Goal: Information Seeking & Learning: Learn about a topic

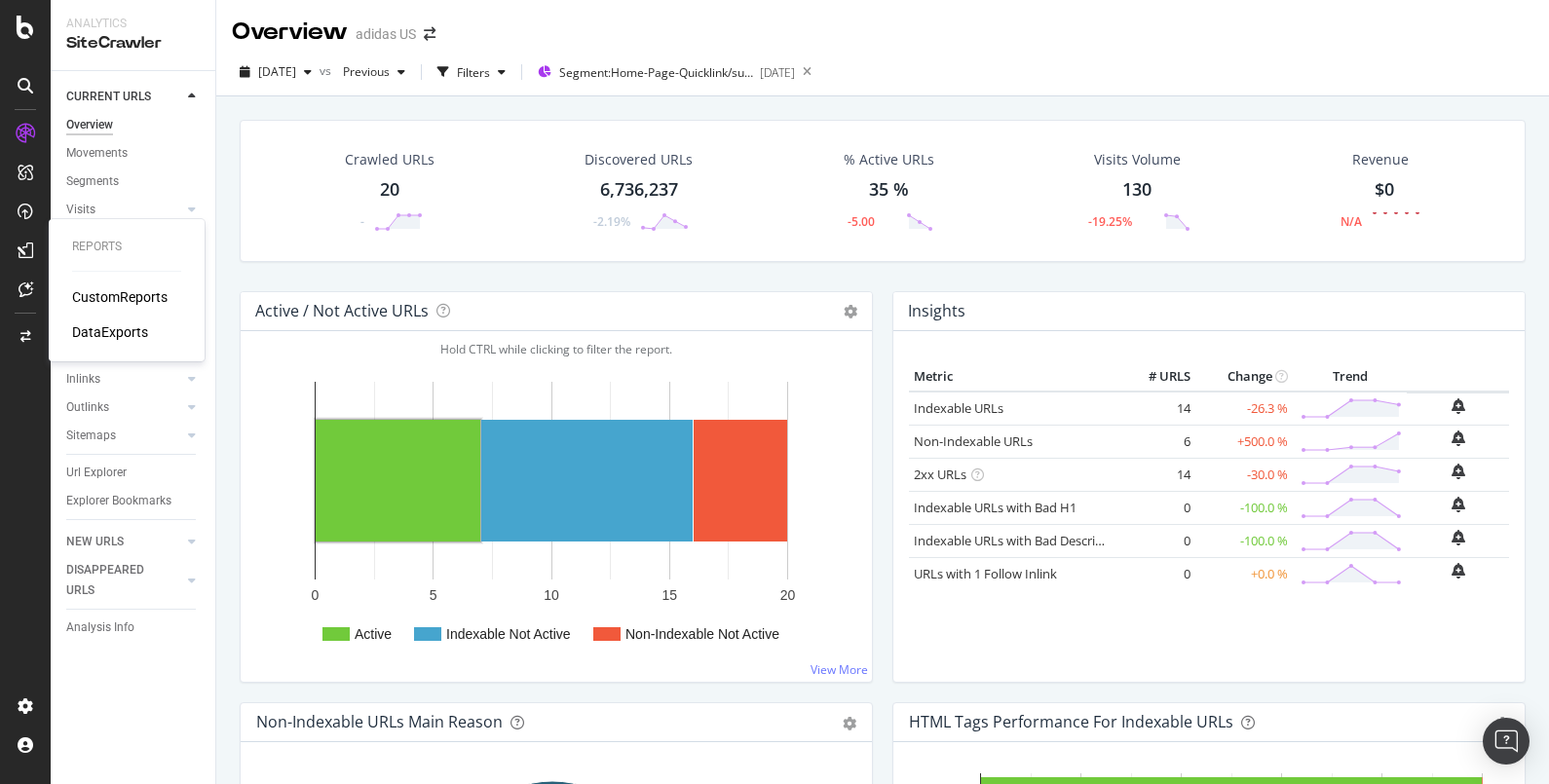
click at [133, 292] on div "CustomReports" at bounding box center [120, 297] width 95 height 19
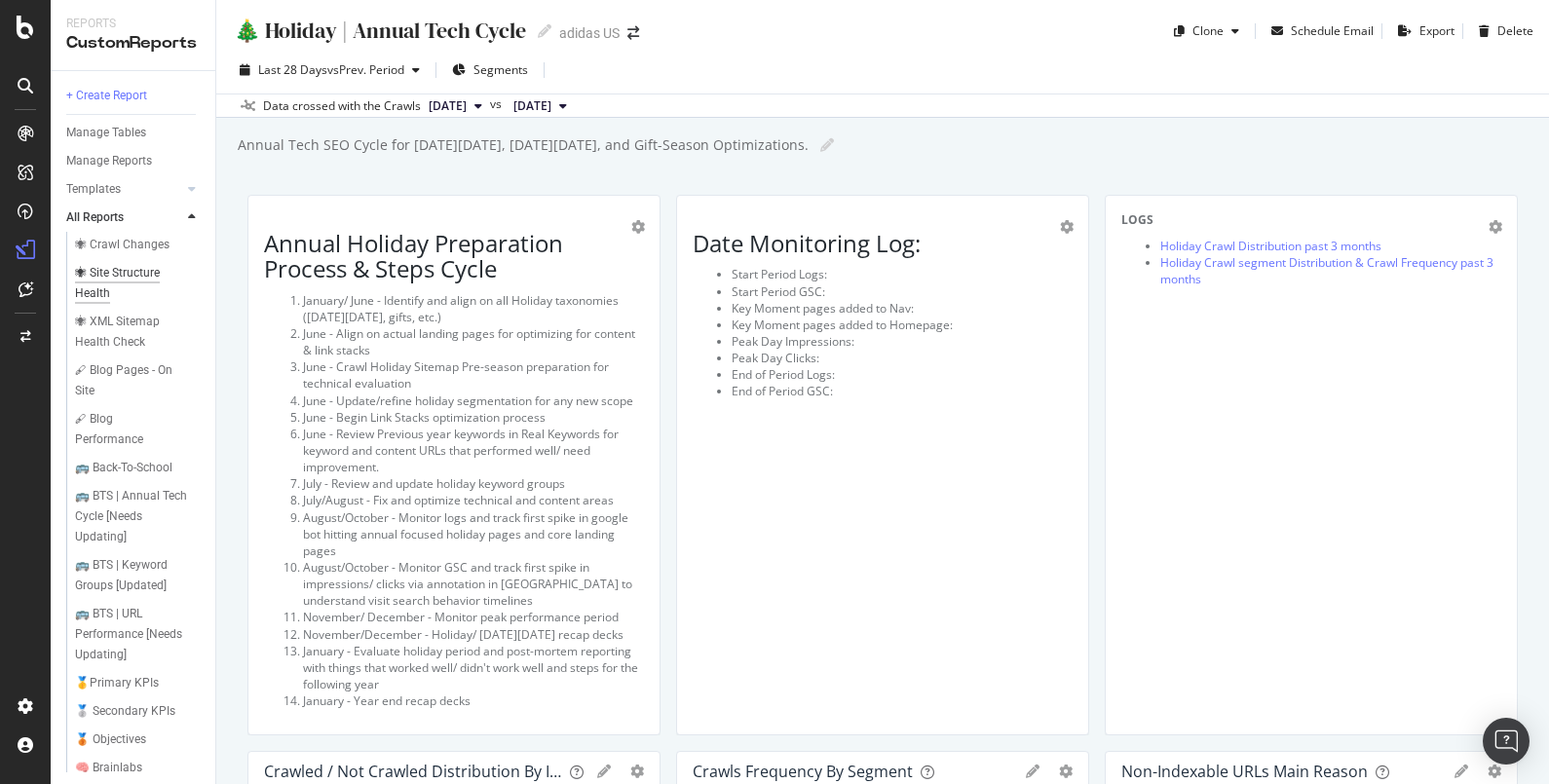
scroll to position [509, 0]
click at [110, 477] on div "🚌 Back-To-School" at bounding box center [124, 467] width 97 height 20
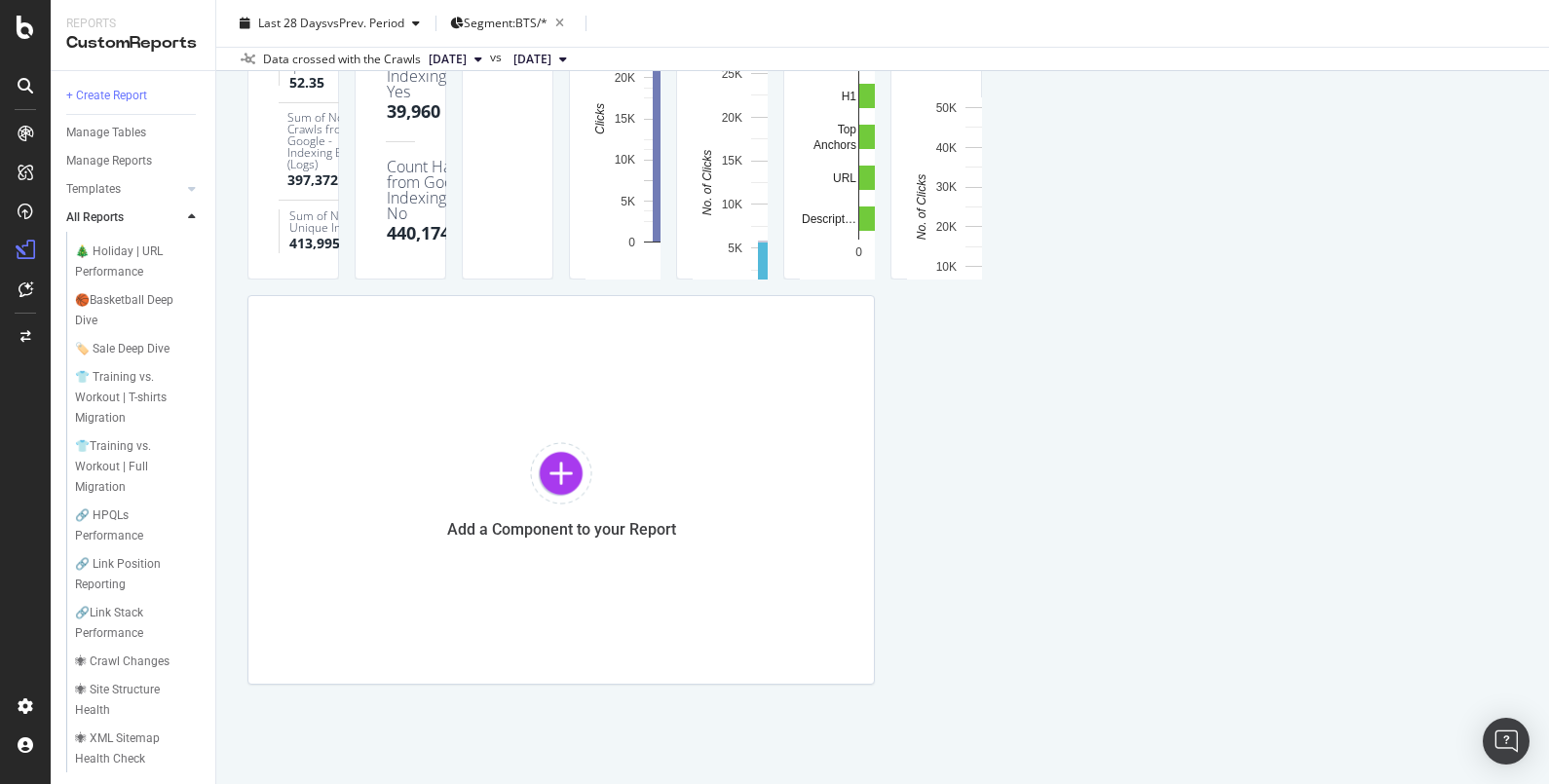
scroll to position [81, 0]
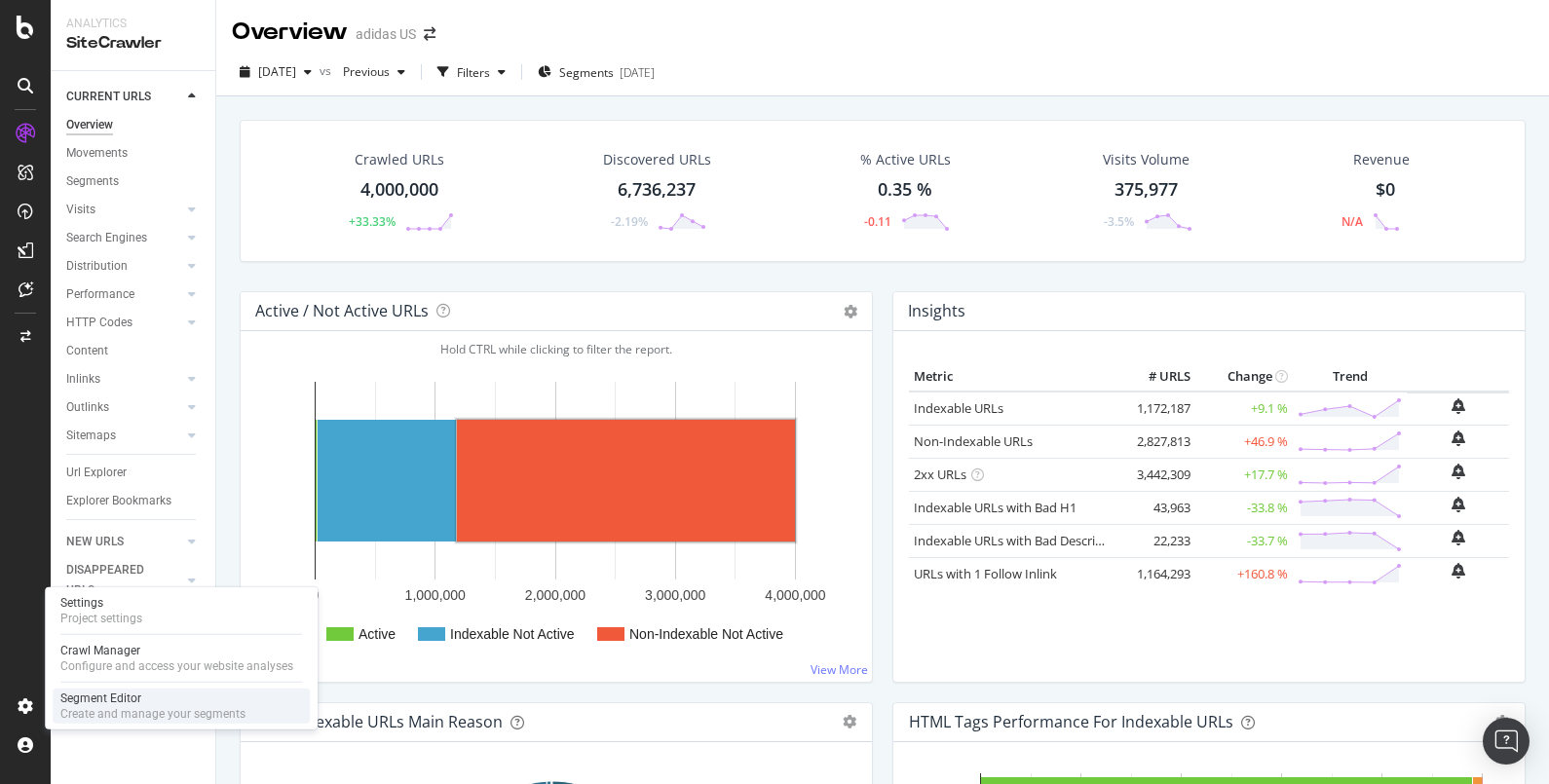
click at [93, 702] on div "Segment Editor" at bounding box center [153, 698] width 185 height 16
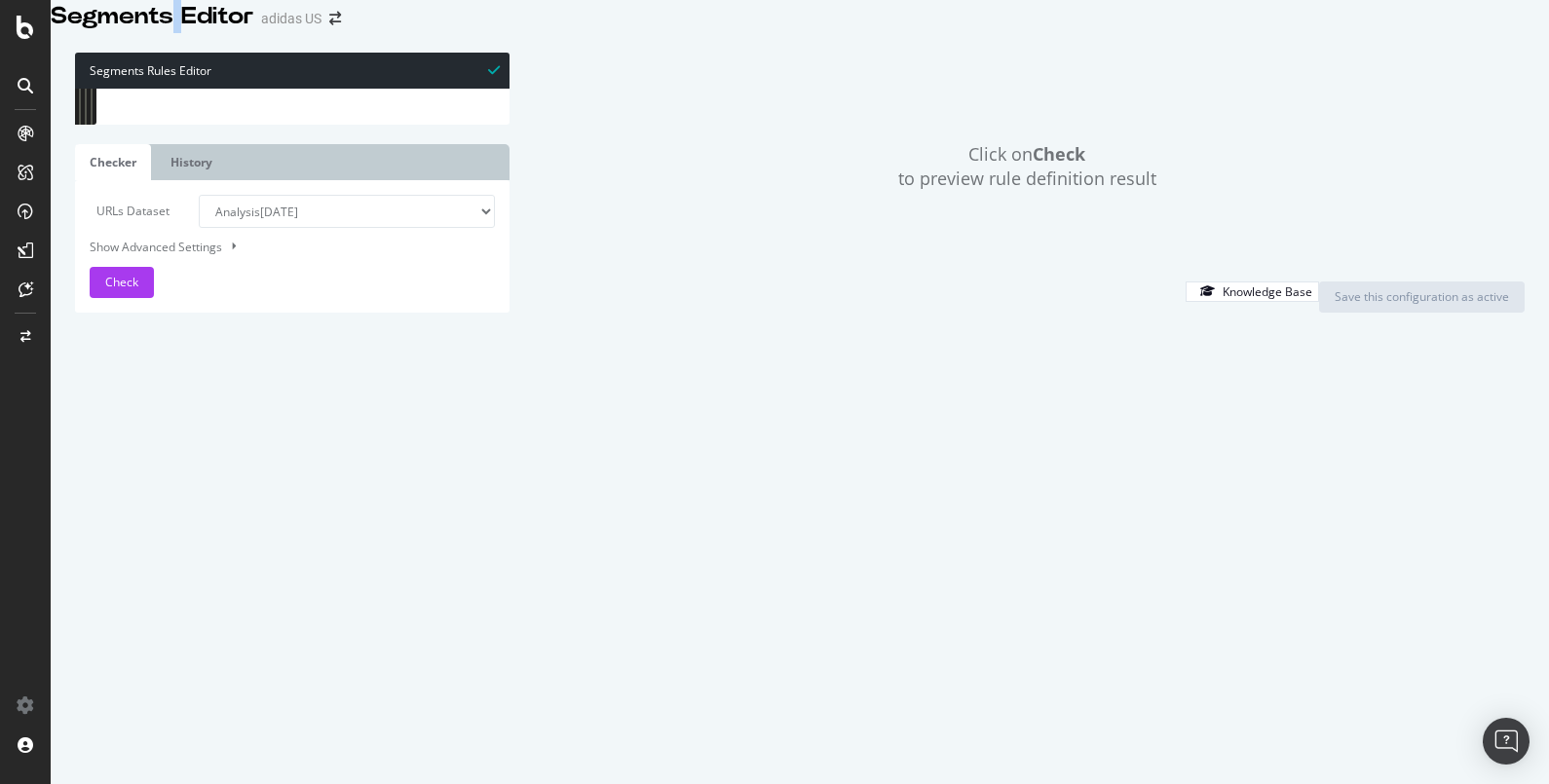
scroll to position [11558, 0]
type textarea "@AI-FAQs"
drag, startPoint x: 133, startPoint y: 335, endPoint x: 287, endPoint y: 564, distance: 276.0
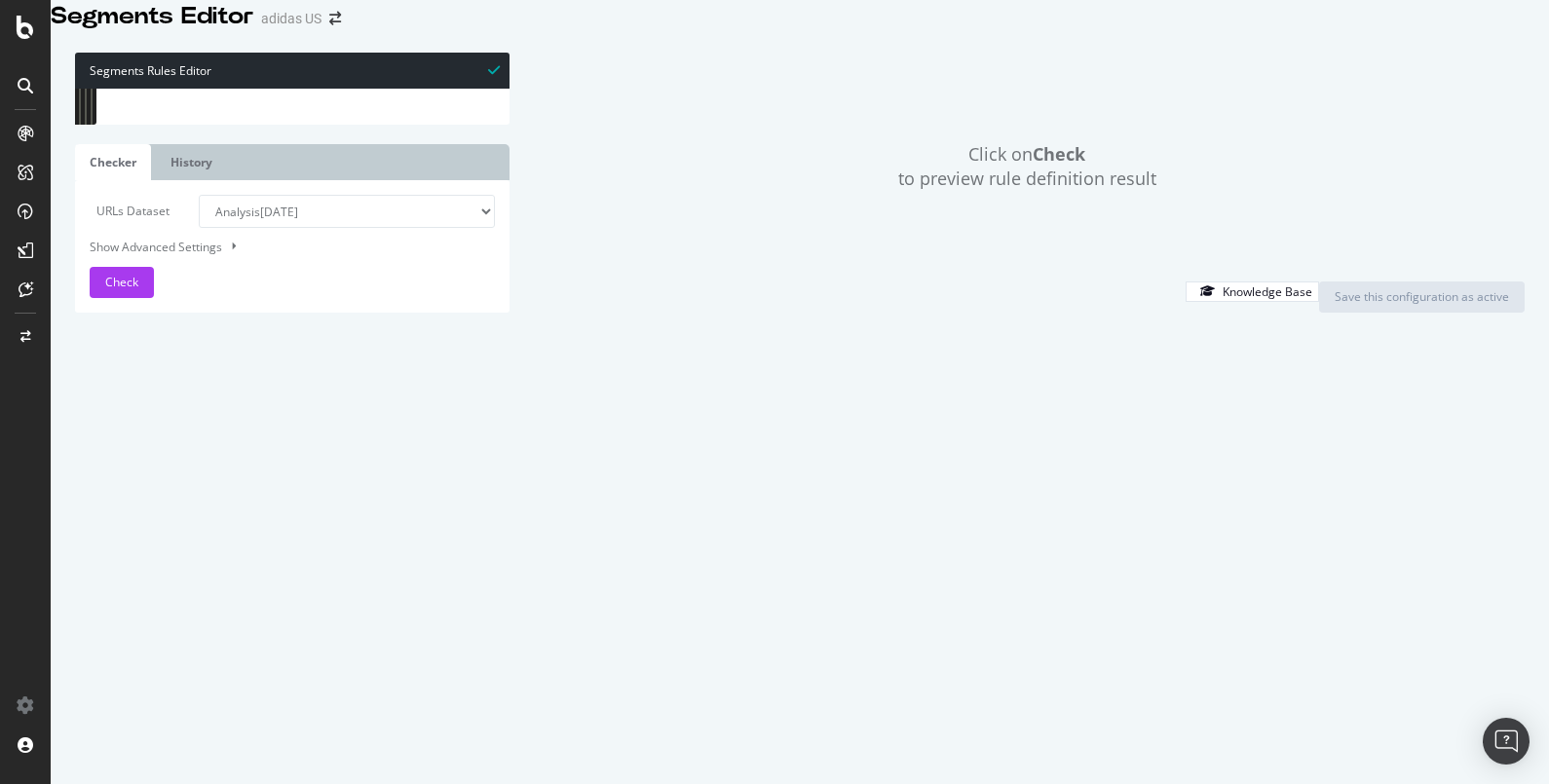
click at [287, 125] on div "5648 5649 5650 5651 5652 5653 5654 5655 5656 5657 5658 5659 5660 5661 5662 5663…" at bounding box center [292, 106] width 434 height 36
click at [310, 89] on div "URL [URL][DOMAIN_NAME] URL [URL][DOMAIN_NAME] URL [URL][DOMAIN_NAME] URL [URL][…" at bounding box center [312, 89] width 359 height 0
type textarea "URL [URL][DOMAIN_NAME]"
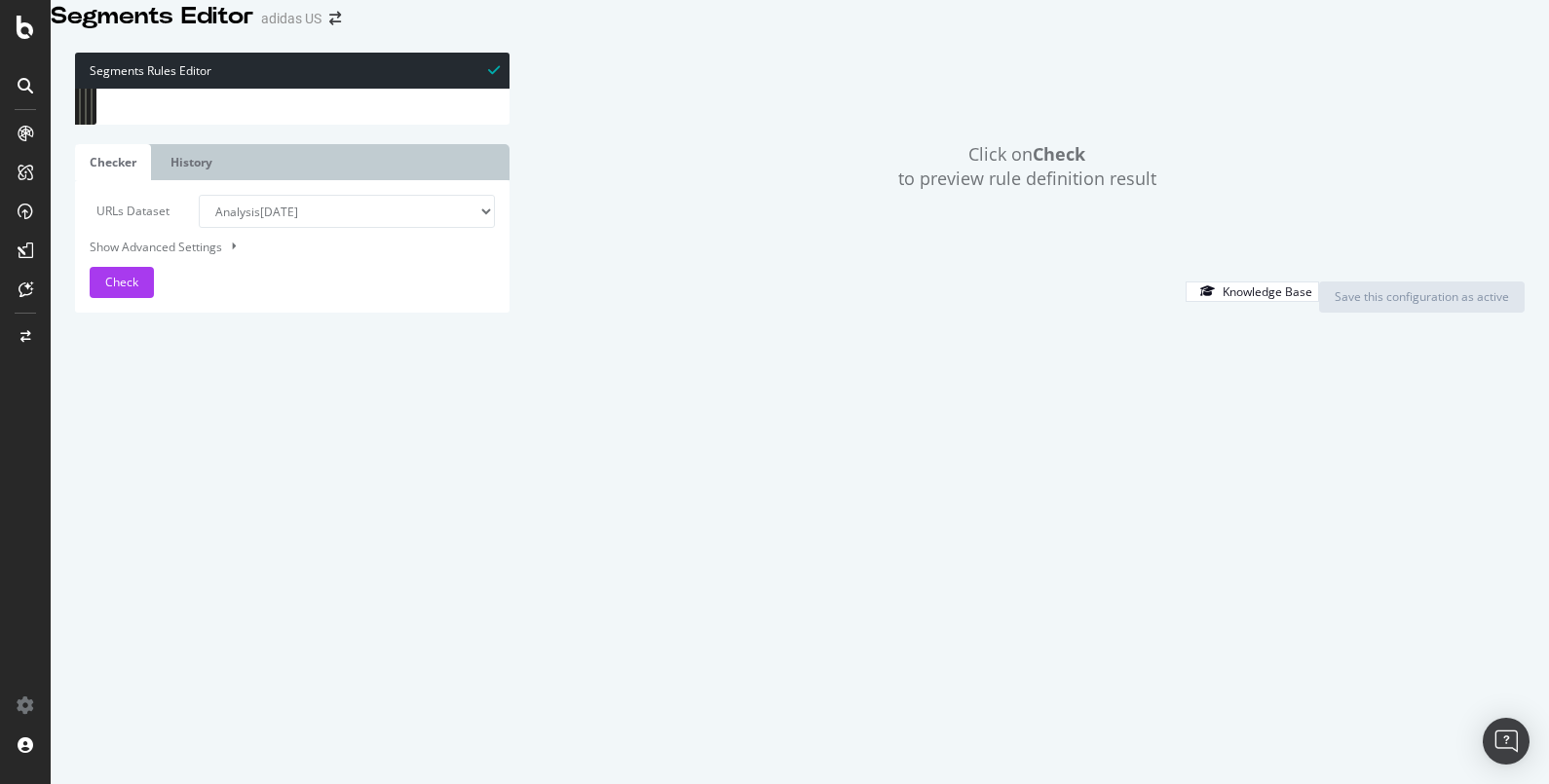
type textarea "@Shop-by-Color"
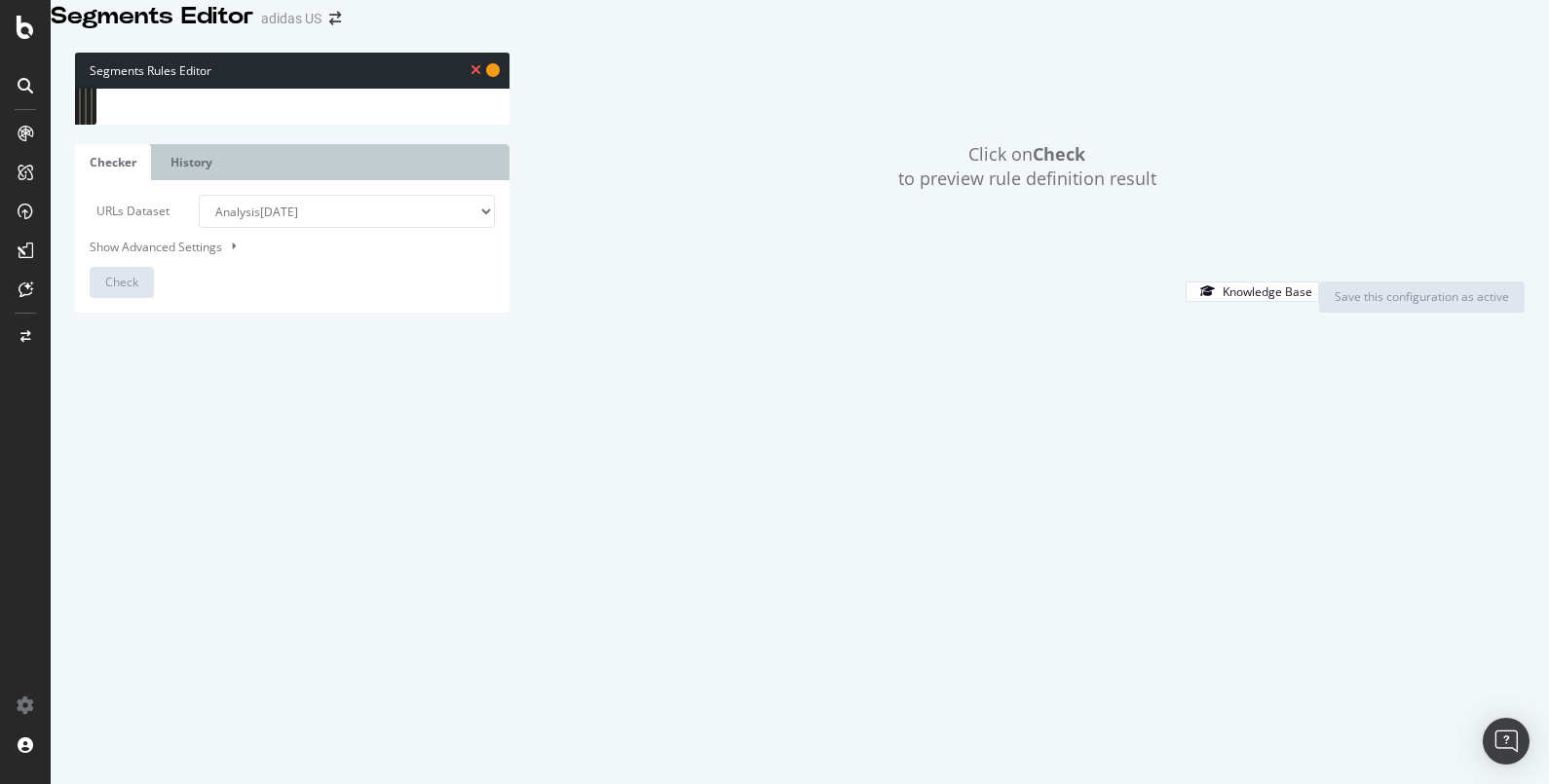
type textarea "OR ("
drag, startPoint x: 137, startPoint y: 397, endPoint x: 162, endPoint y: 395, distance: 25.1
type textarea "url [URL][DOMAIN_NAME]"
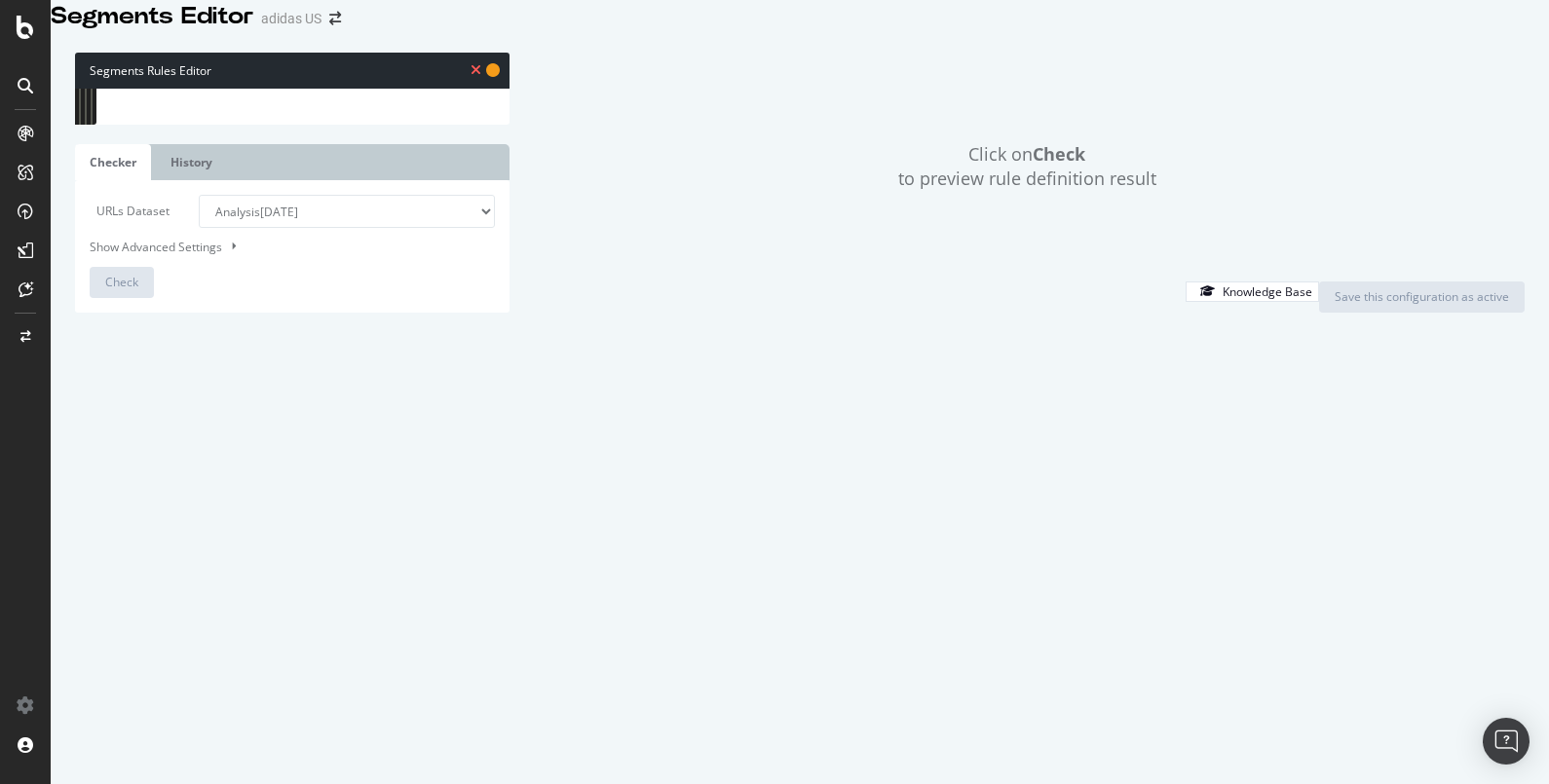
click at [1321, 144] on div "Click on Check to preview rule definition result" at bounding box center [1027, 167] width 996 height 228
paste textarea "url [URL][DOMAIN_NAME]"
type textarea "url [URL][DOMAIN_NAME]"
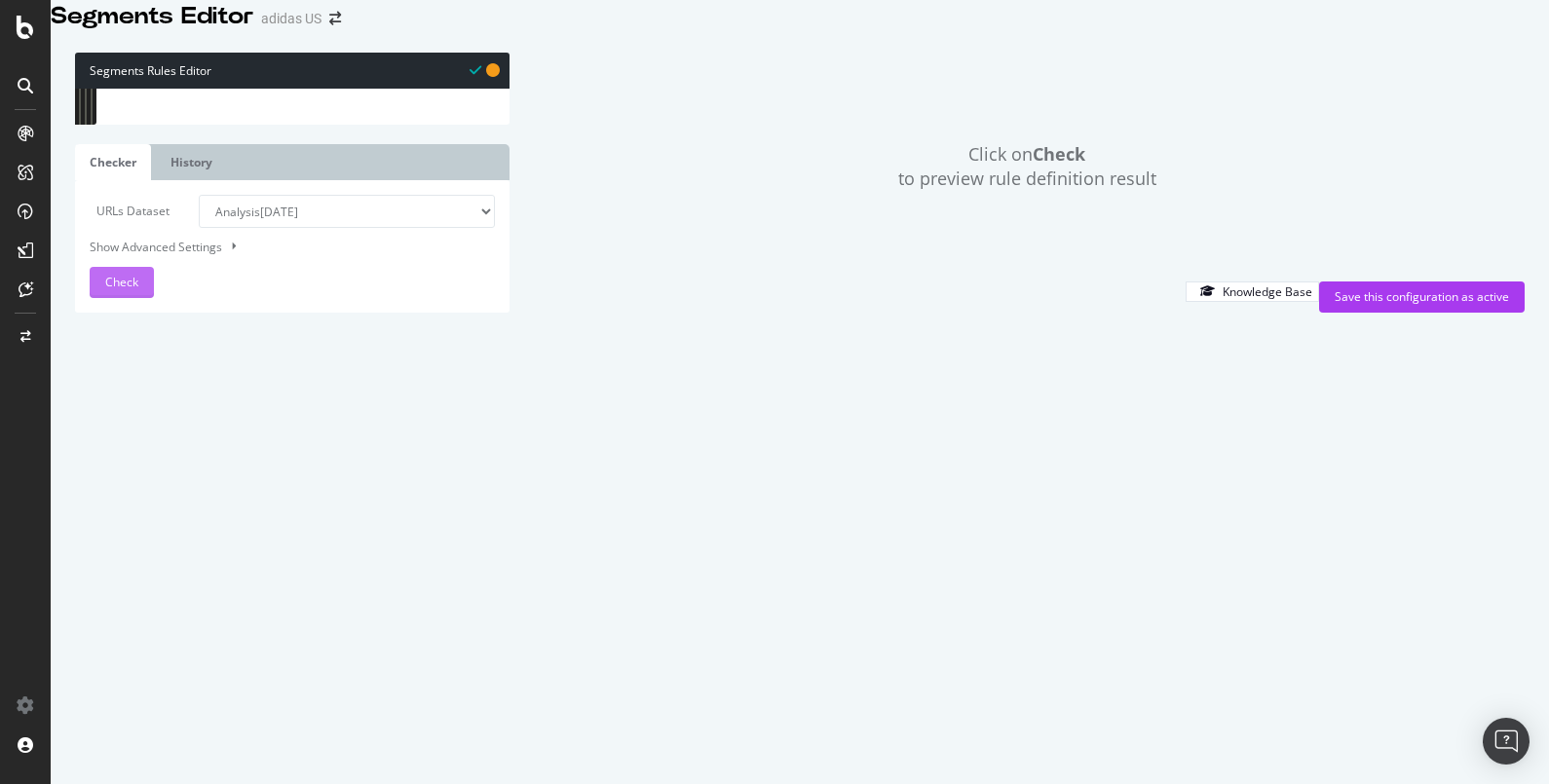
type textarea ")"
click at [129, 290] on span "Check" at bounding box center [122, 281] width 33 height 17
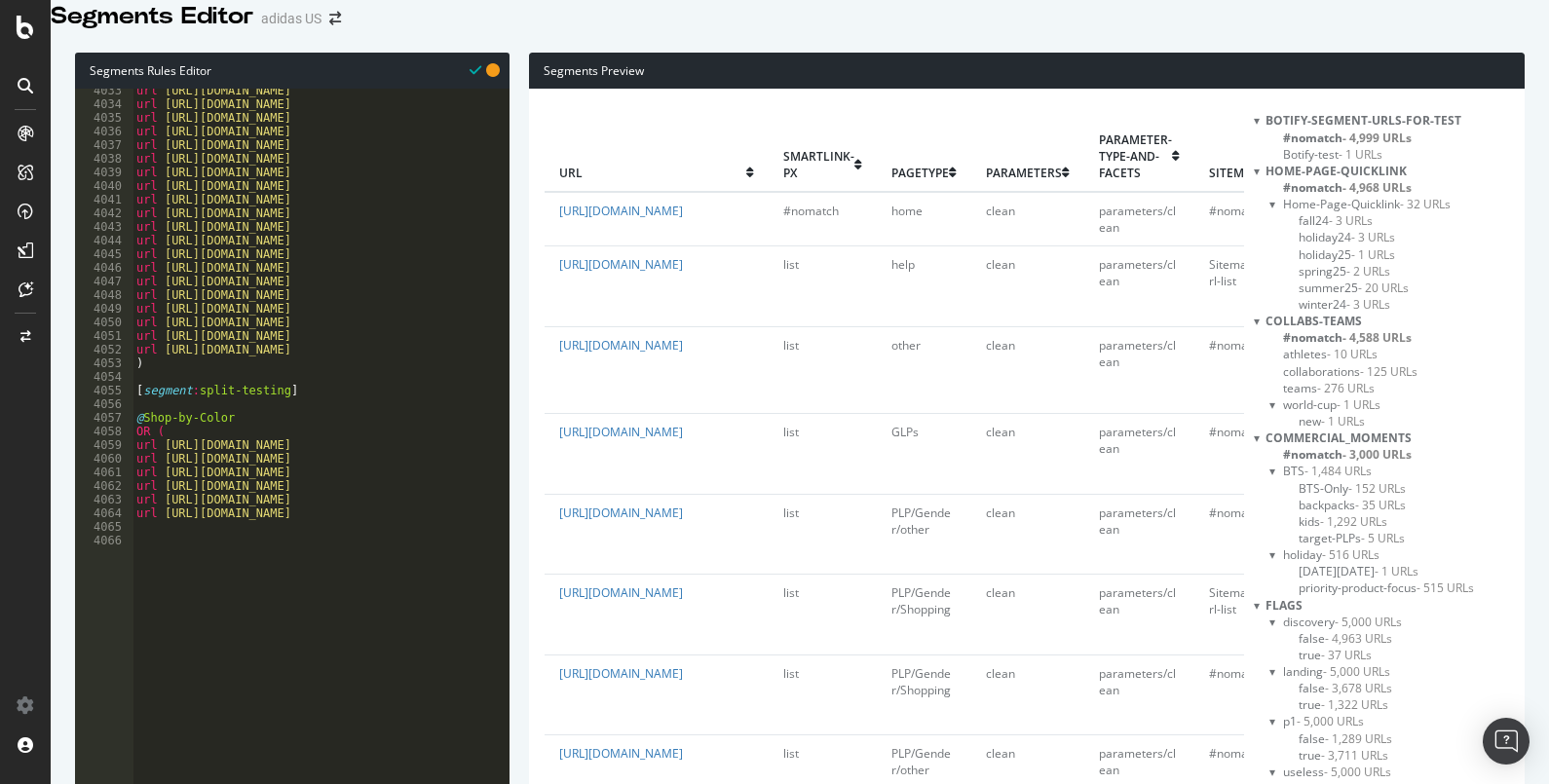
scroll to position [3895, 0]
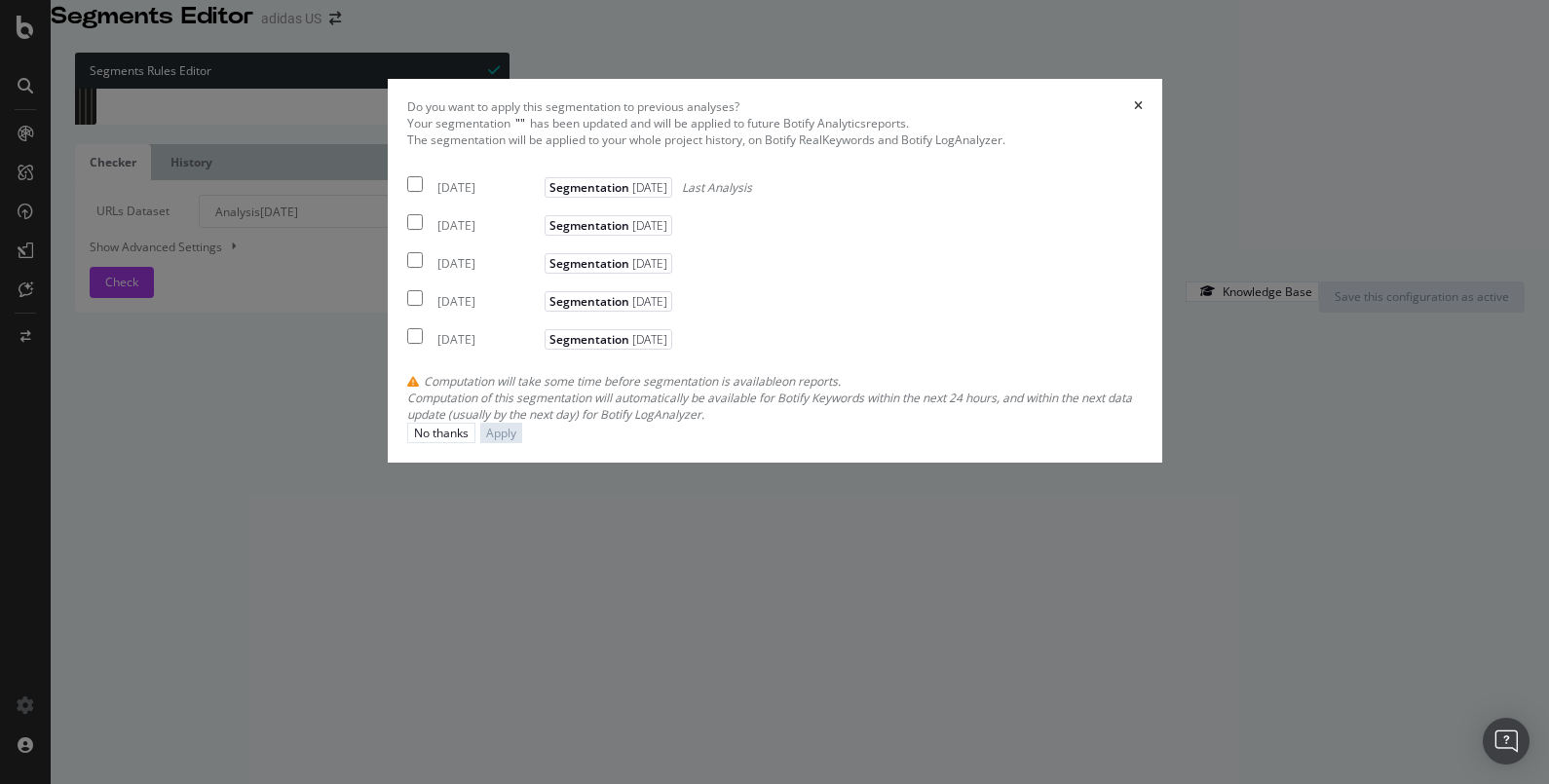
click at [425, 196] on div "[DATE] Segmentation [DATE] Last Analysis" at bounding box center [580, 184] width 345 height 23
checkbox input "true"
click at [425, 234] on div "[DATE] Segmentation [DATE]" at bounding box center [542, 222] width 270 height 23
checkbox input "true"
click at [415, 268] on input "modal" at bounding box center [415, 260] width 16 height 16
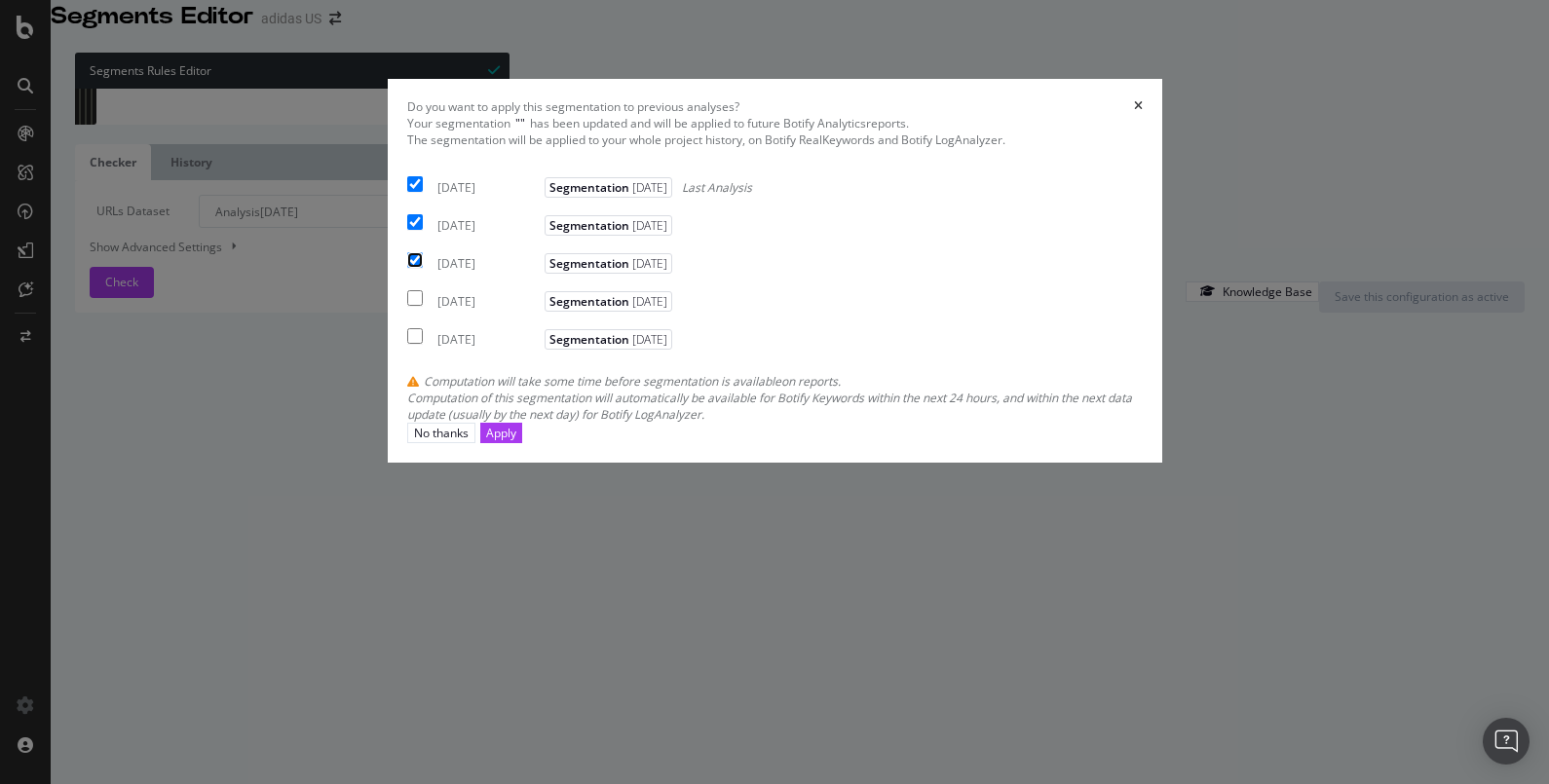
checkbox input "true"
click at [516, 441] on div "Apply" at bounding box center [501, 432] width 30 height 17
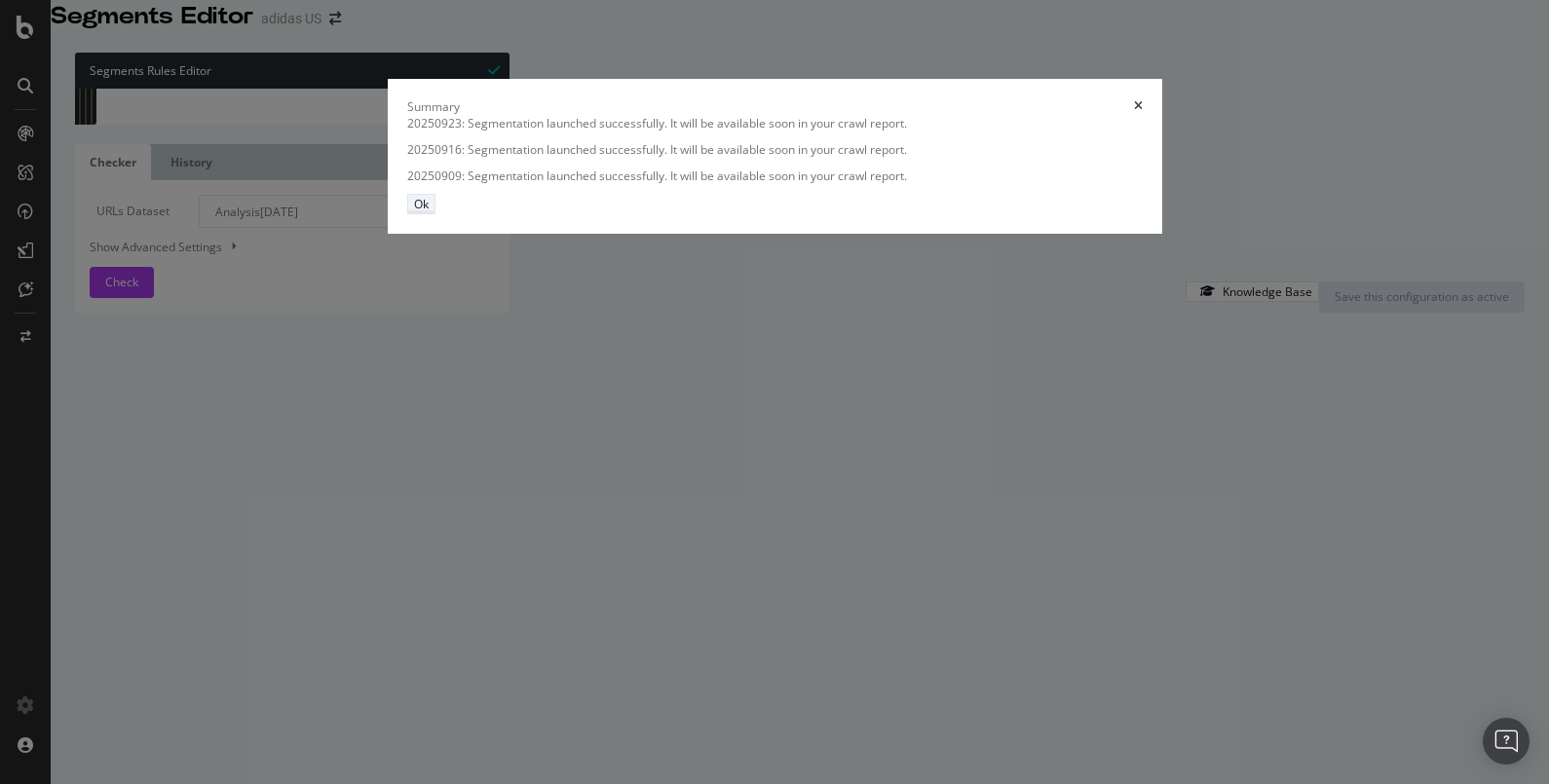
click at [429, 212] on div "Ok" at bounding box center [421, 204] width 15 height 17
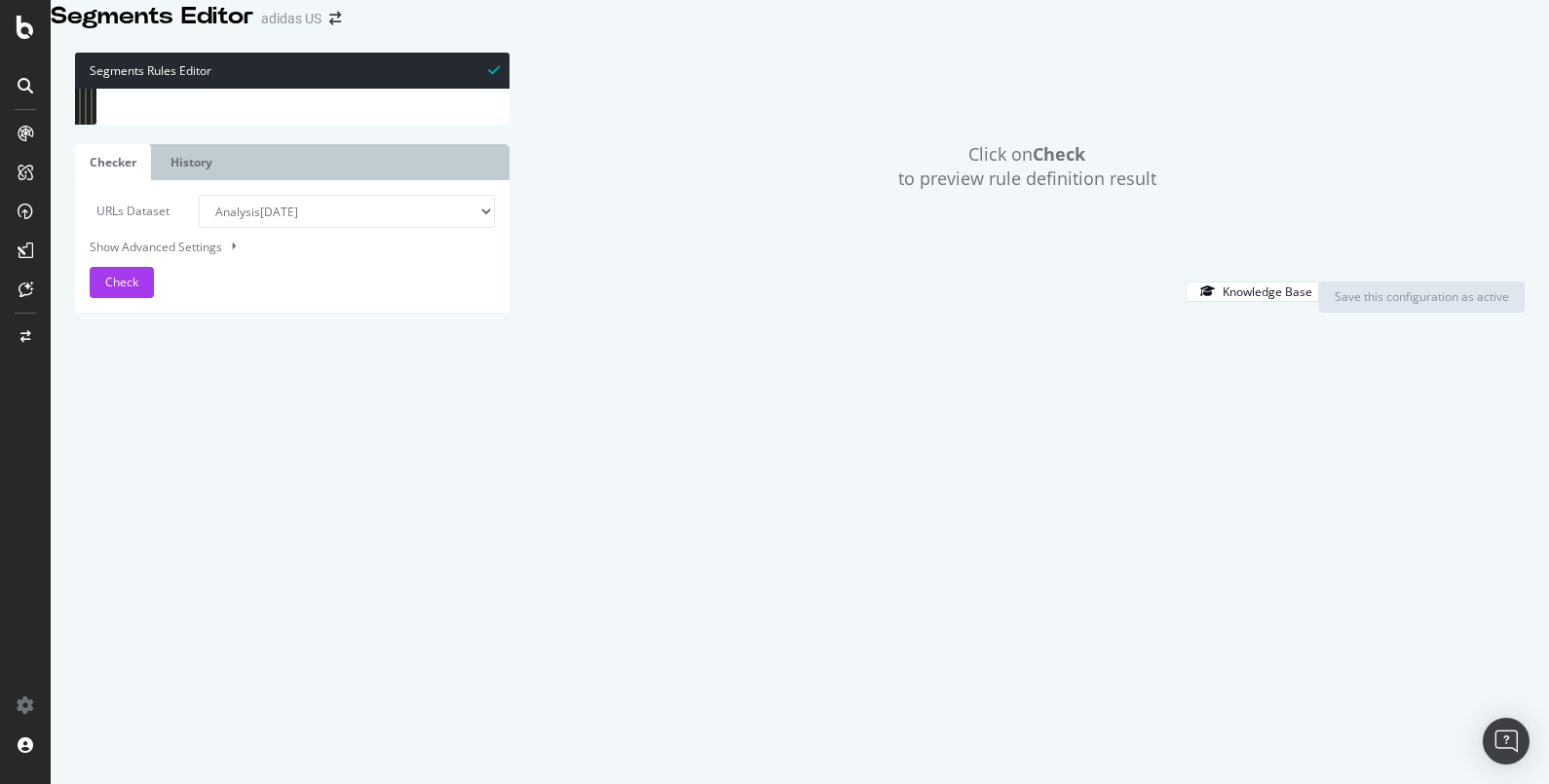
click at [319, 28] on div "adidas US" at bounding box center [291, 19] width 60 height 19
click at [341, 25] on icon "arrow-right-arrow-left" at bounding box center [335, 19] width 12 height 14
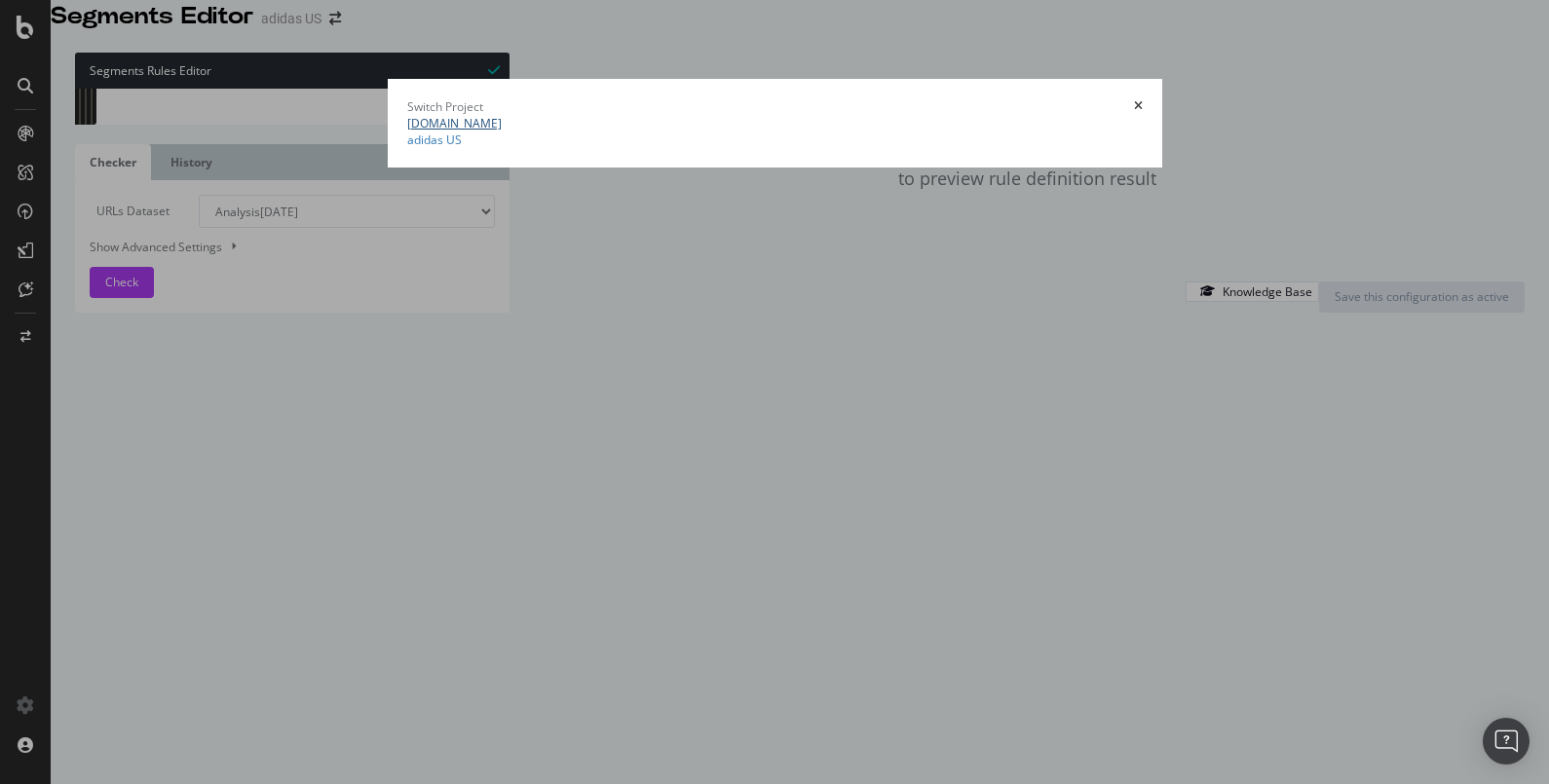
click at [407, 129] on link "[DOMAIN_NAME]" at bounding box center [454, 123] width 94 height 17
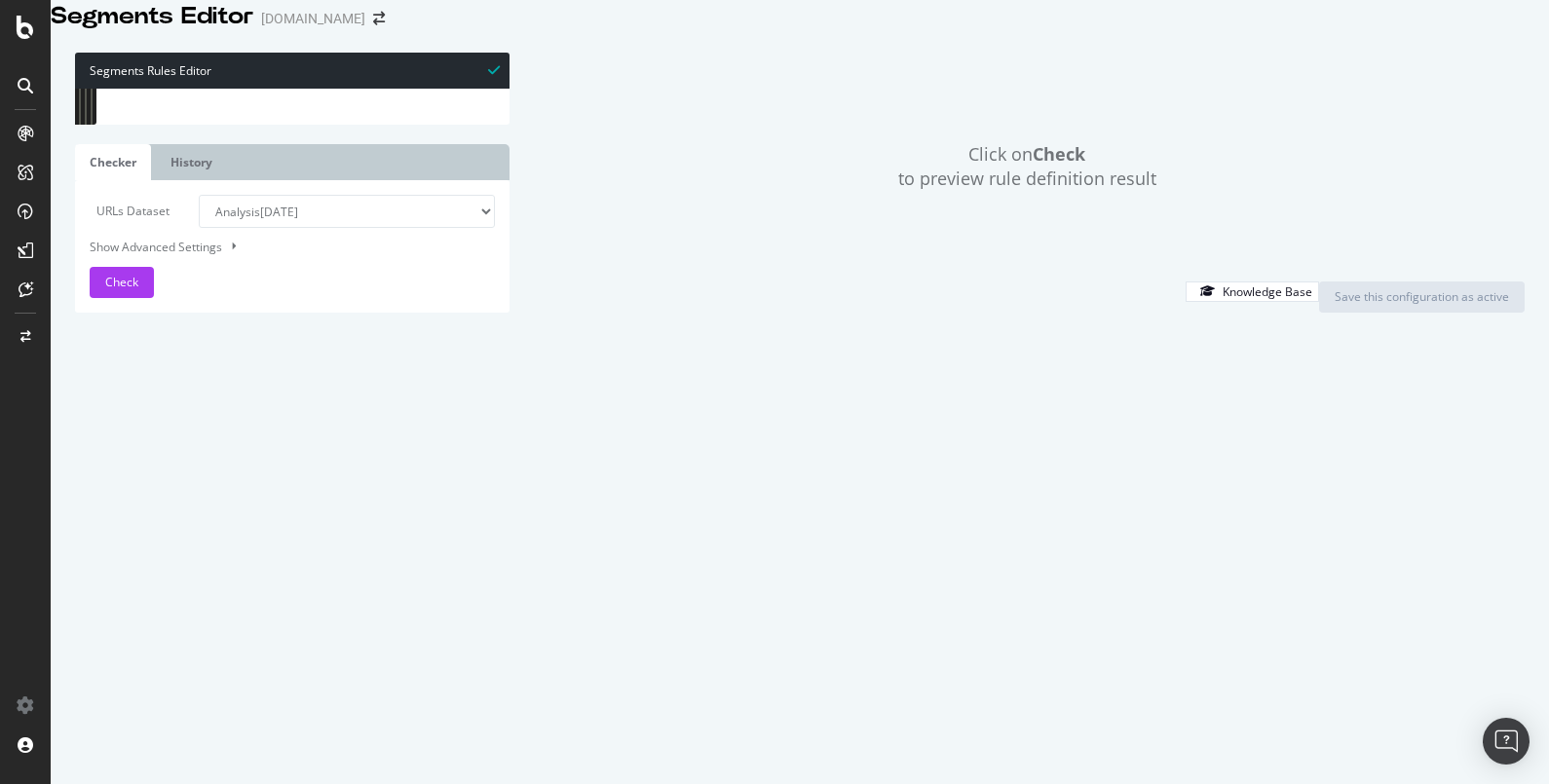
click at [1237, 159] on div "Click on Check to preview rule definition result" at bounding box center [1027, 167] width 996 height 228
type textarea "flag warning"
click at [416, 117] on span "​" at bounding box center [420, 104] width 23 height 24
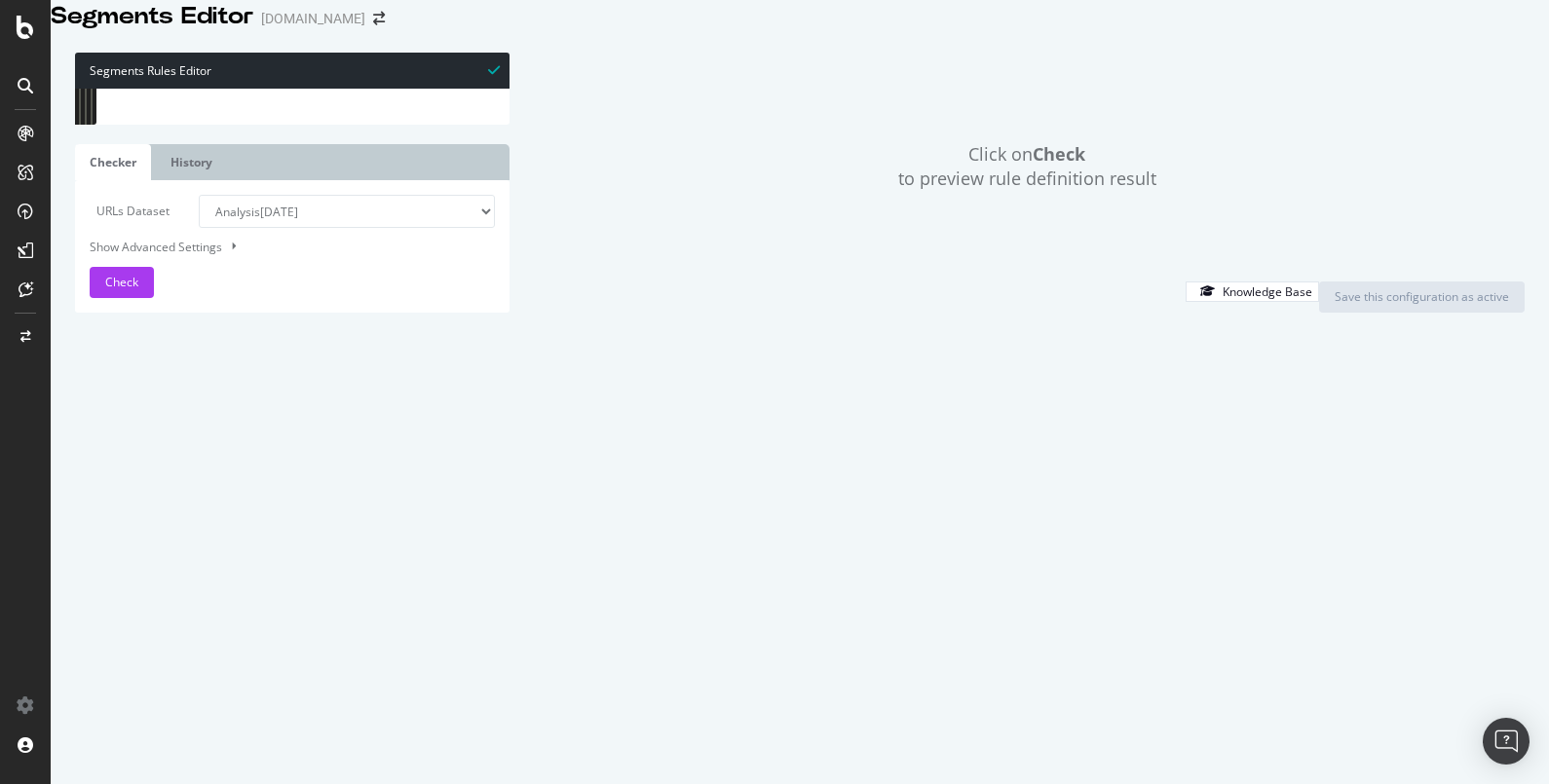
scroll to position [30523, 0]
click at [416, 117] on span "​" at bounding box center [420, 104] width 23 height 24
click at [398, 117] on span "​" at bounding box center [397, 104] width 23 height 24
drag, startPoint x: 222, startPoint y: 127, endPoint x: 141, endPoint y: 102, distance: 84.8
click at [141, 102] on div "Segments Rules Editor flag warning 5441 5442 5443 5444 5445 5446 5447 5448 5449…" at bounding box center [292, 89] width 434 height 72
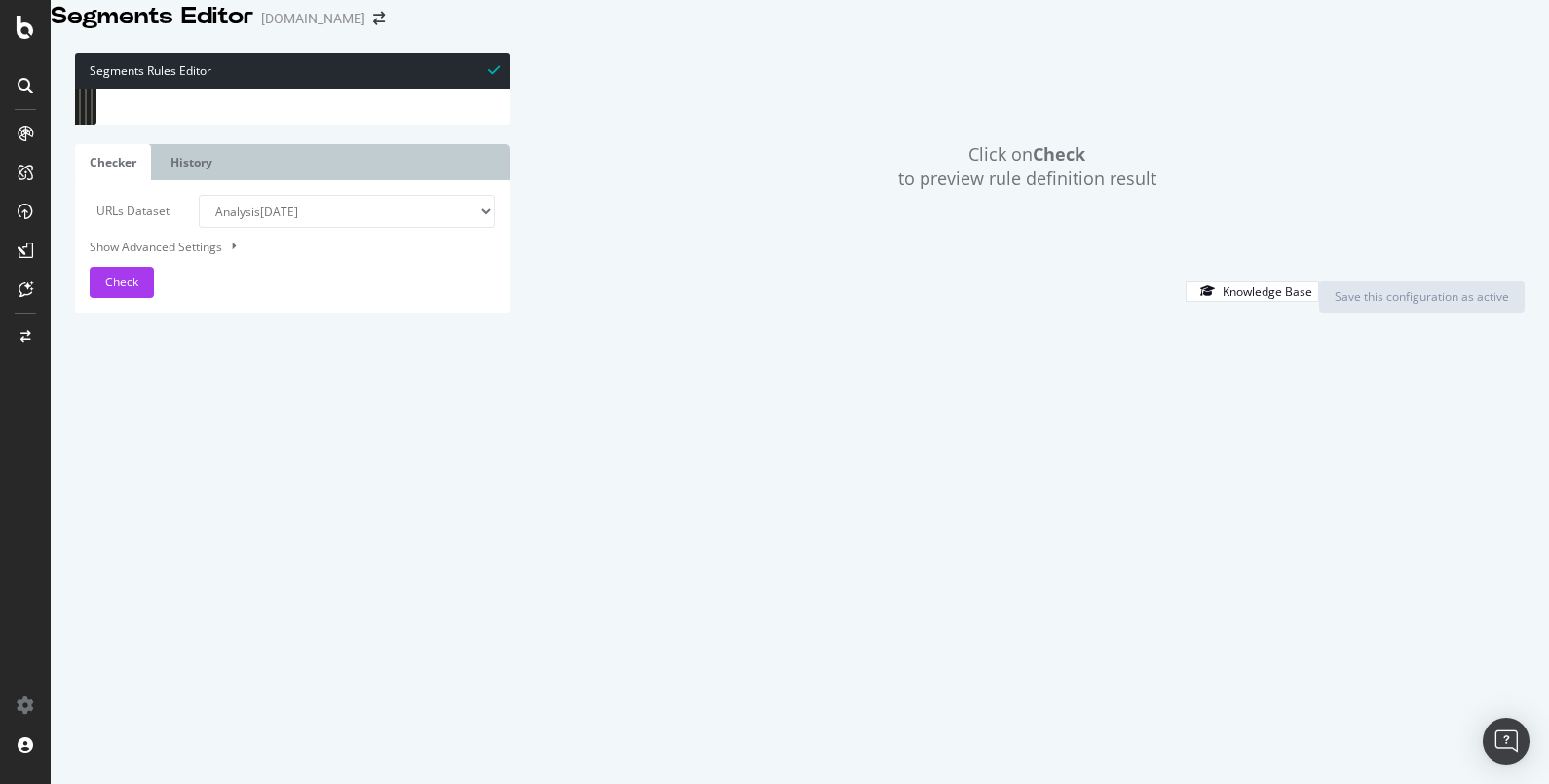
scroll to position [5004, 0]
type input "@spli"
click at [471, 111] on span at bounding box center [477, 104] width 14 height 14
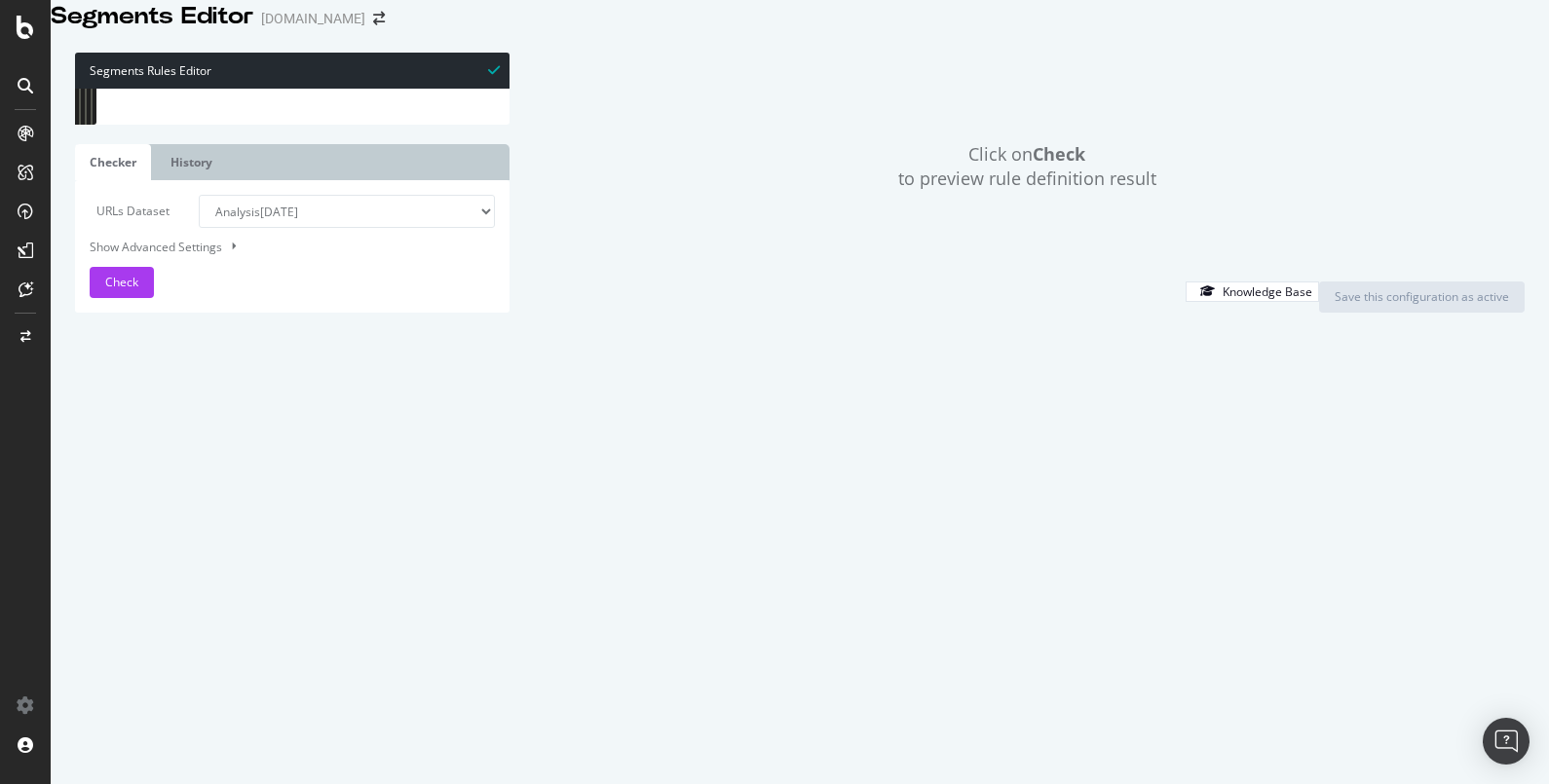
scroll to position [14938, 0]
type textarea ")"
type textarea "@Shop-by-Color"
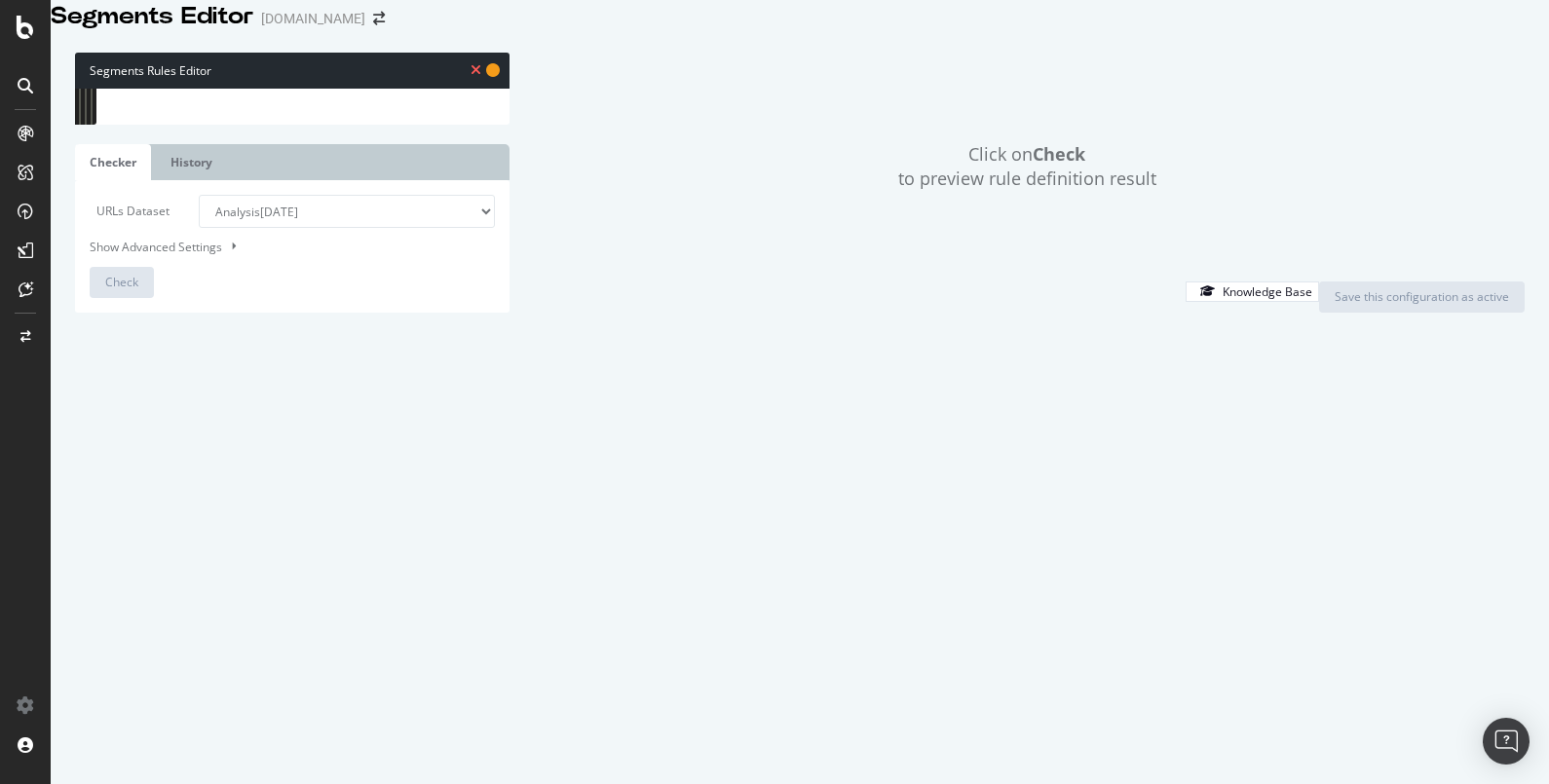
scroll to position [0, 0]
type textarea "OR ("
click at [1362, 244] on div "Click on Check to preview rule definition result" at bounding box center [1027, 167] width 996 height 228
paste textarea "url [URL][DOMAIN_NAME]"
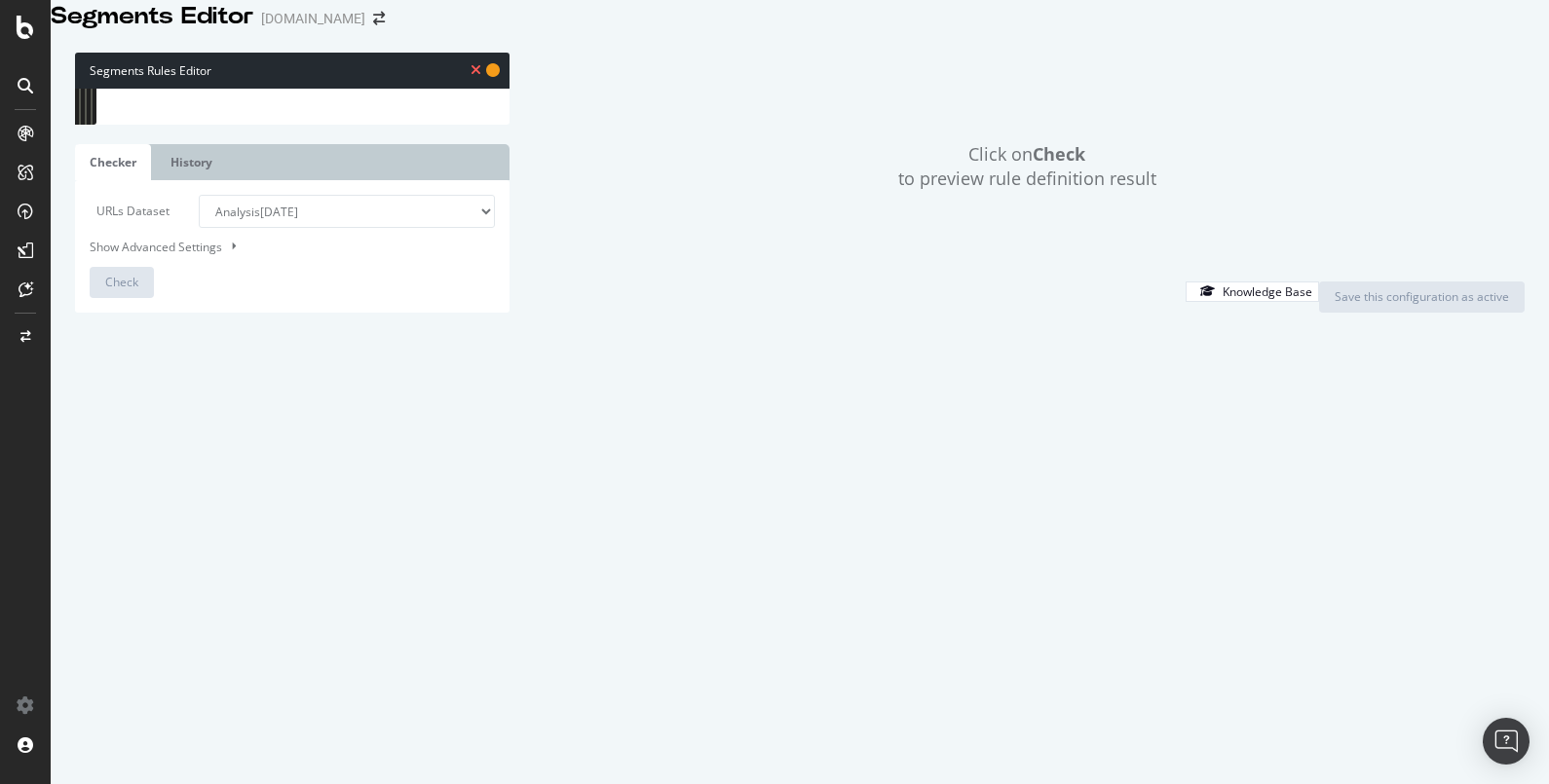
type textarea "url [URL][DOMAIN_NAME]"
type textarea ")"
click at [120, 290] on span "Check" at bounding box center [122, 281] width 33 height 17
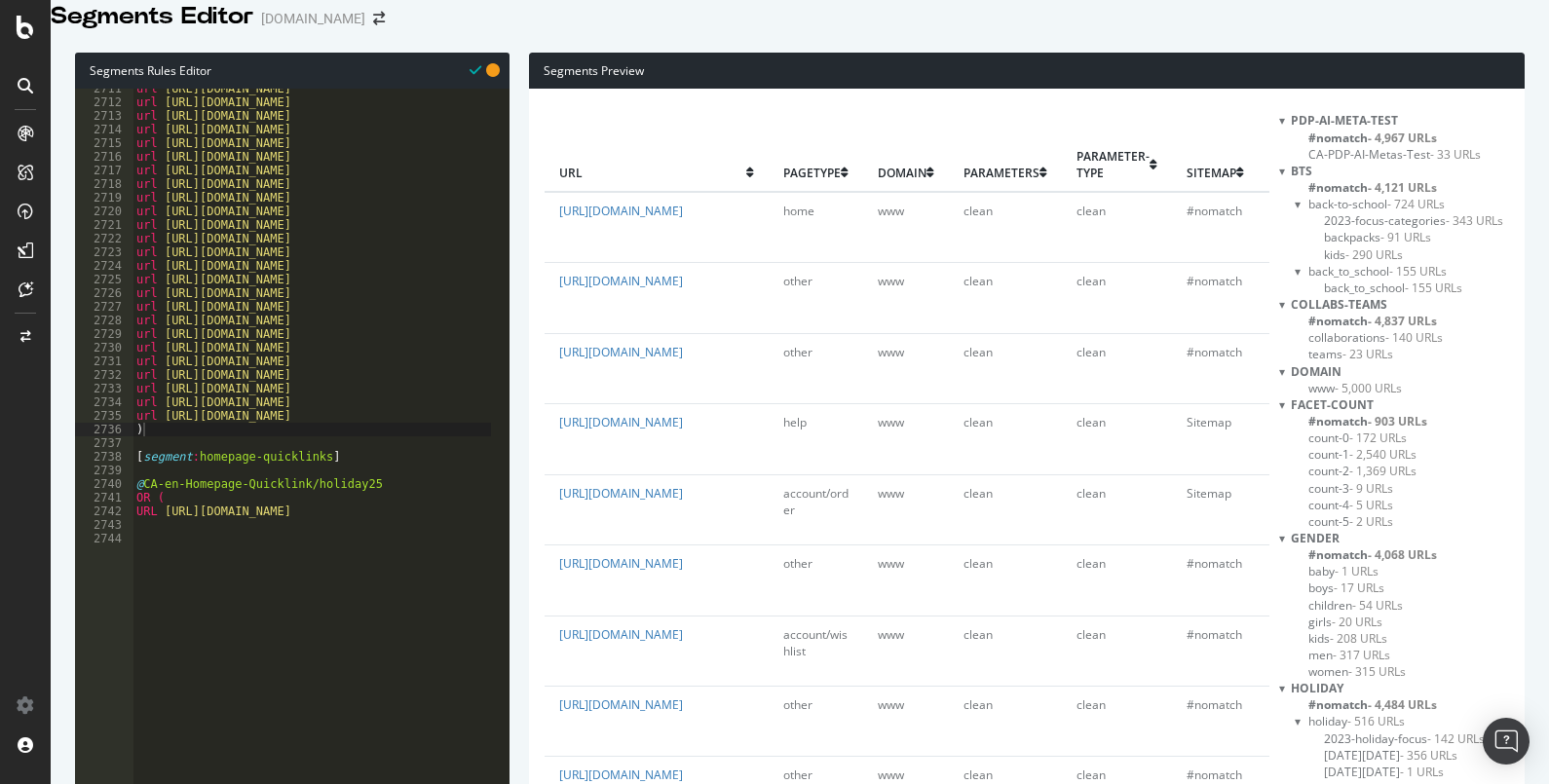
scroll to position [15042, 0]
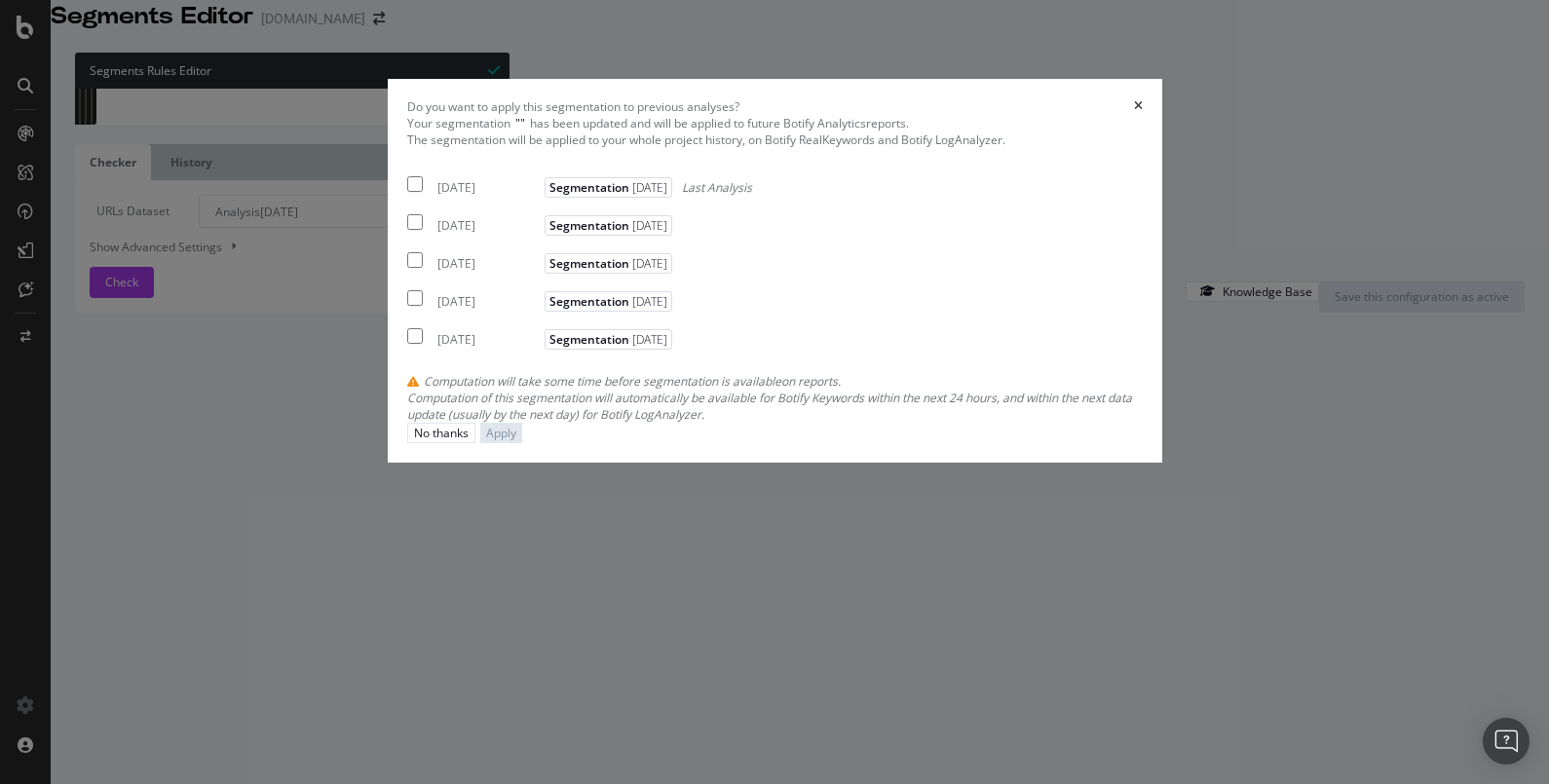
click at [464, 196] on div "[DATE]" at bounding box center [488, 187] width 102 height 17
checkbox input "true"
click at [483, 234] on div "[DATE]" at bounding box center [488, 225] width 102 height 17
checkbox input "true"
click at [492, 272] on div "[DATE]" at bounding box center [488, 263] width 102 height 17
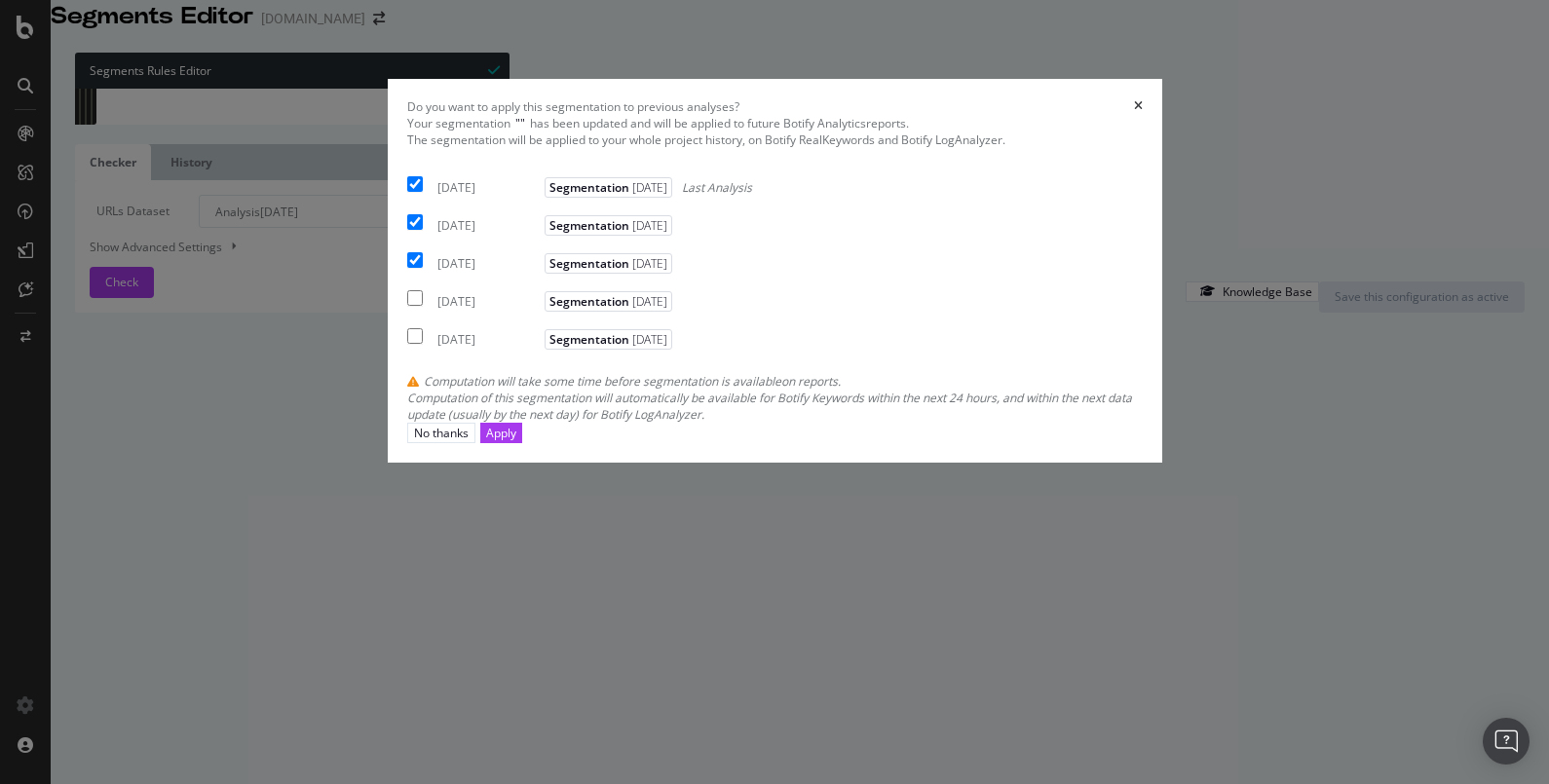
checkbox input "true"
click at [522, 443] on button "Apply" at bounding box center [501, 432] width 42 height 20
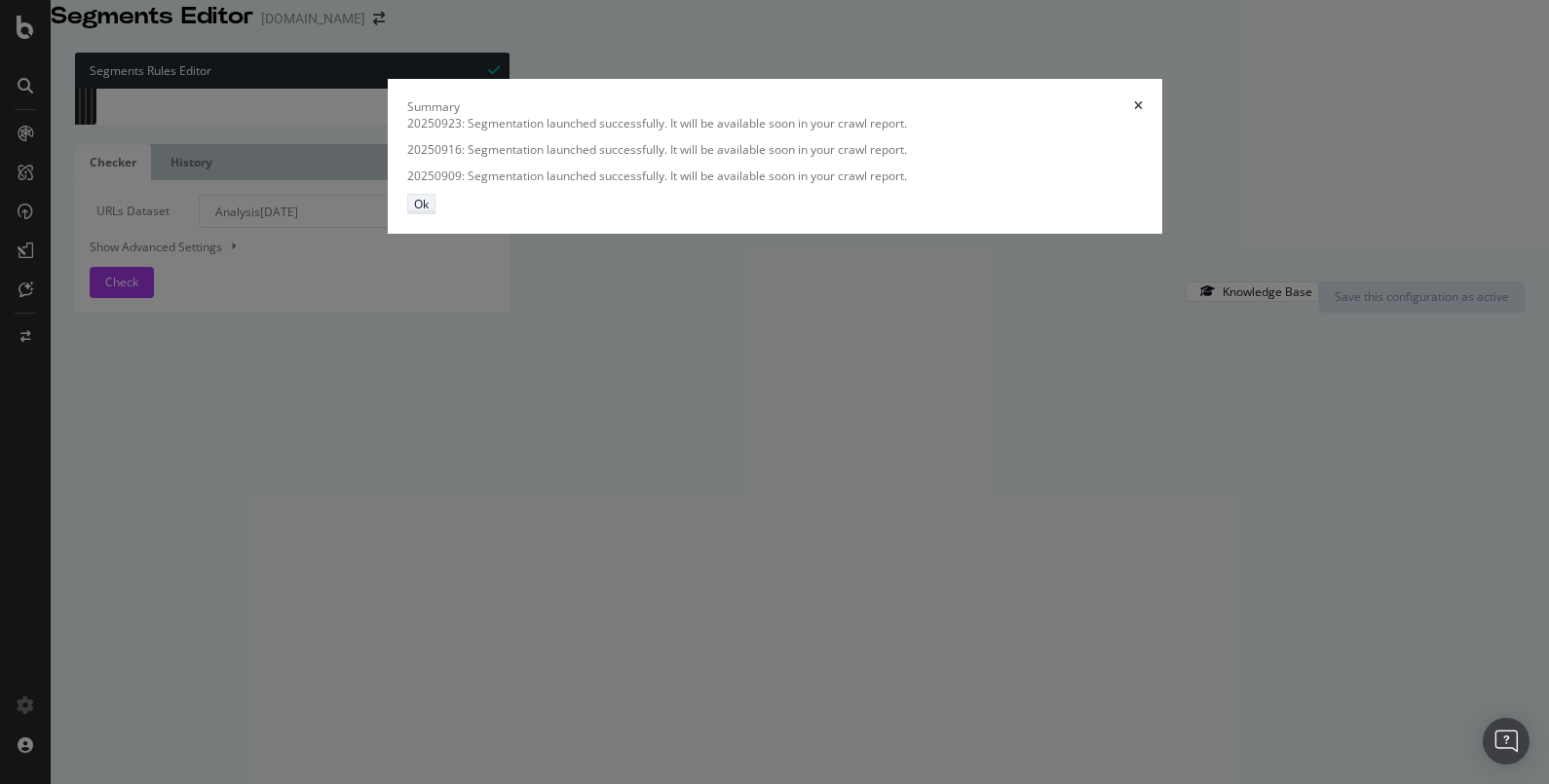
click at [429, 212] on div "Ok" at bounding box center [421, 204] width 15 height 17
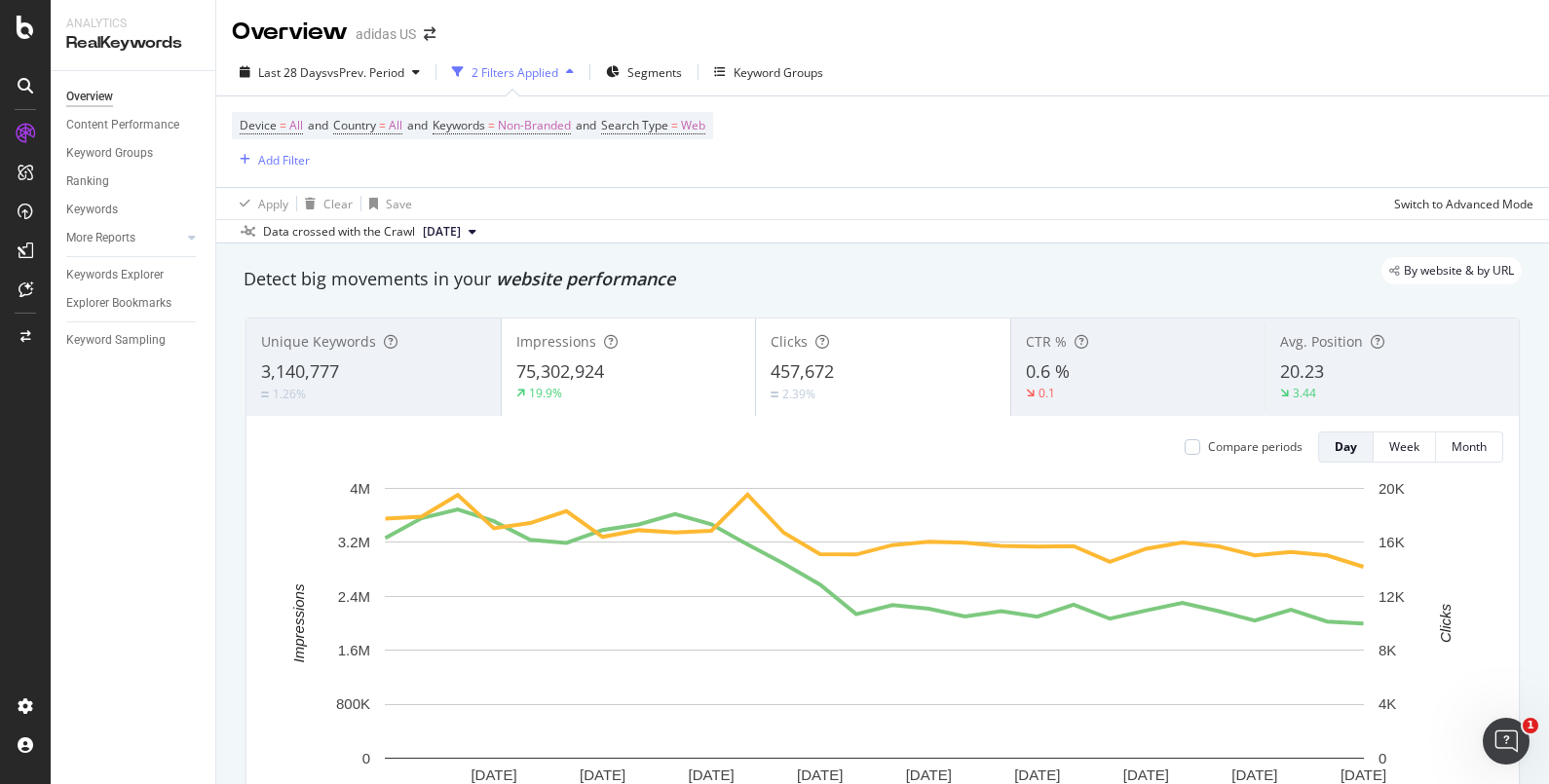
scroll to position [371, 0]
click at [661, 63] on div "Segments" at bounding box center [644, 72] width 76 height 29
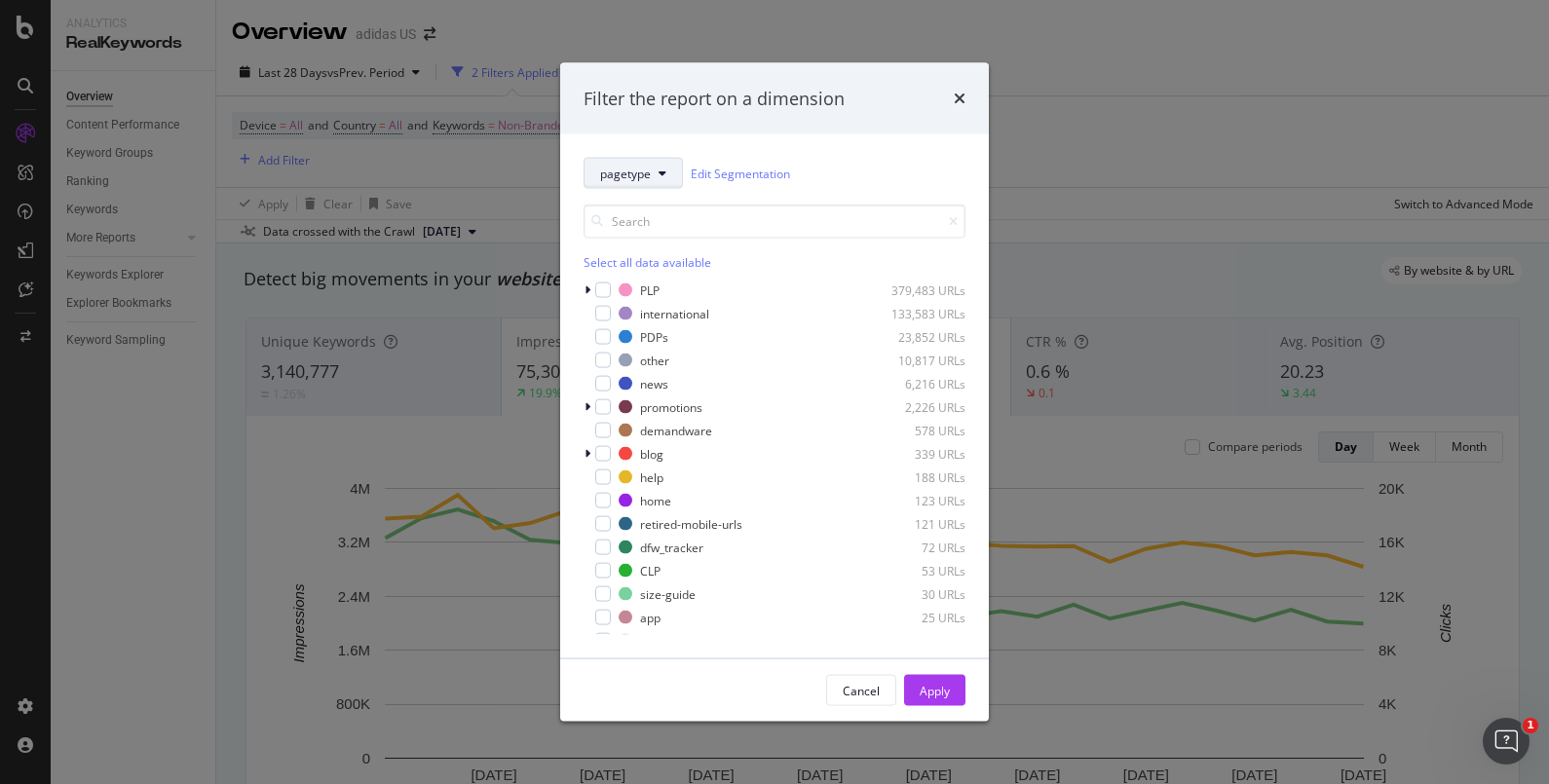
click at [656, 175] on button "pagetype" at bounding box center [633, 173] width 99 height 31
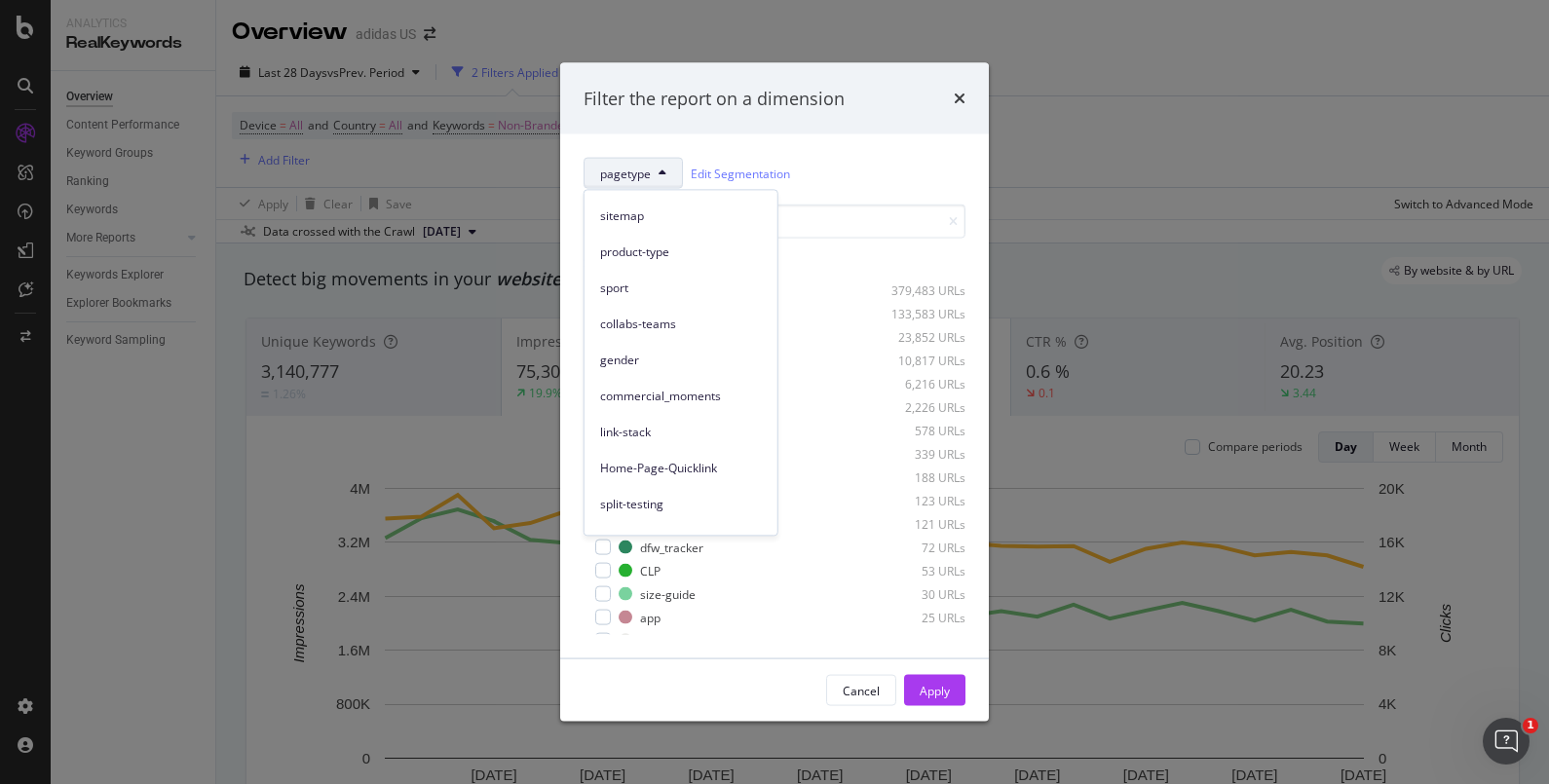
scroll to position [264, 0]
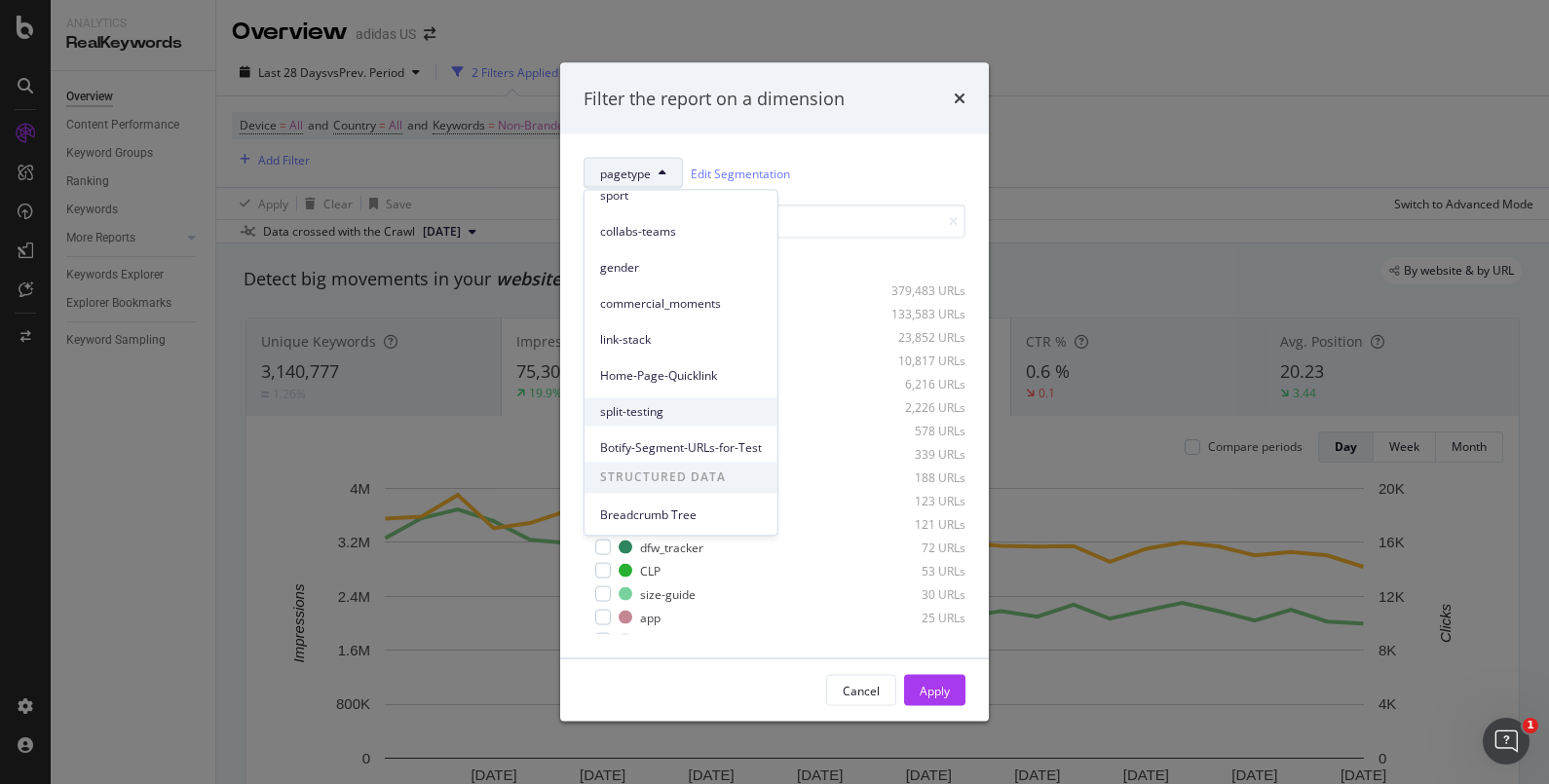
click at [706, 405] on span "split-testing" at bounding box center [681, 412] width 162 height 18
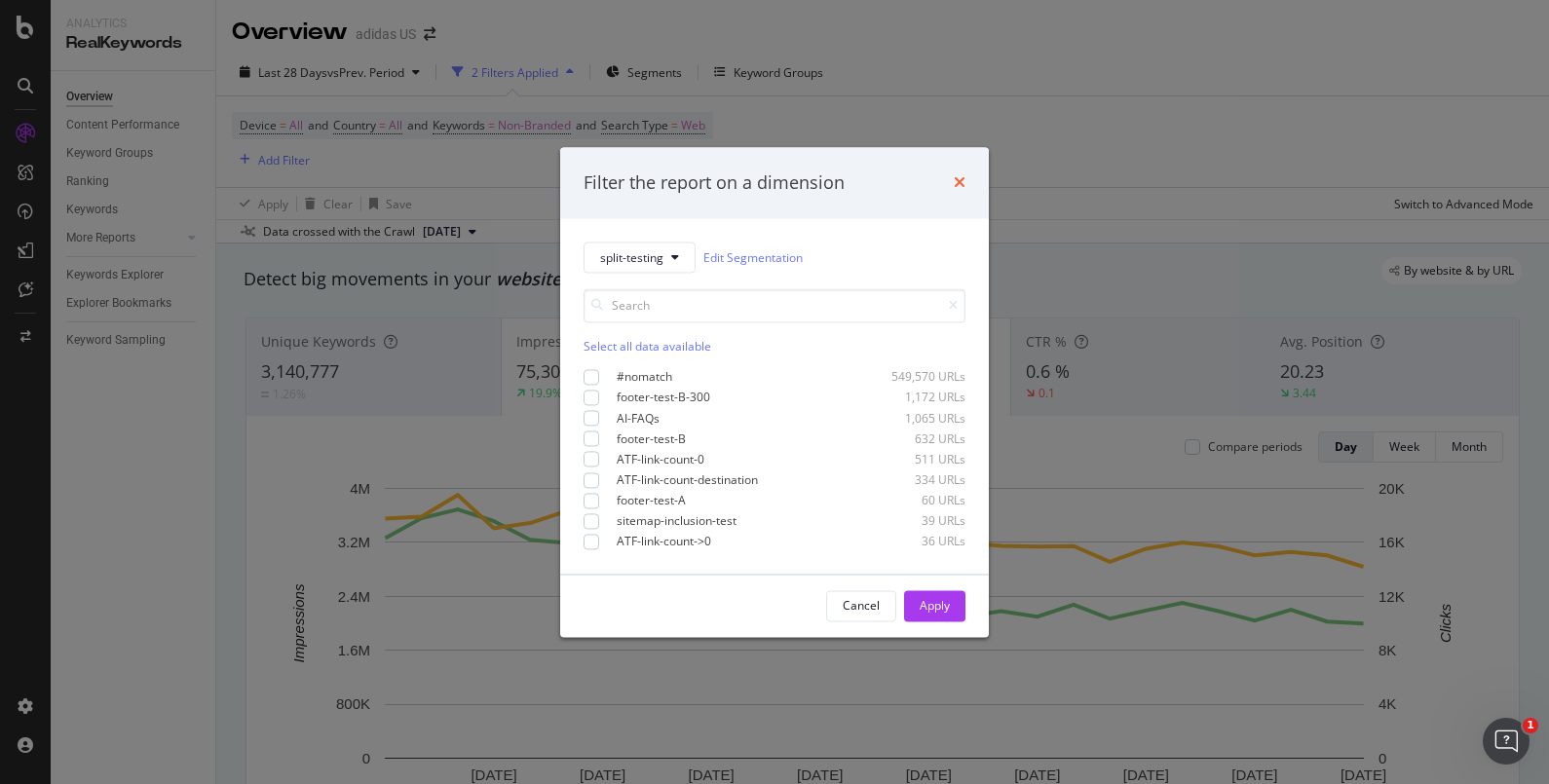
click at [960, 180] on icon "times" at bounding box center [960, 183] width 12 height 16
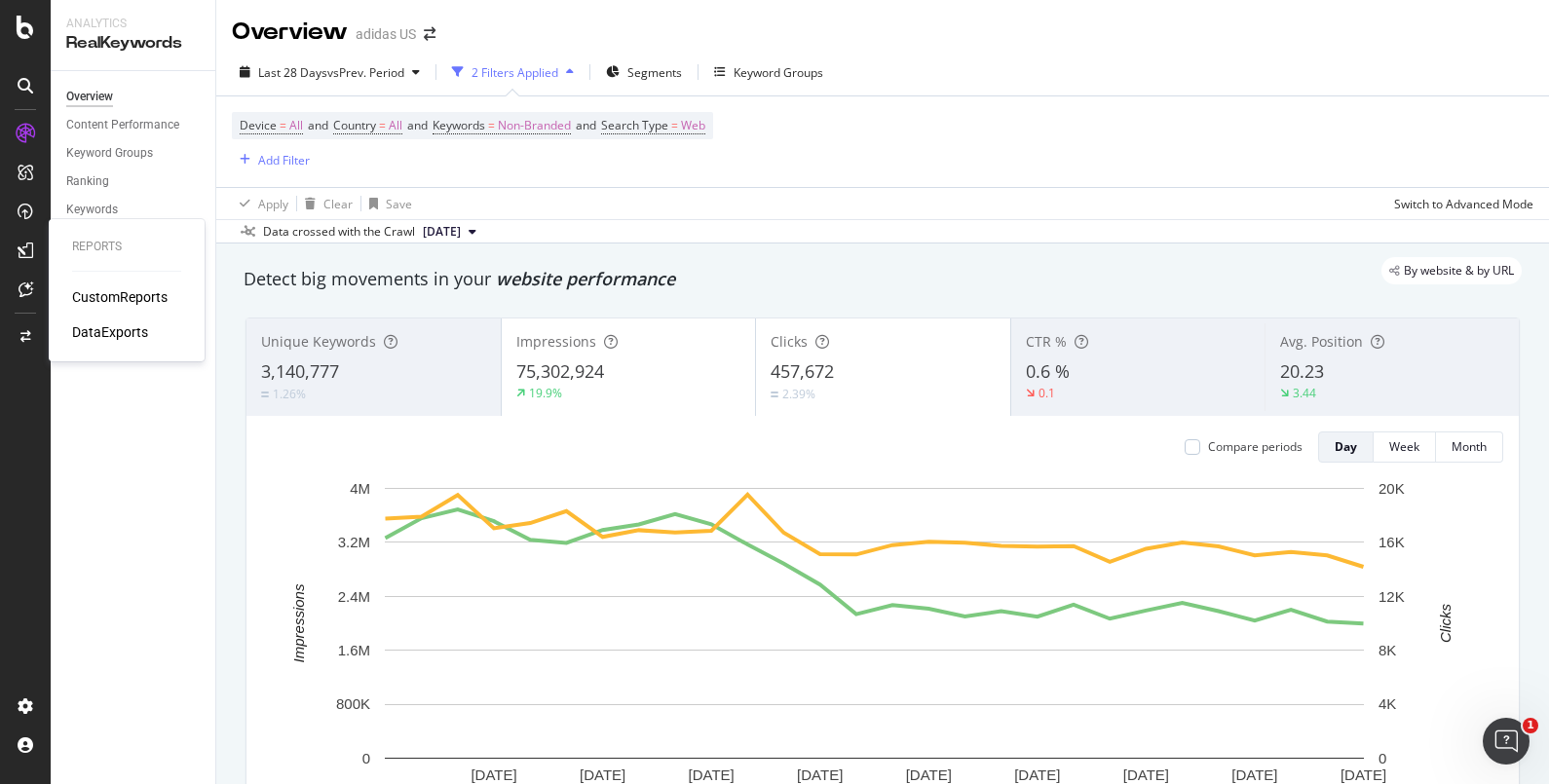
click at [120, 301] on div "CustomReports" at bounding box center [120, 297] width 95 height 19
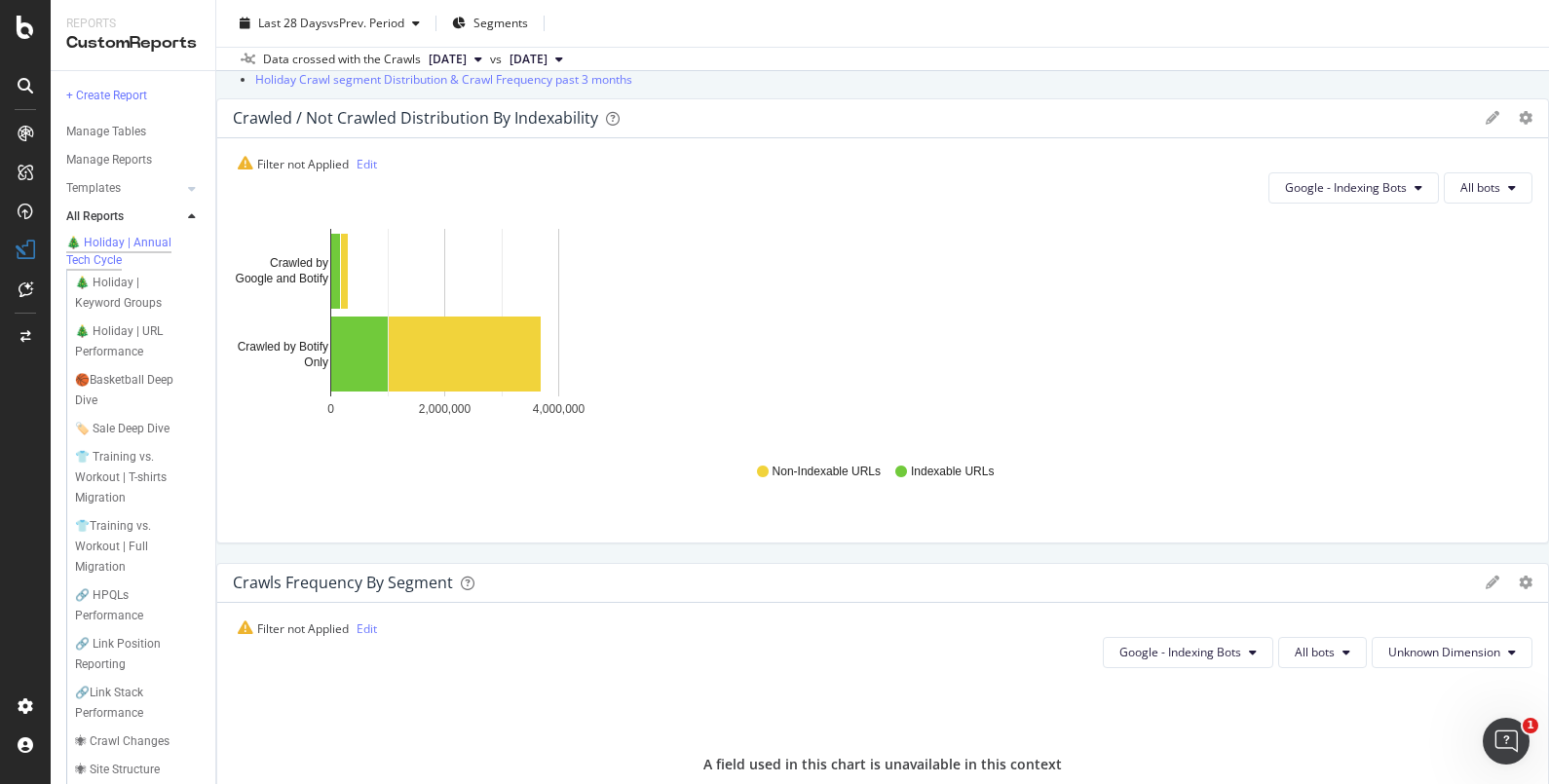
scroll to position [606, 0]
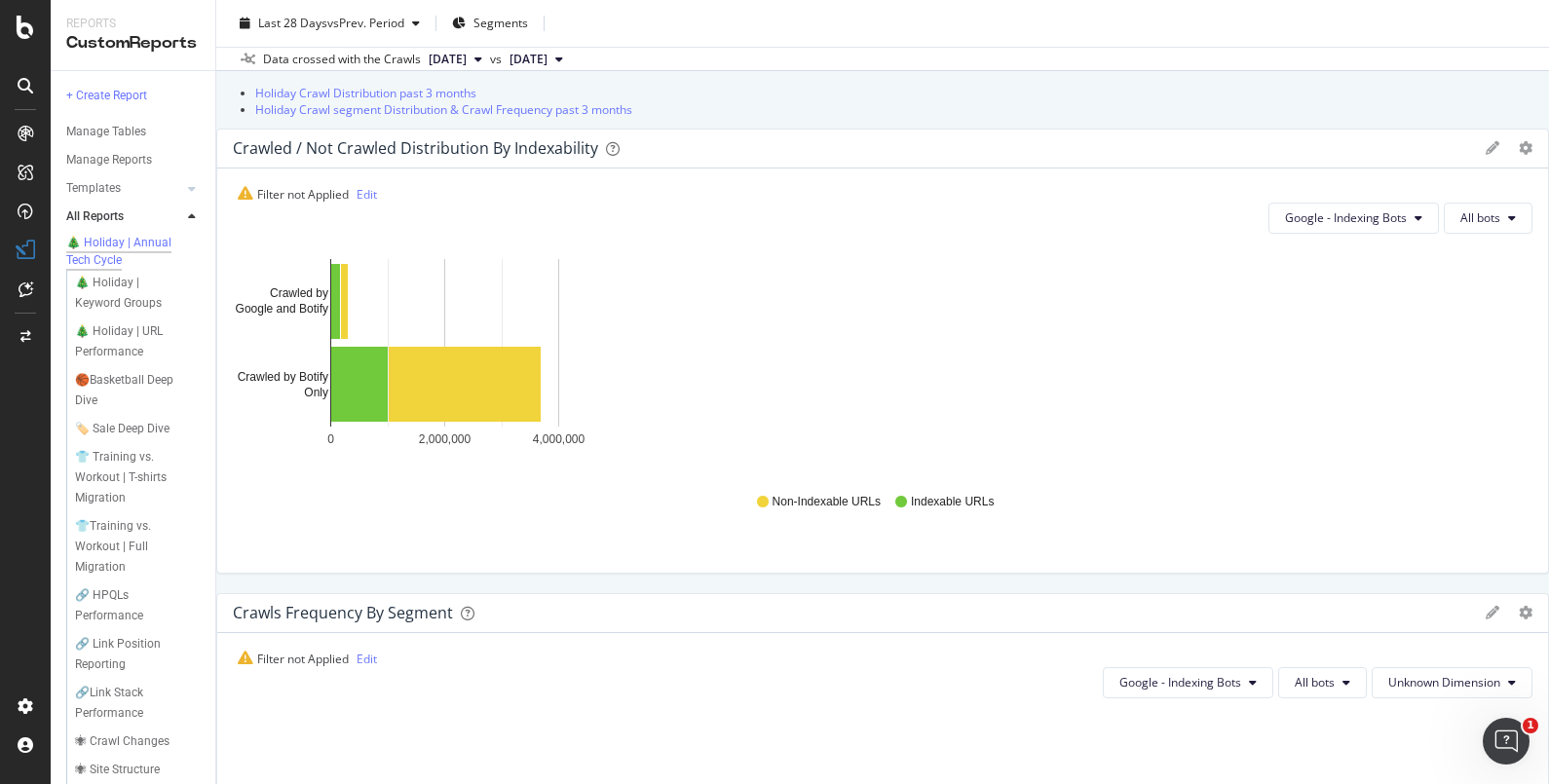
click at [1486, 155] on icon at bounding box center [1492, 148] width 14 height 14
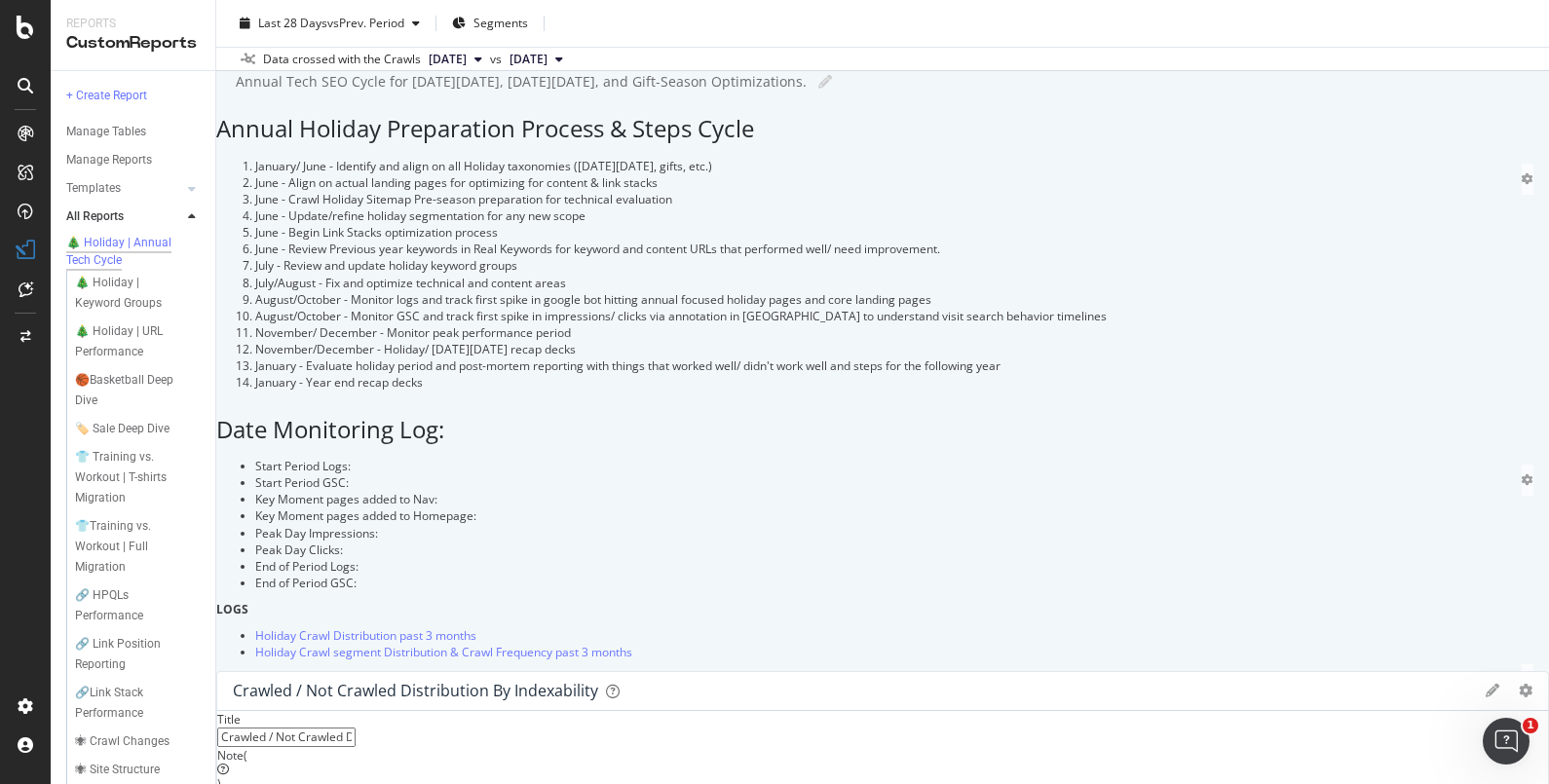
scroll to position [0, 0]
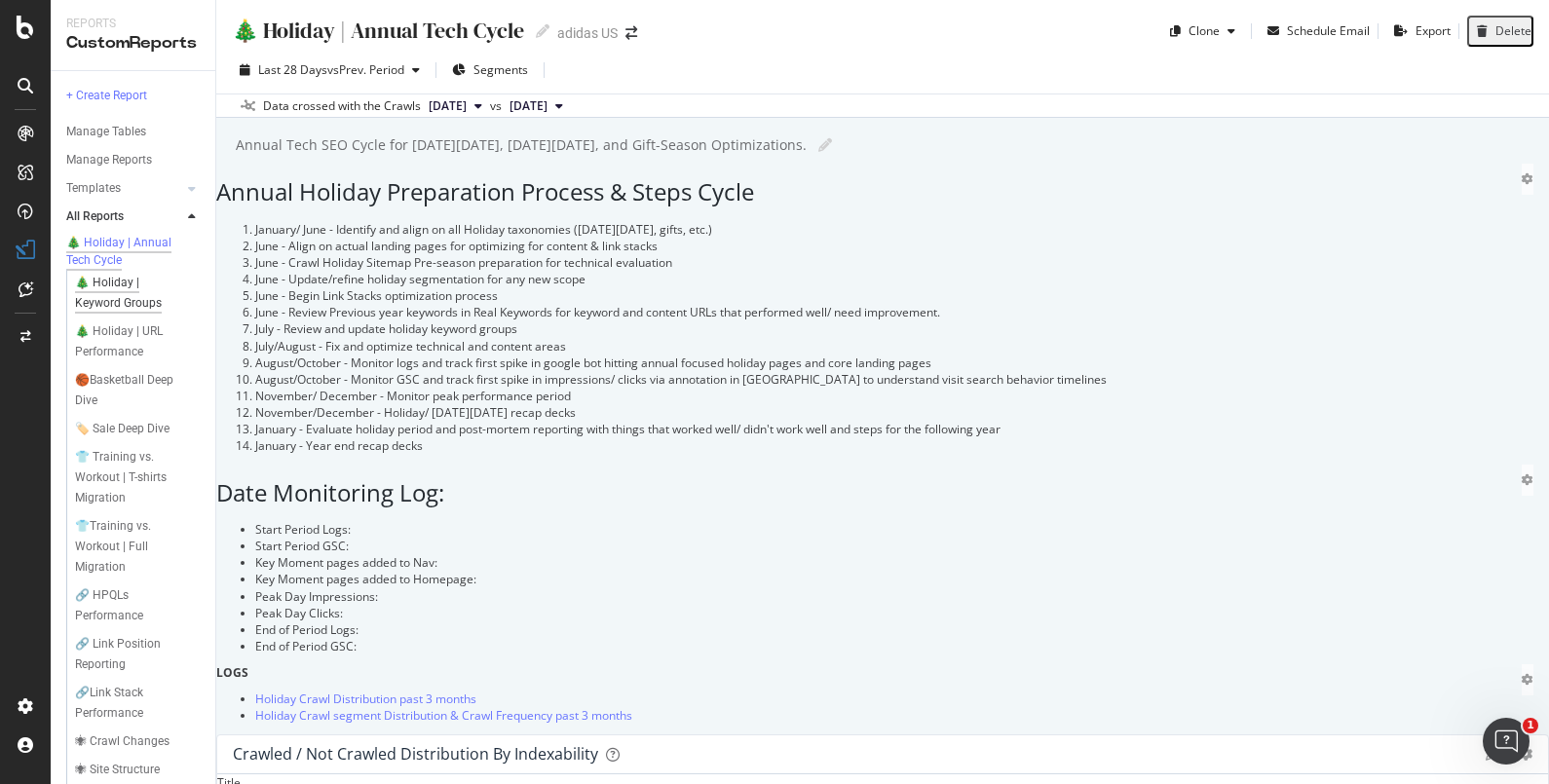
click at [103, 301] on div "🎄 Holiday | Keyword Groups" at bounding box center [131, 293] width 112 height 41
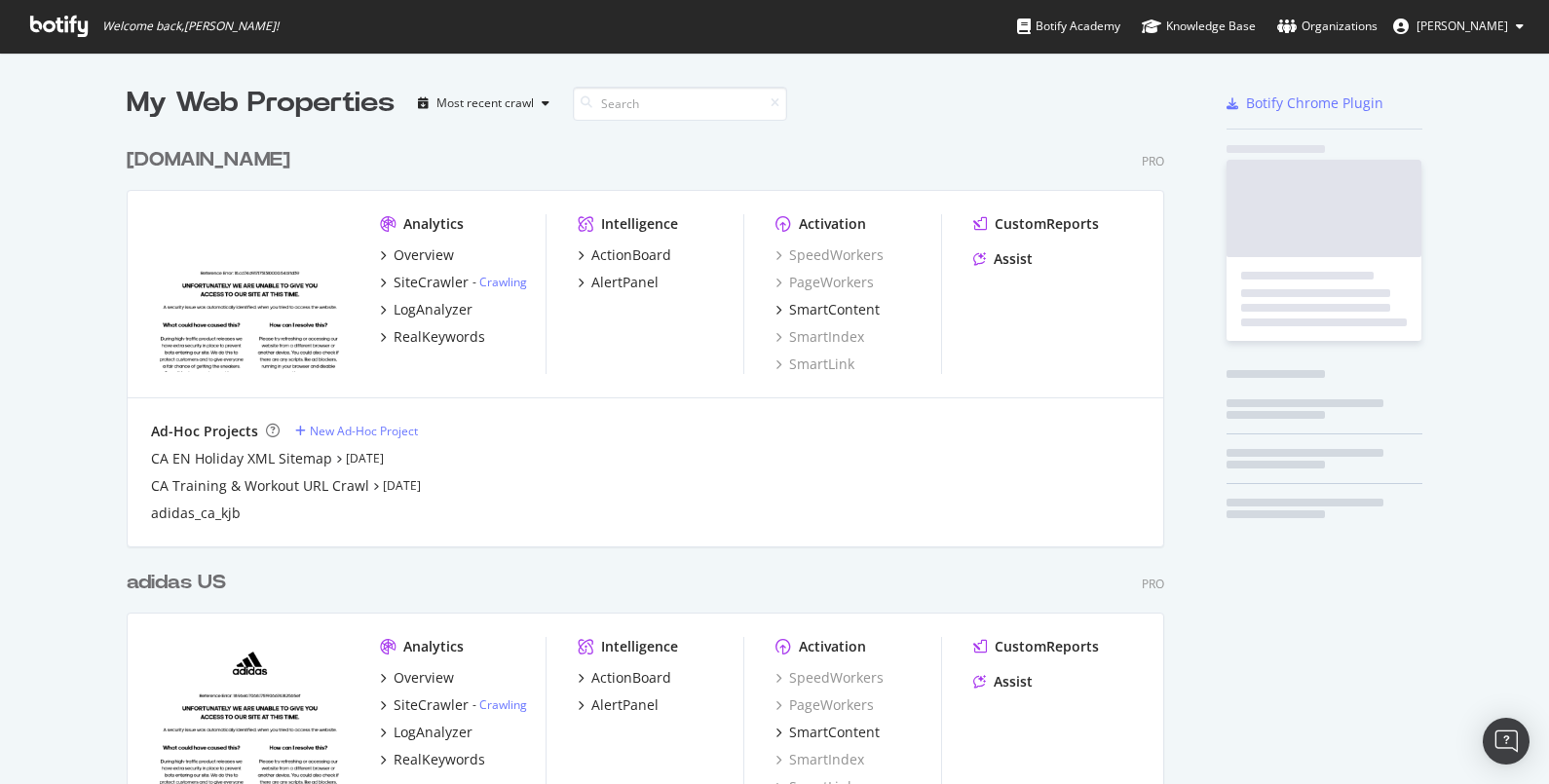
scroll to position [862, 1034]
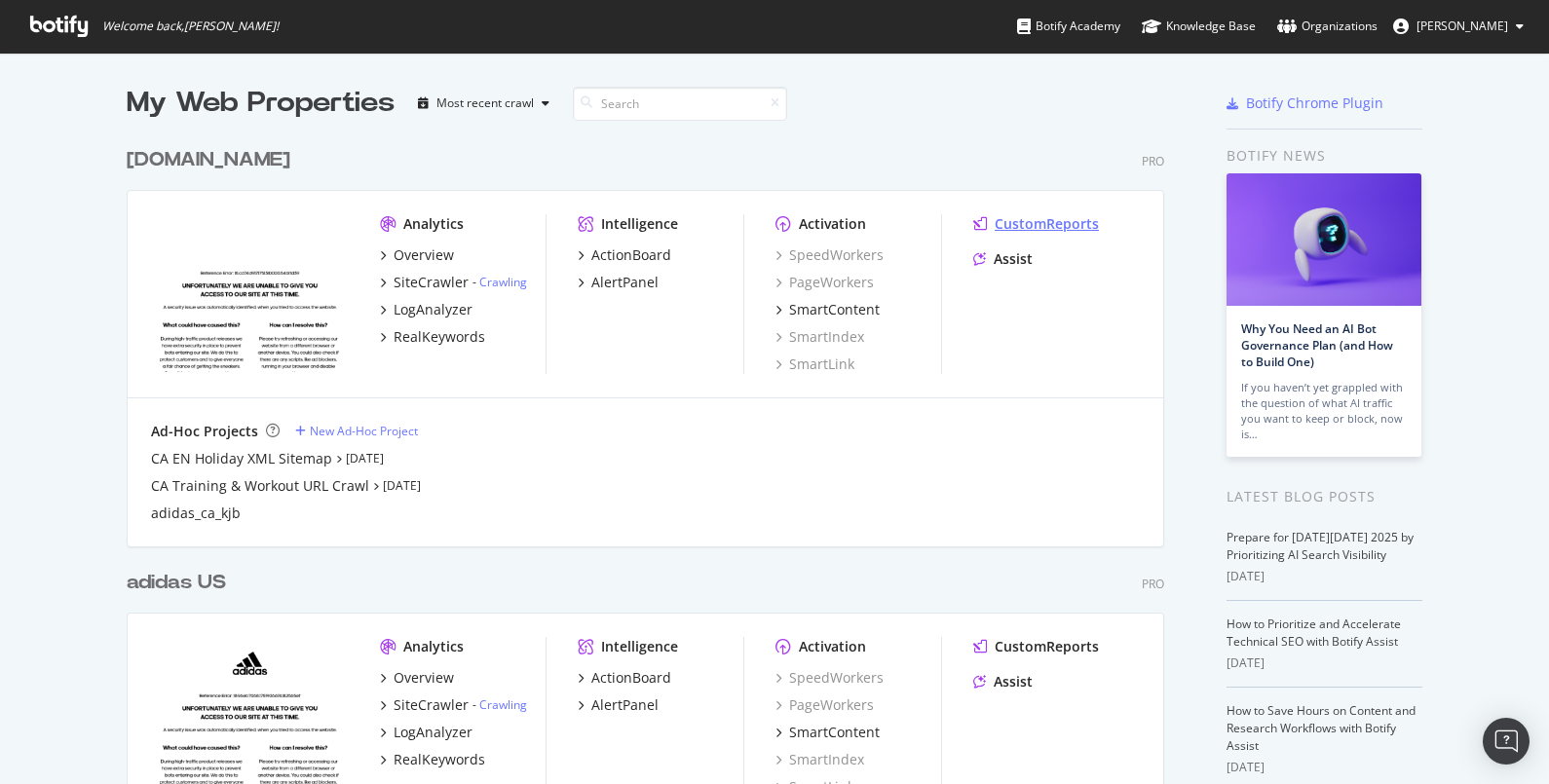
click at [1027, 221] on div "CustomReports" at bounding box center [1046, 224] width 104 height 19
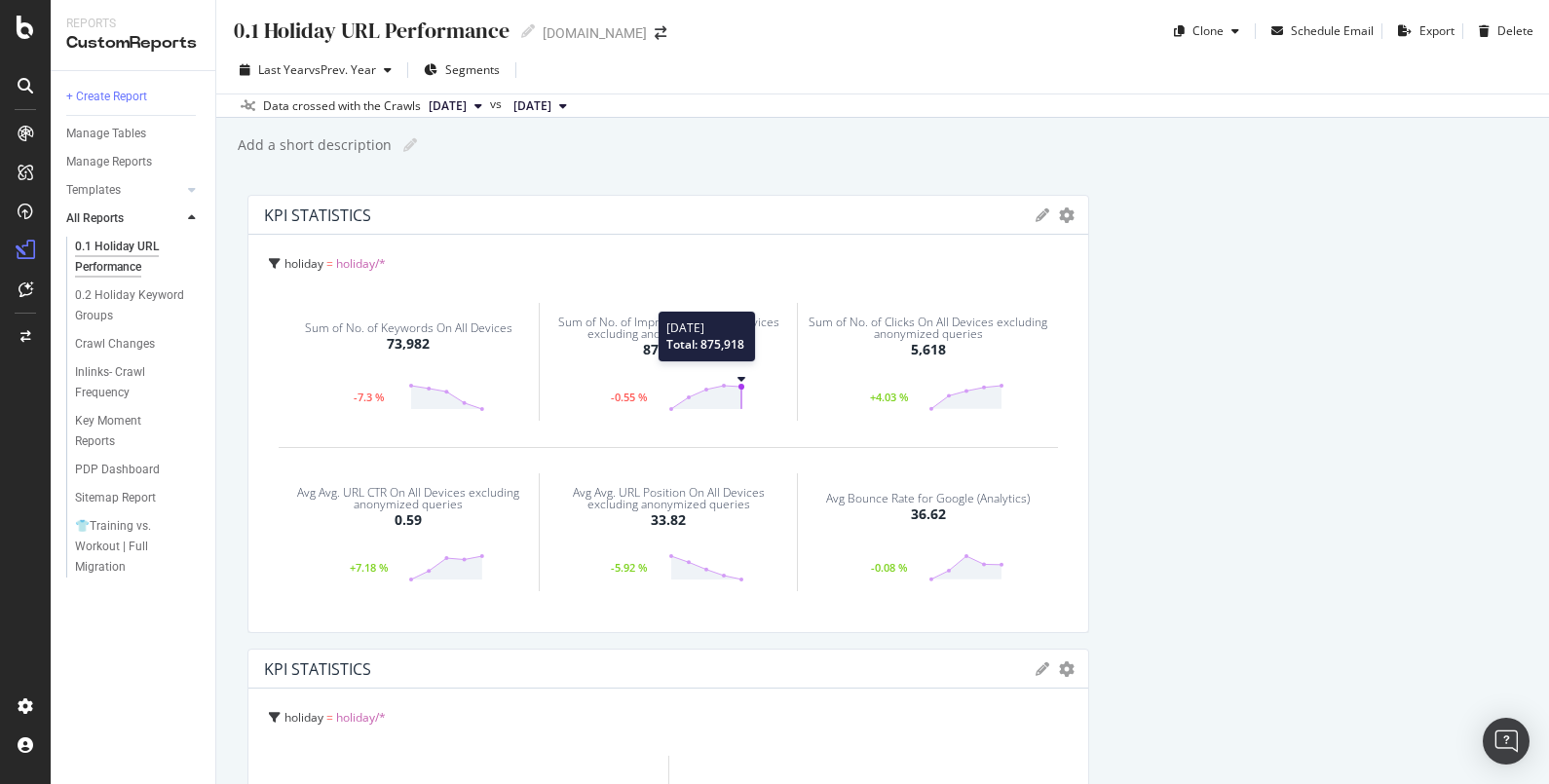
click at [736, 390] on icon at bounding box center [706, 397] width 76 height 29
click at [721, 384] on circle at bounding box center [724, 386] width 6 height 6
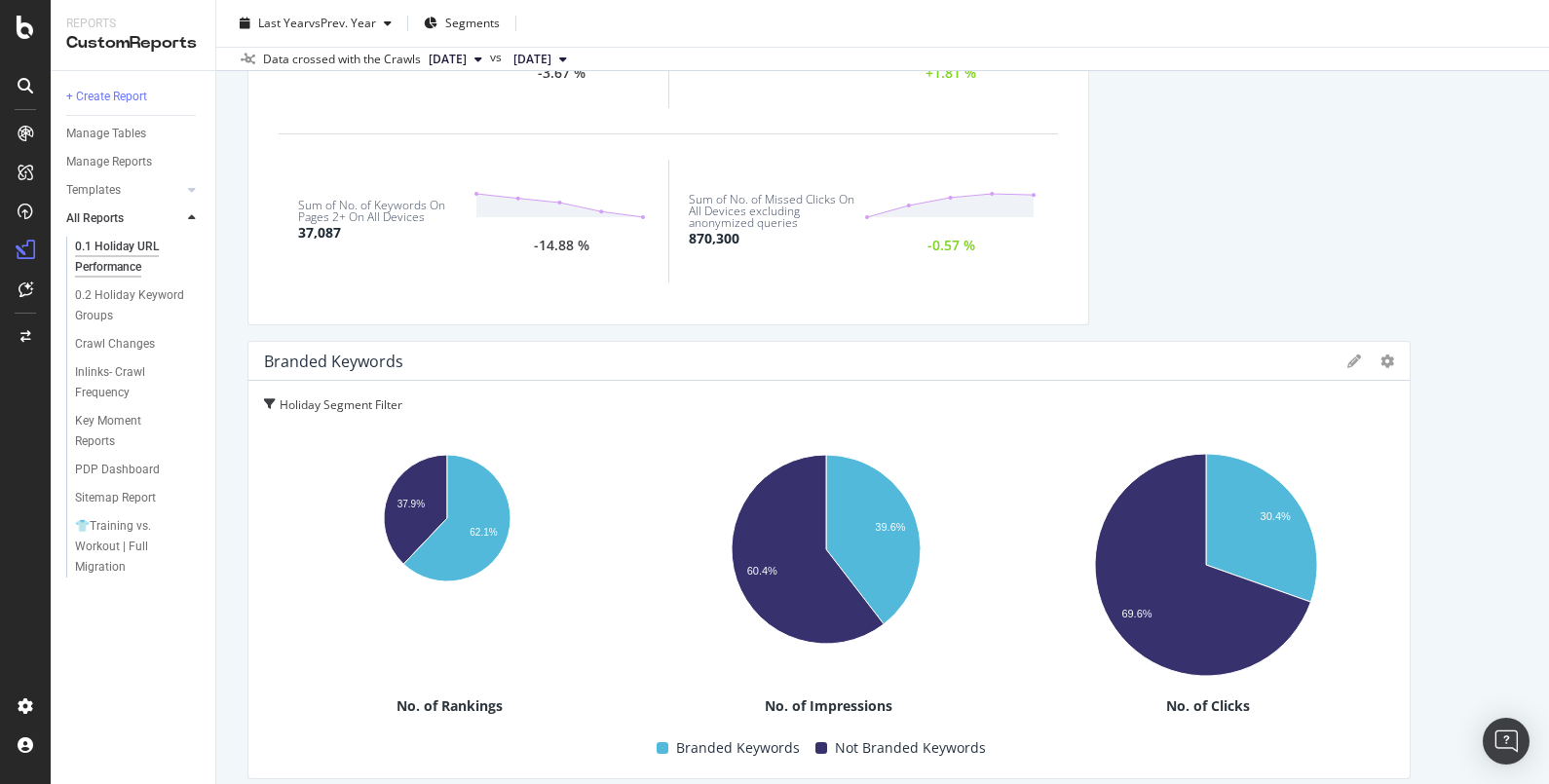
scroll to position [769, 0]
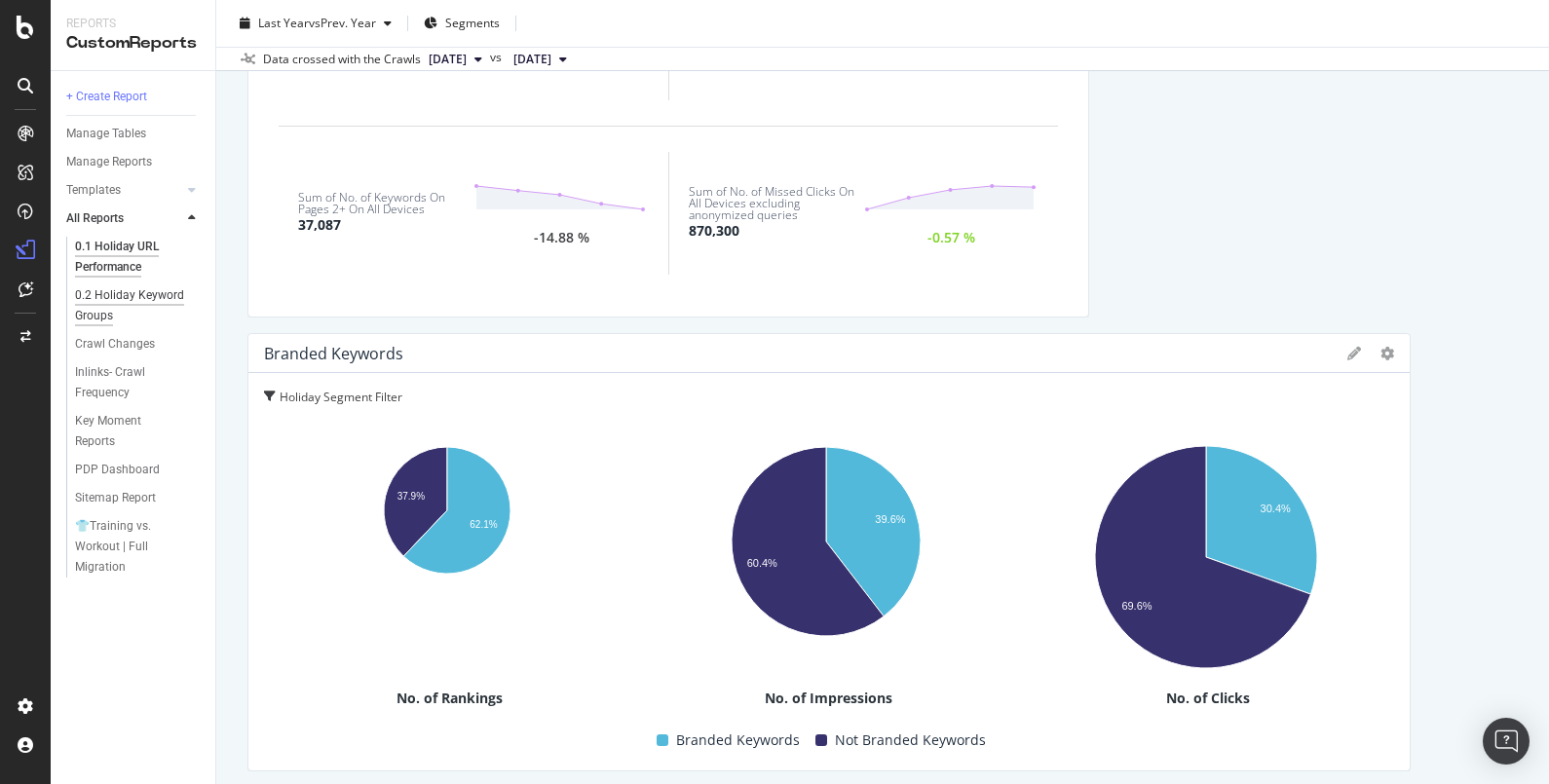
click at [129, 288] on div "0.2 Holiday Keyword Groups" at bounding box center [131, 306] width 112 height 41
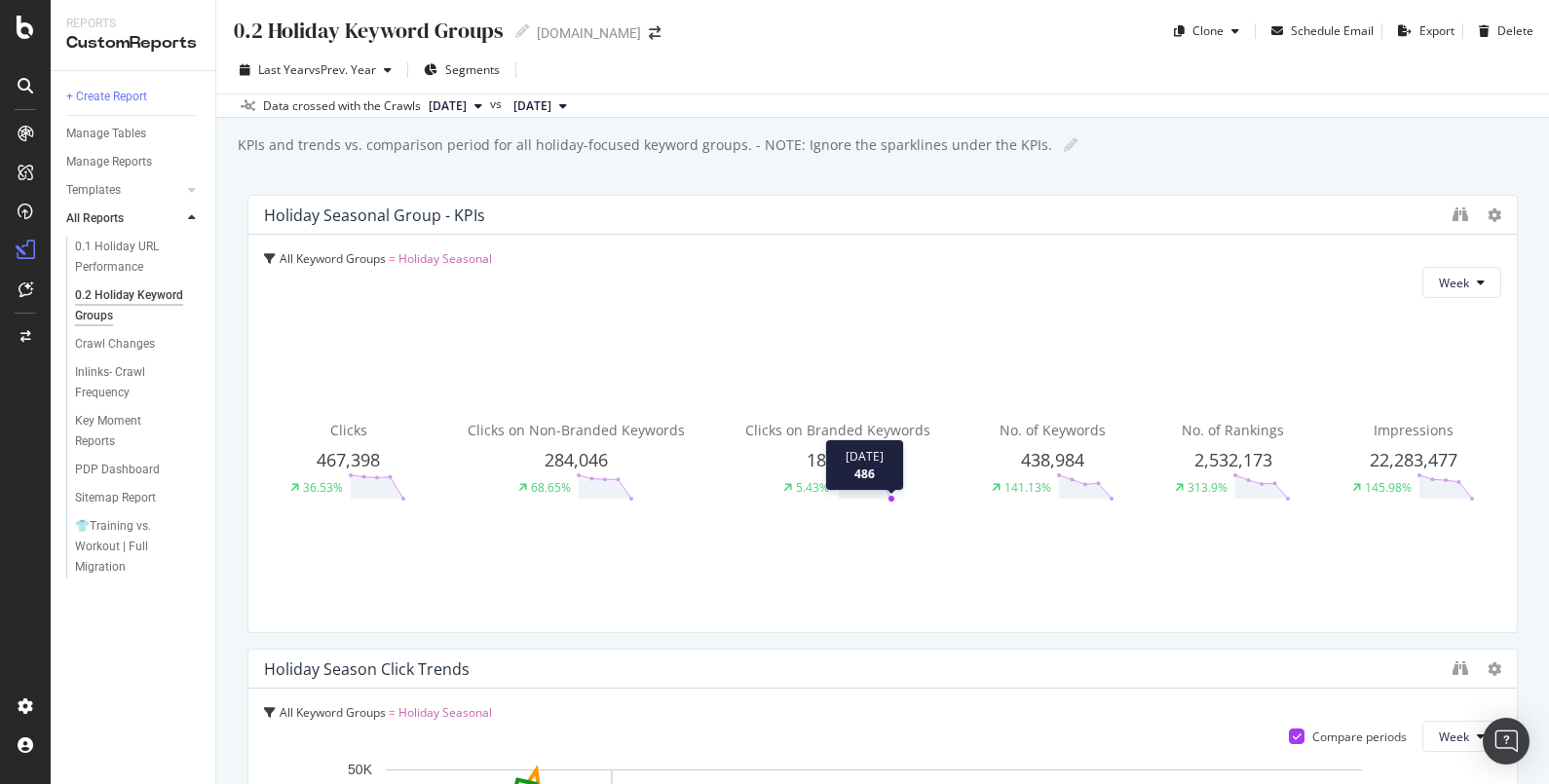
click at [878, 483] on icon at bounding box center [865, 487] width 58 height 29
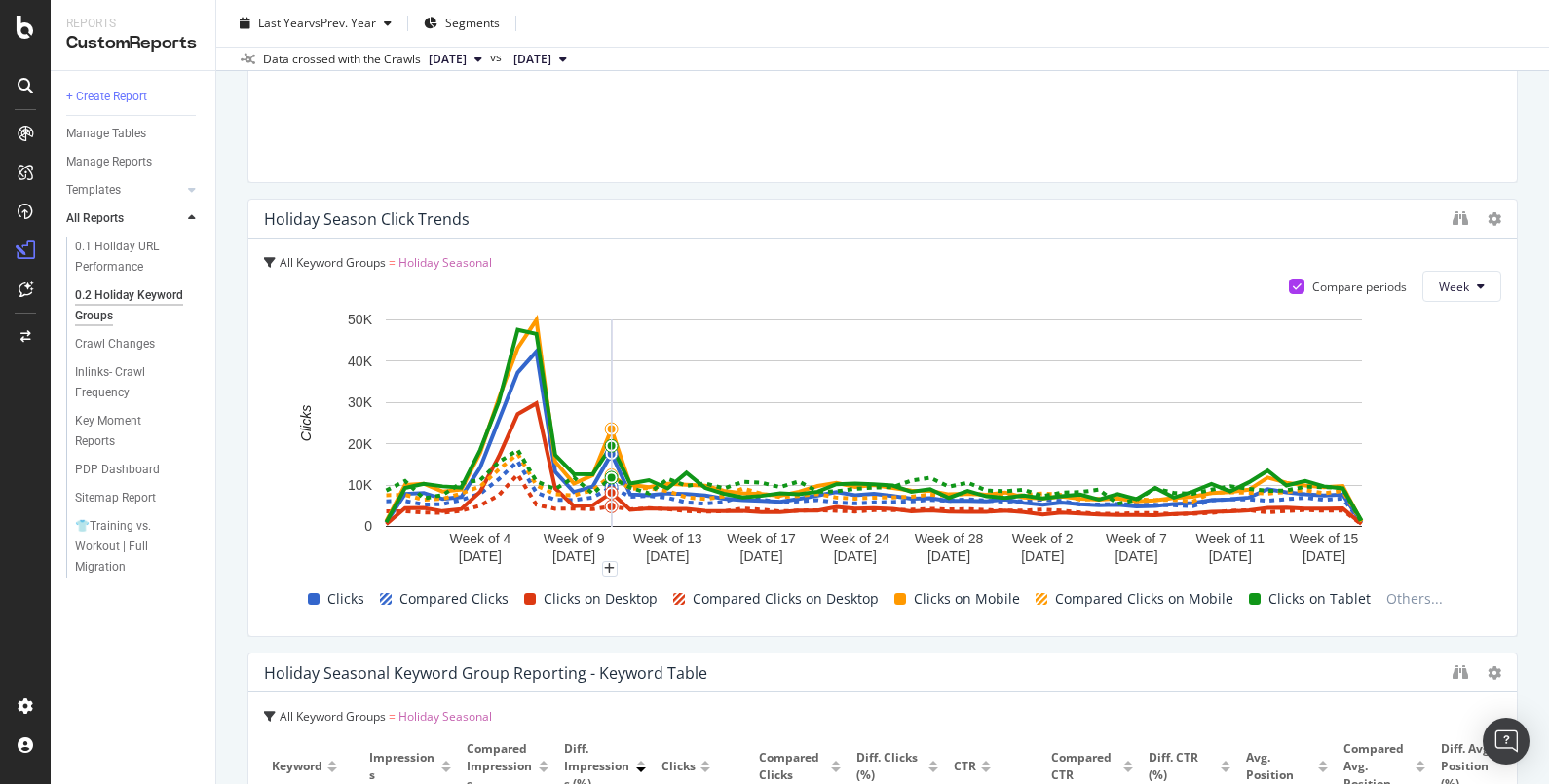
scroll to position [449, 0]
click at [1361, 564] on icon "plus" at bounding box center [1359, 570] width 11 height 12
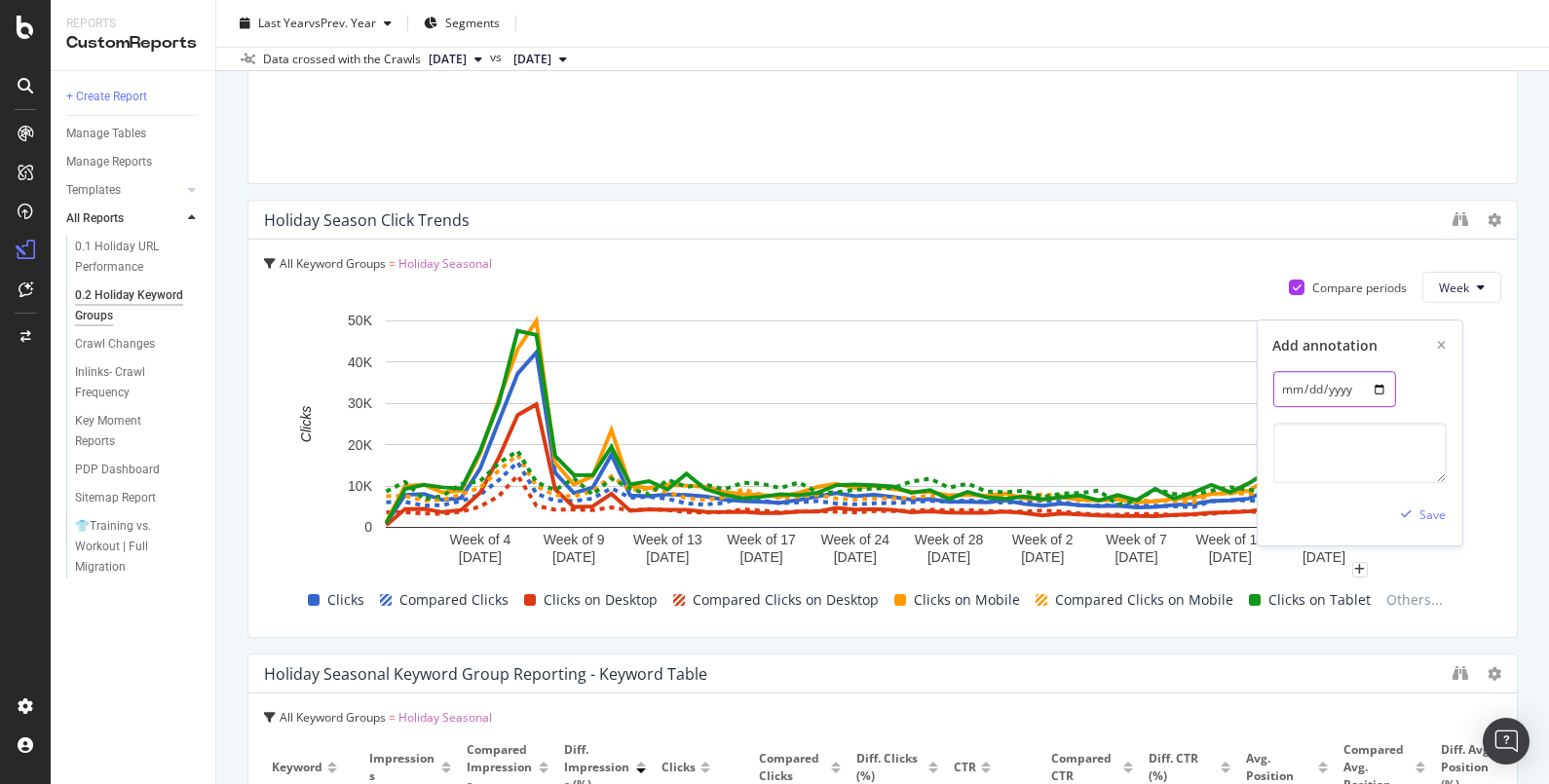
click at [1375, 397] on input "2025-09-29" at bounding box center [1334, 389] width 123 height 36
click at [1377, 392] on input "2025-09-29" at bounding box center [1334, 389] width 123 height 36
click at [1379, 390] on input "2025-09-29" at bounding box center [1334, 389] width 123 height 36
type input "[DATE]"
click at [1323, 469] on textarea at bounding box center [1359, 453] width 173 height 60
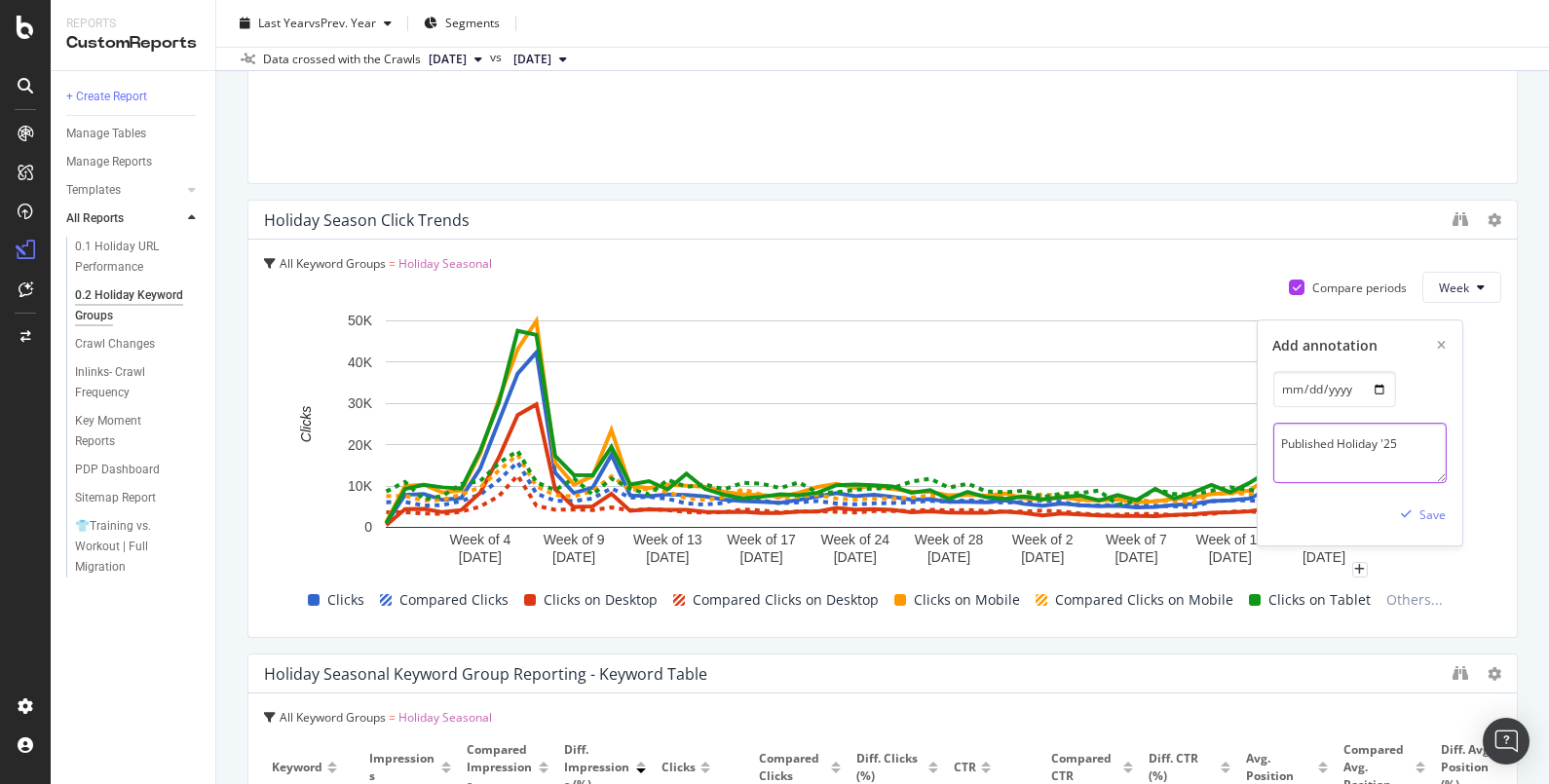
click at [1420, 459] on textarea "Published Holiday '25" at bounding box center [1359, 453] width 173 height 60
type textarea "Published Holiday '25 HPQLs"
click at [1412, 511] on icon "button" at bounding box center [1406, 514] width 11 height 12
drag, startPoint x: 1362, startPoint y: 570, endPoint x: 1331, endPoint y: 601, distance: 43.8
click at [1331, 601] on span "Clicks on Tablet" at bounding box center [1319, 600] width 102 height 23
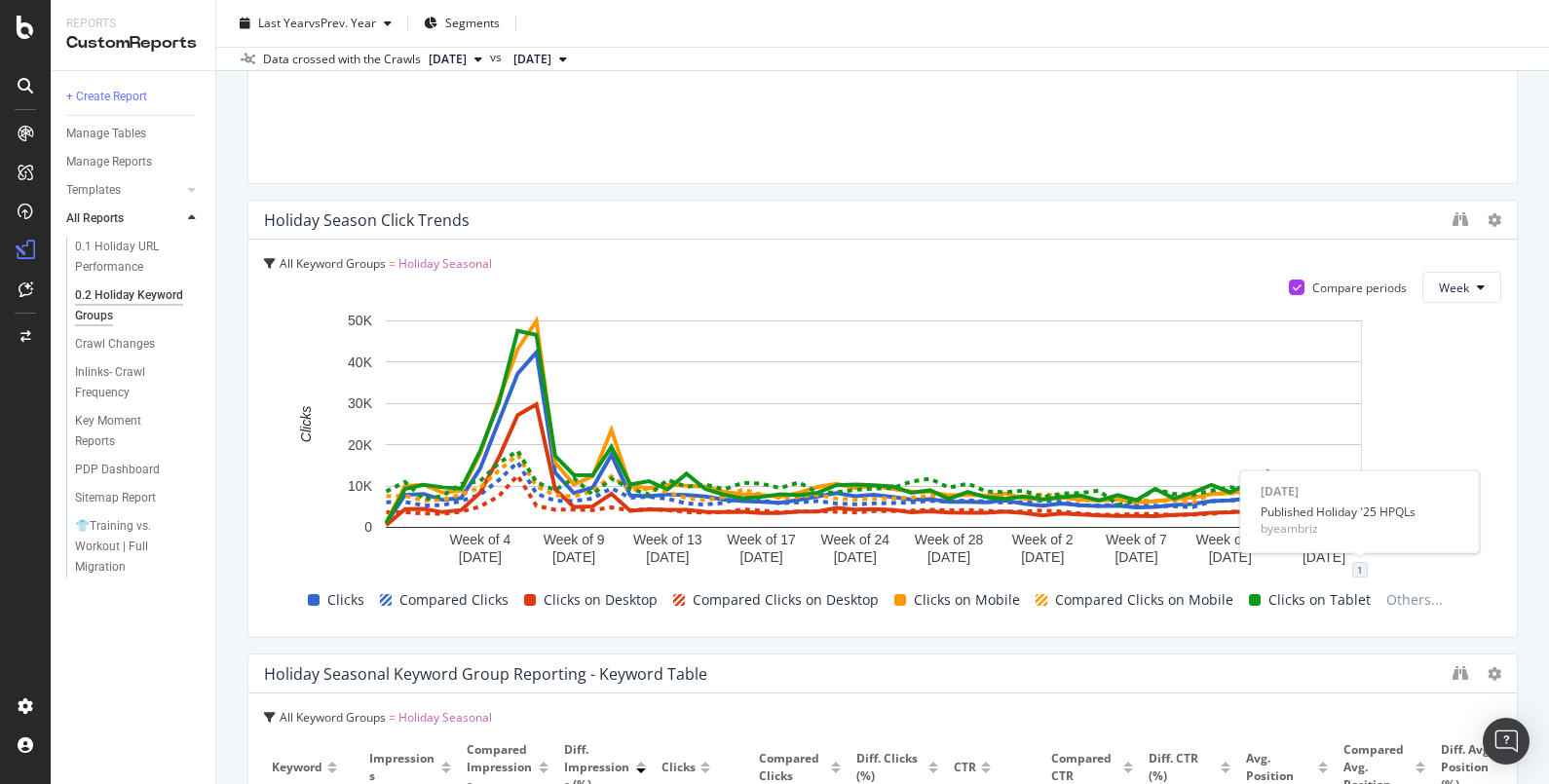
click at [1355, 569] on div "1" at bounding box center [1360, 570] width 16 height 16
click at [1418, 473] on icon "pencil" at bounding box center [1419, 474] width 14 height 14
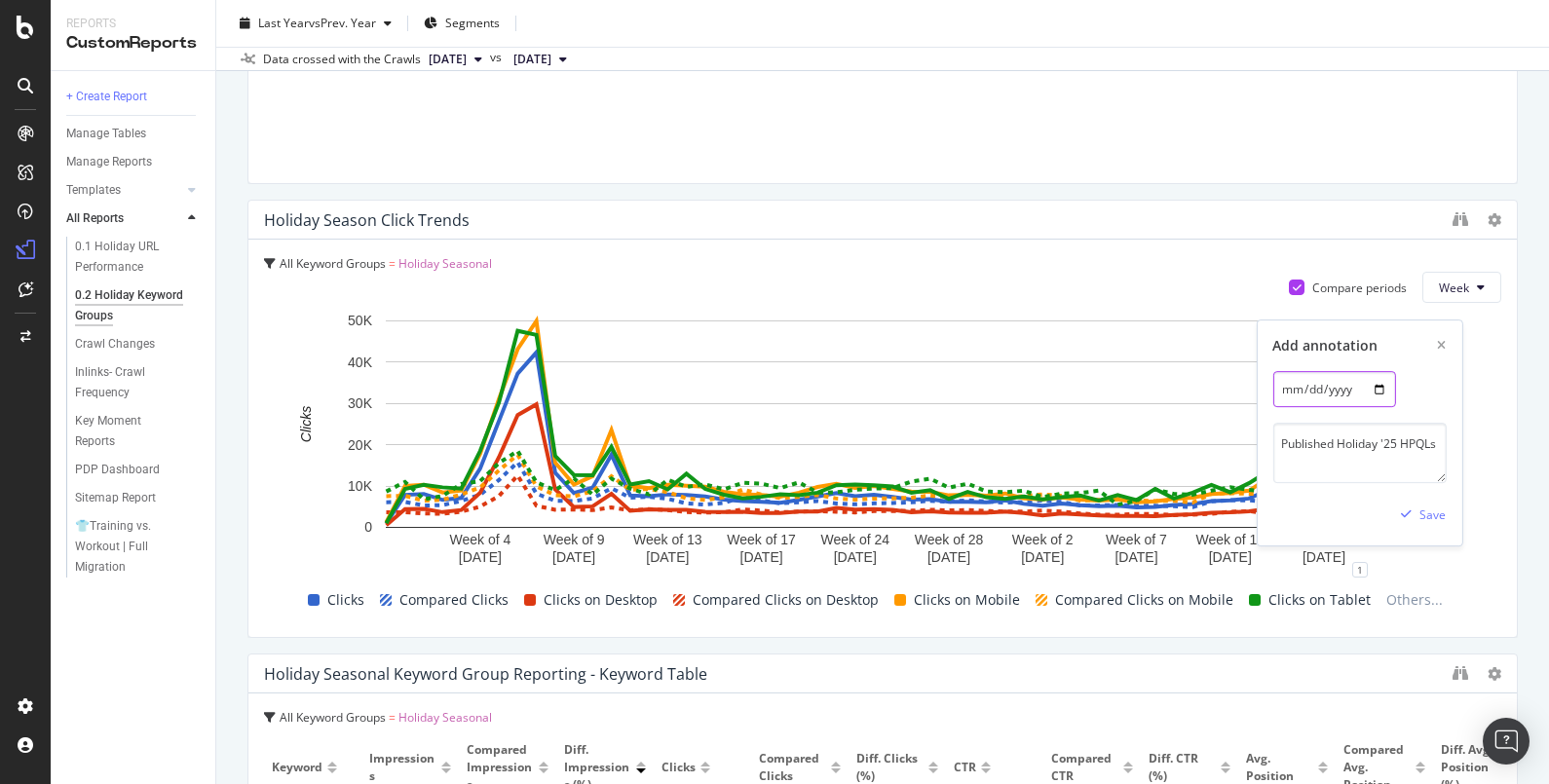
click at [1373, 401] on input "[DATE]" at bounding box center [1334, 389] width 123 height 36
click at [1426, 507] on div "Save" at bounding box center [1432, 514] width 26 height 17
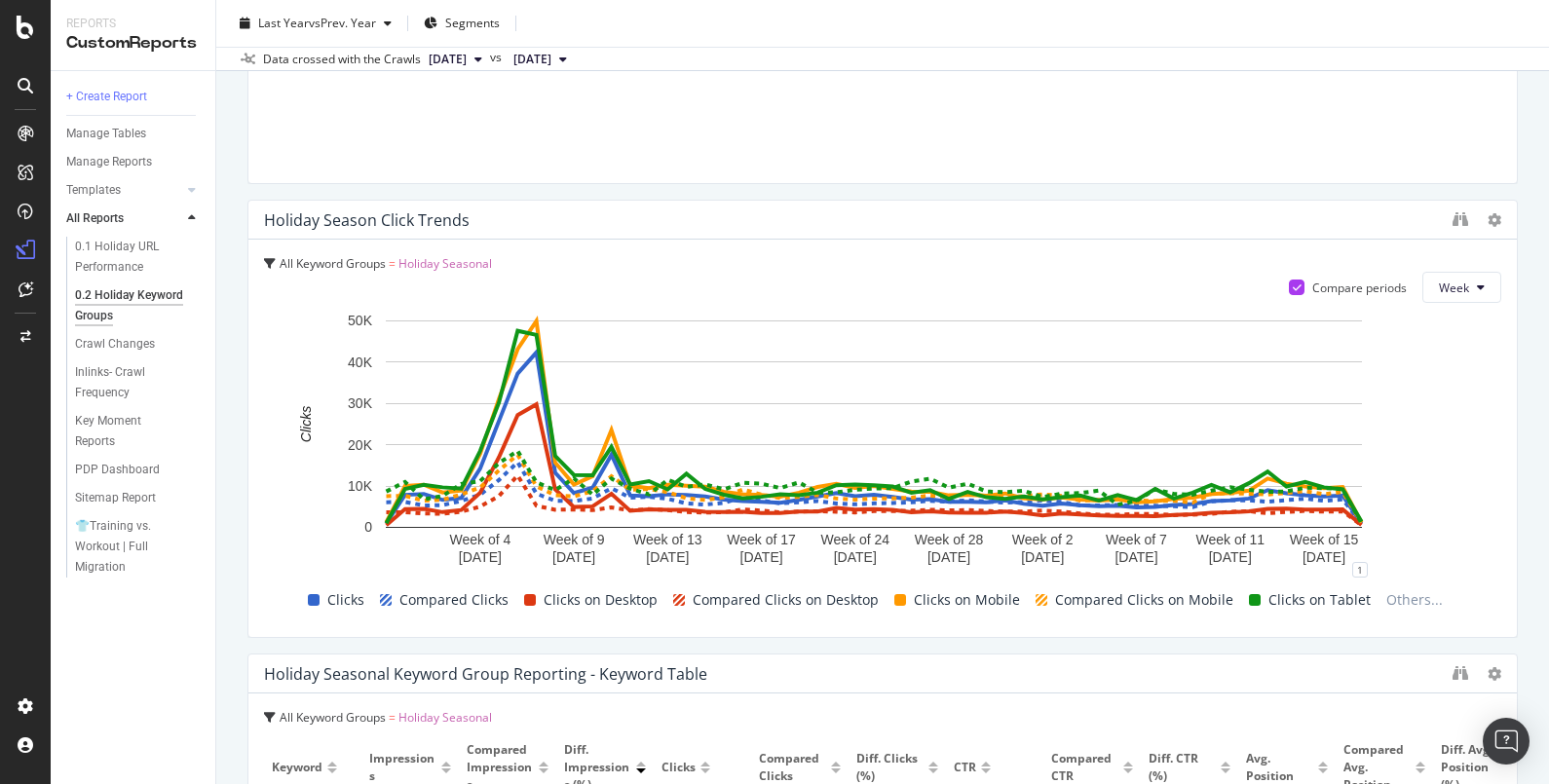
click at [1518, 30] on div "Last Year vs Prev. Year Segments" at bounding box center [883, 27] width 1333 height 39
click at [34, 24] on div at bounding box center [25, 27] width 47 height 23
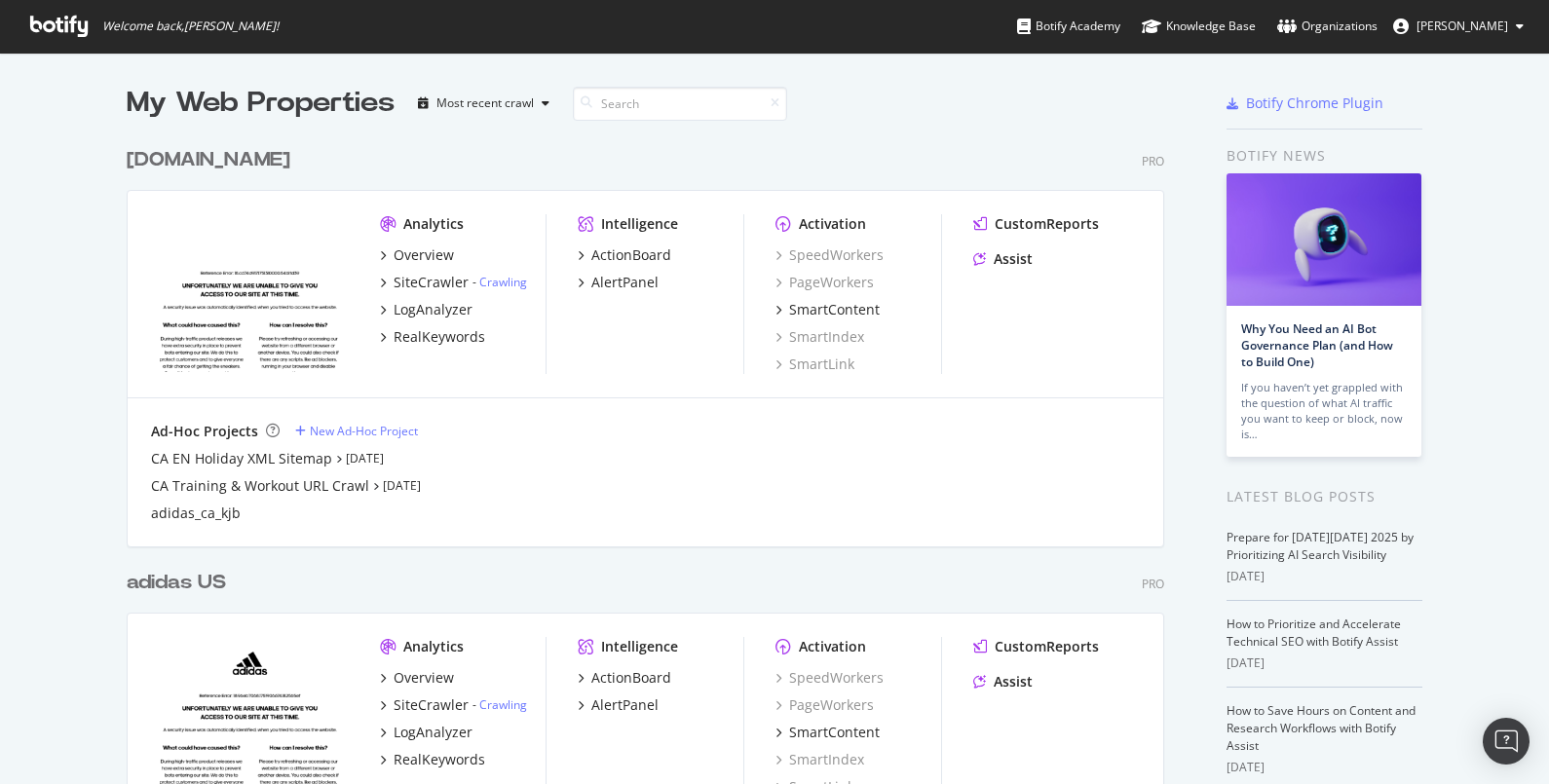
scroll to position [765, 1512]
click at [1070, 641] on div "CustomReports" at bounding box center [1046, 647] width 104 height 19
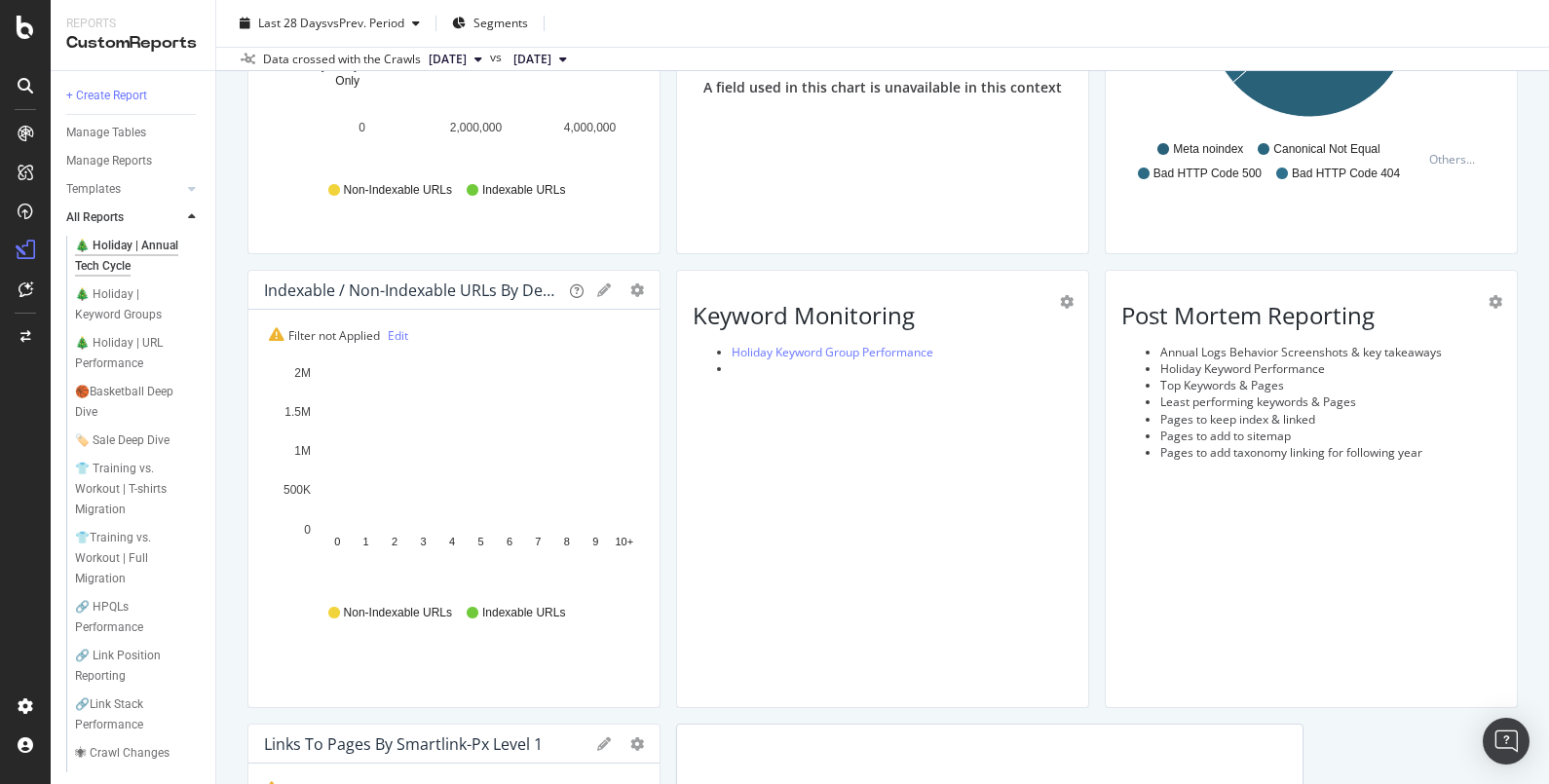
scroll to position [941, 0]
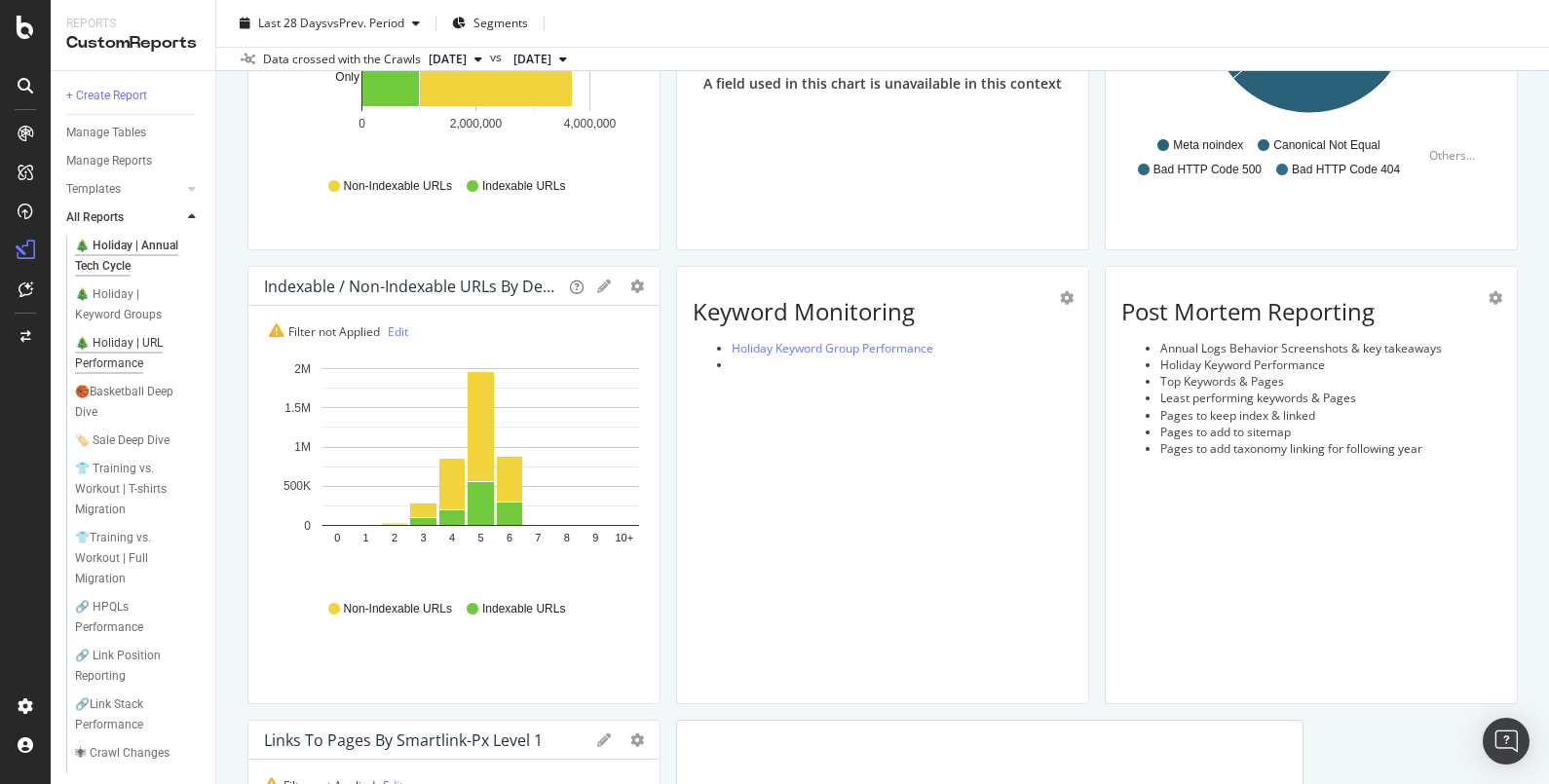
click at [113, 351] on div "🎄 Holiday | URL Performance" at bounding box center [132, 354] width 113 height 41
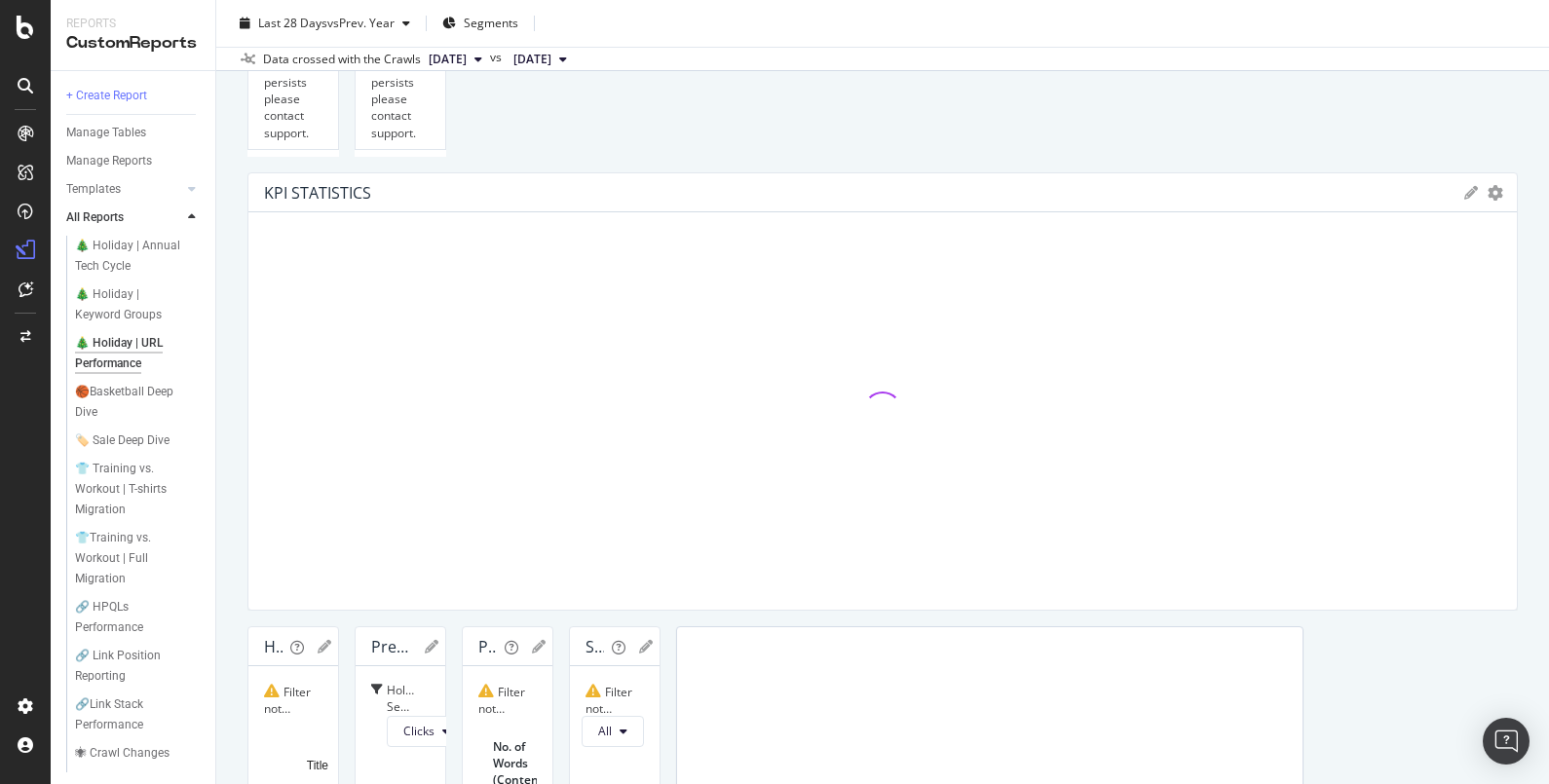
scroll to position [1409, 0]
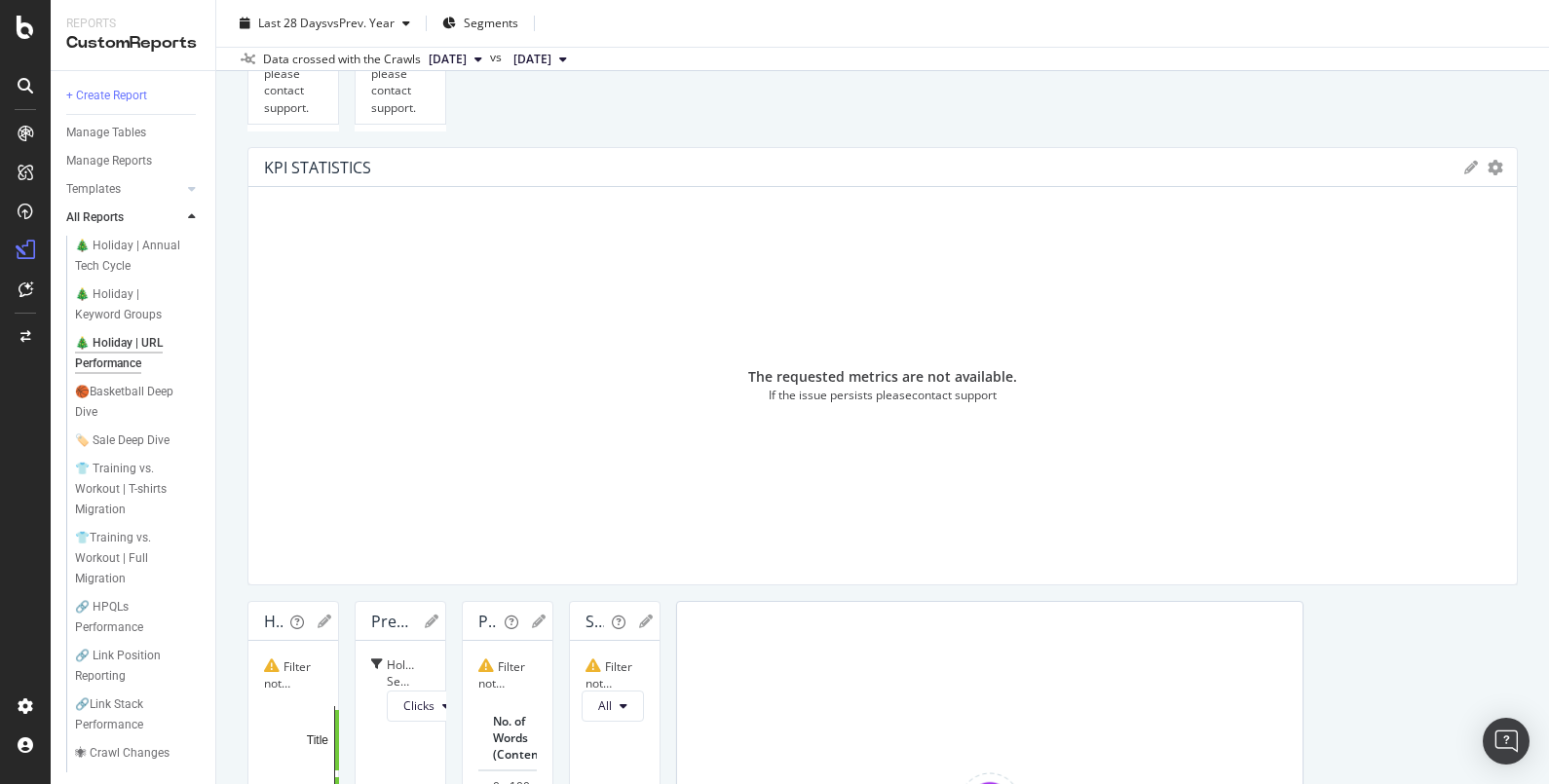
drag, startPoint x: 721, startPoint y: 208, endPoint x: 745, endPoint y: 157, distance: 56.4
click at [745, 158] on div "KPI STATISTICS" at bounding box center [859, 168] width 1190 height 19
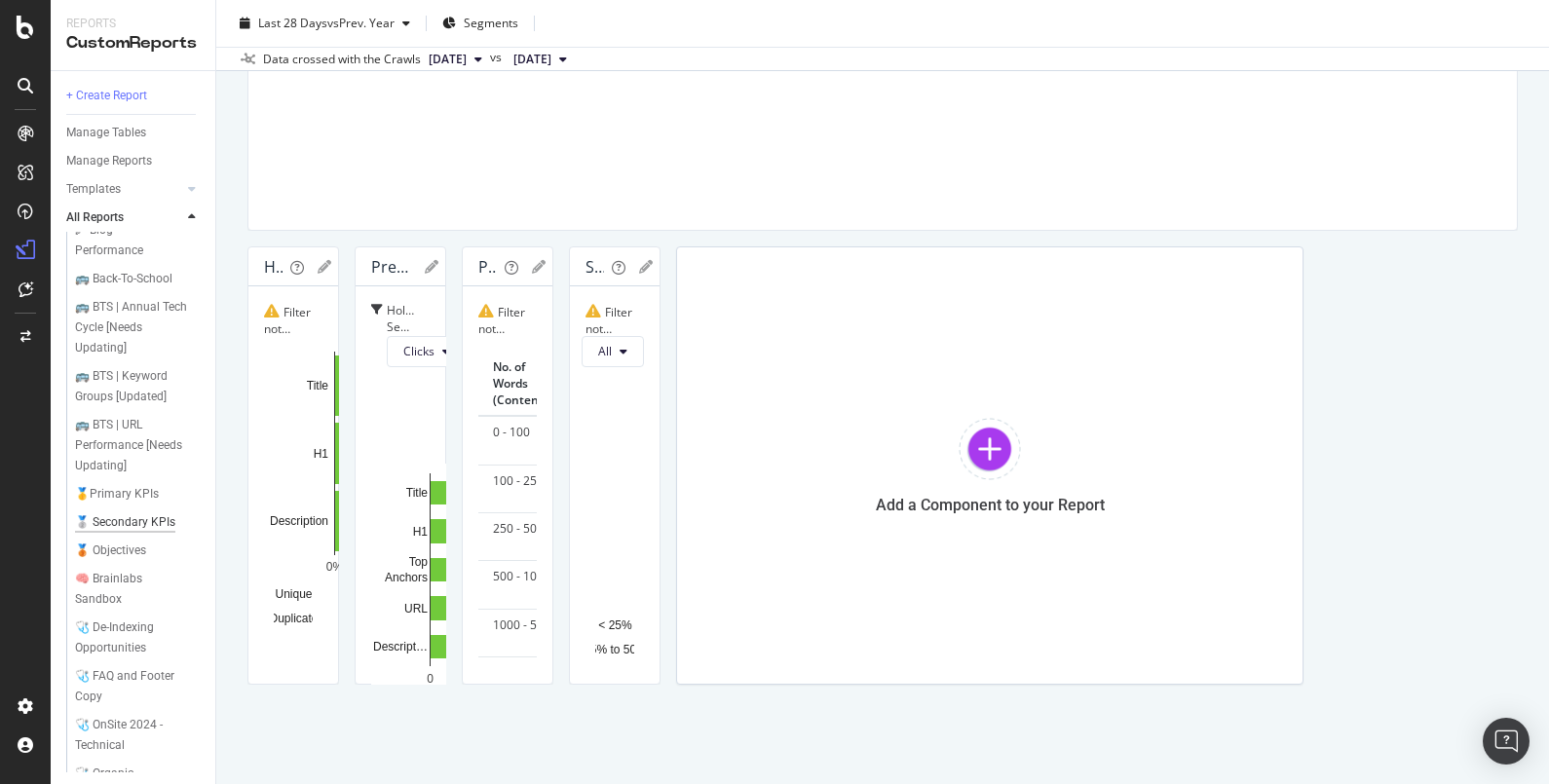
scroll to position [931, 0]
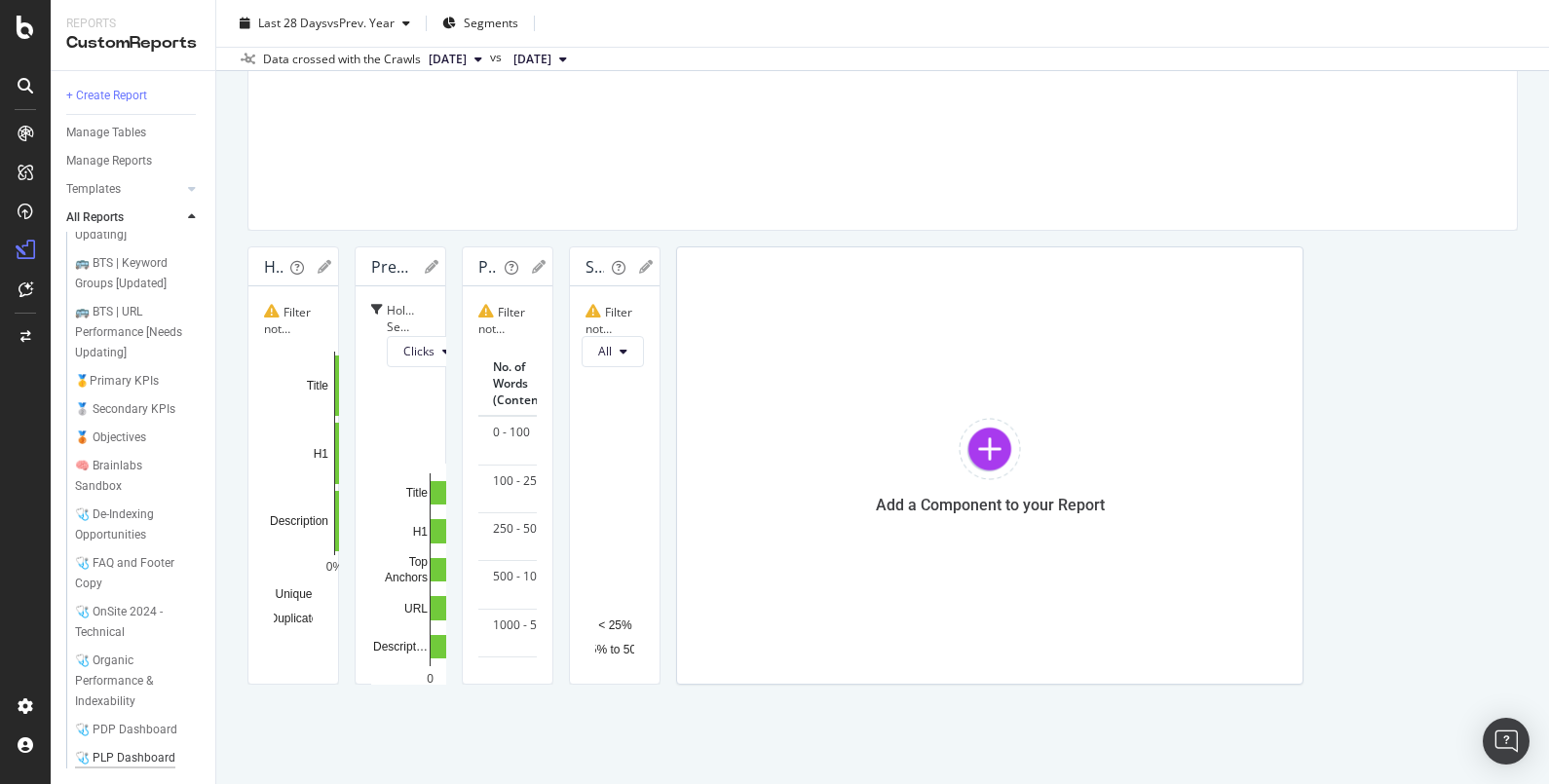
click at [113, 748] on div "🩺 PLP Dashboard" at bounding box center [125, 758] width 100 height 20
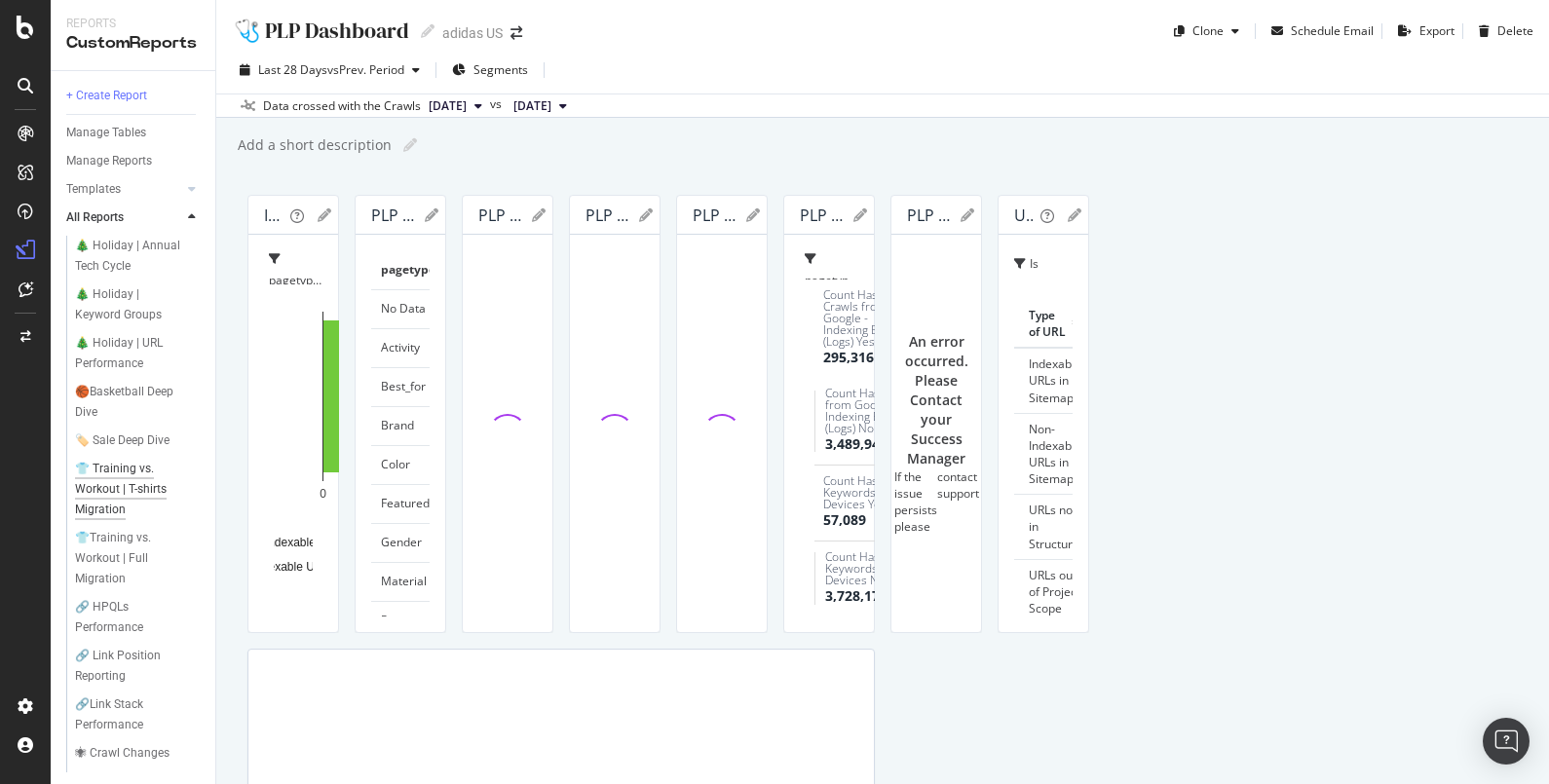
click at [142, 514] on div "👕 Training vs. Workout | T-shirts Migration" at bounding box center [133, 489] width 117 height 61
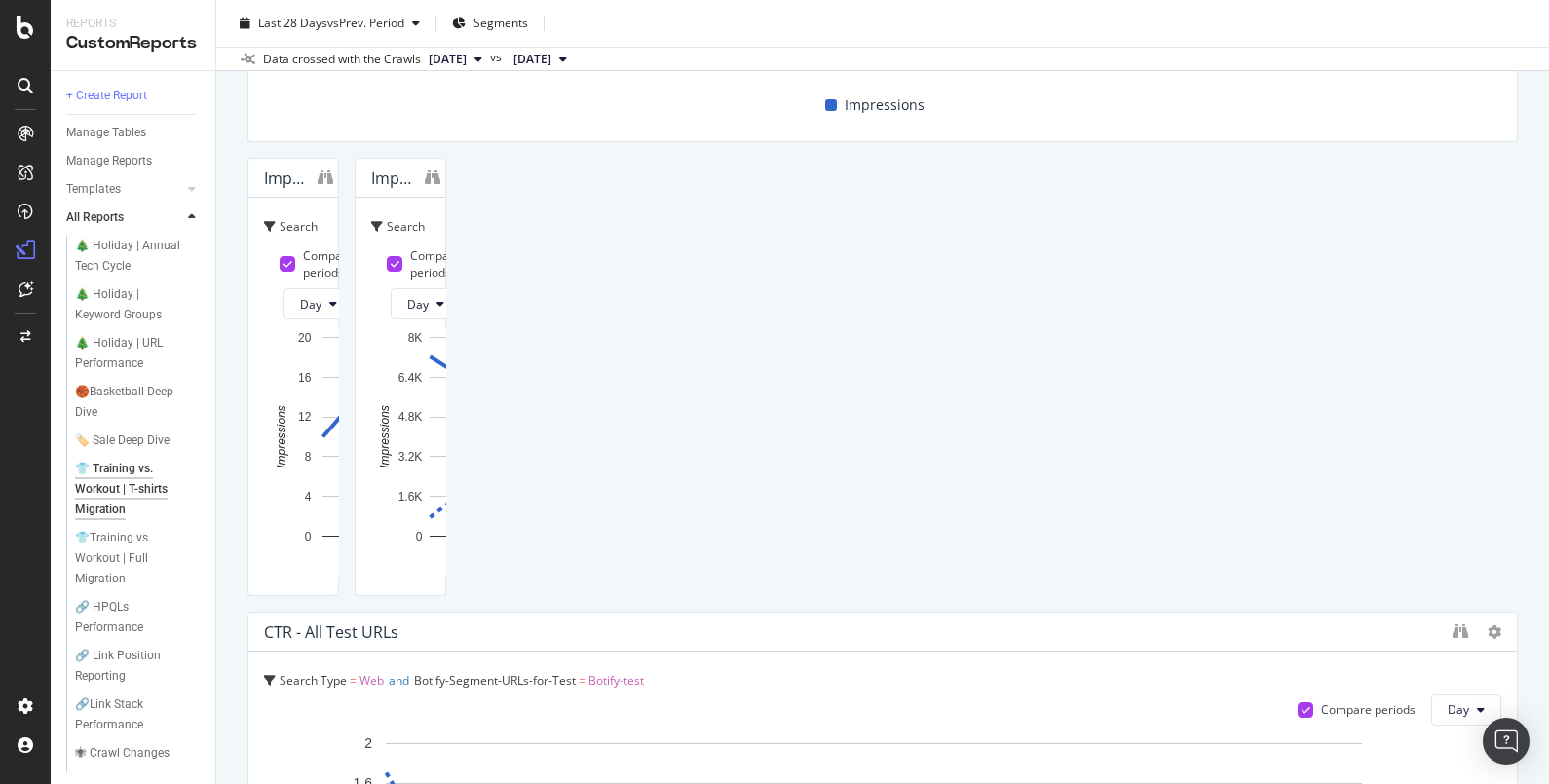
scroll to position [943, 0]
type textarea "Published Holiday '25 HPQLs."
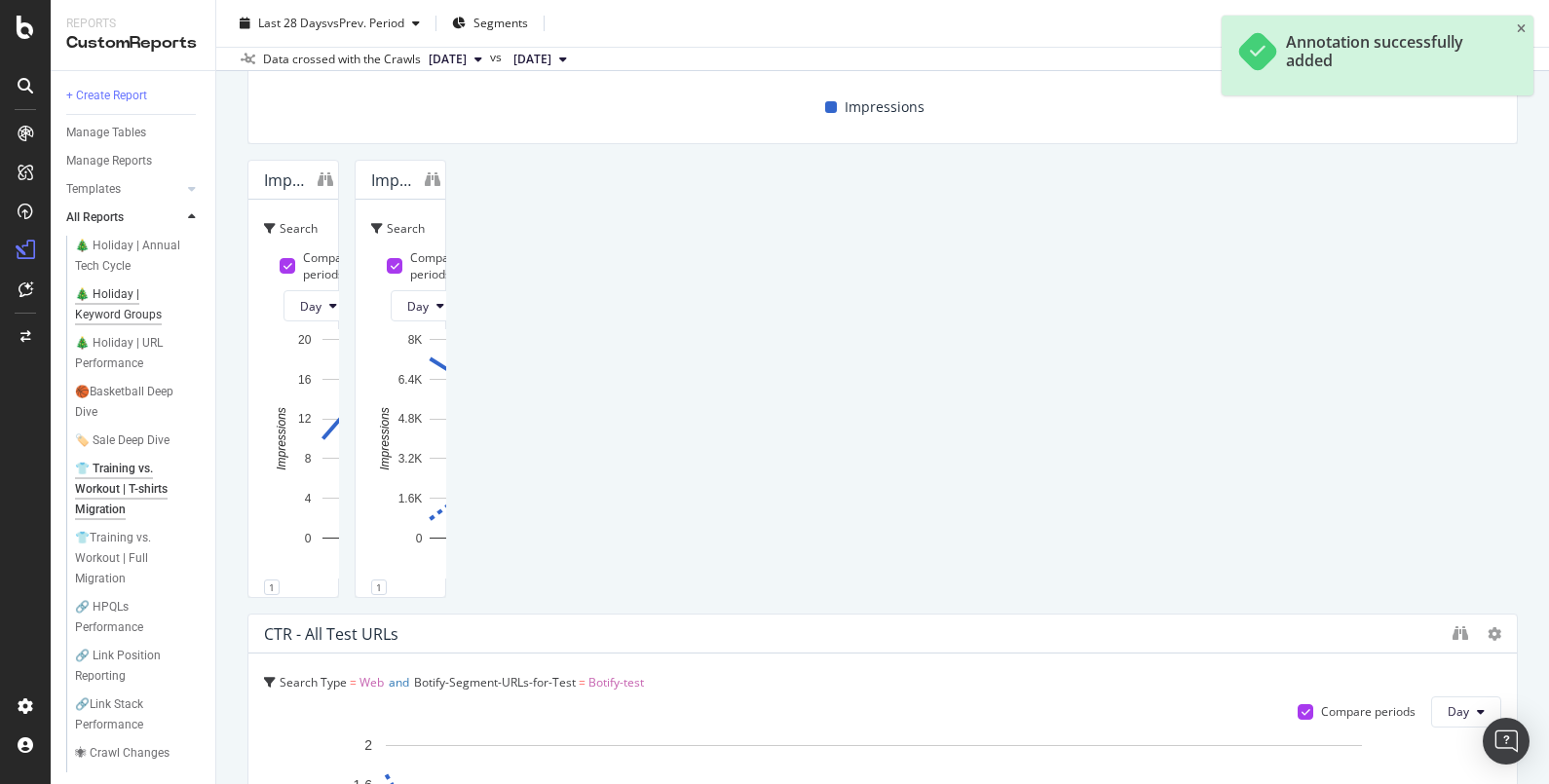
click at [144, 304] on div "🎄 Holiday | Keyword Groups" at bounding box center [131, 305] width 112 height 41
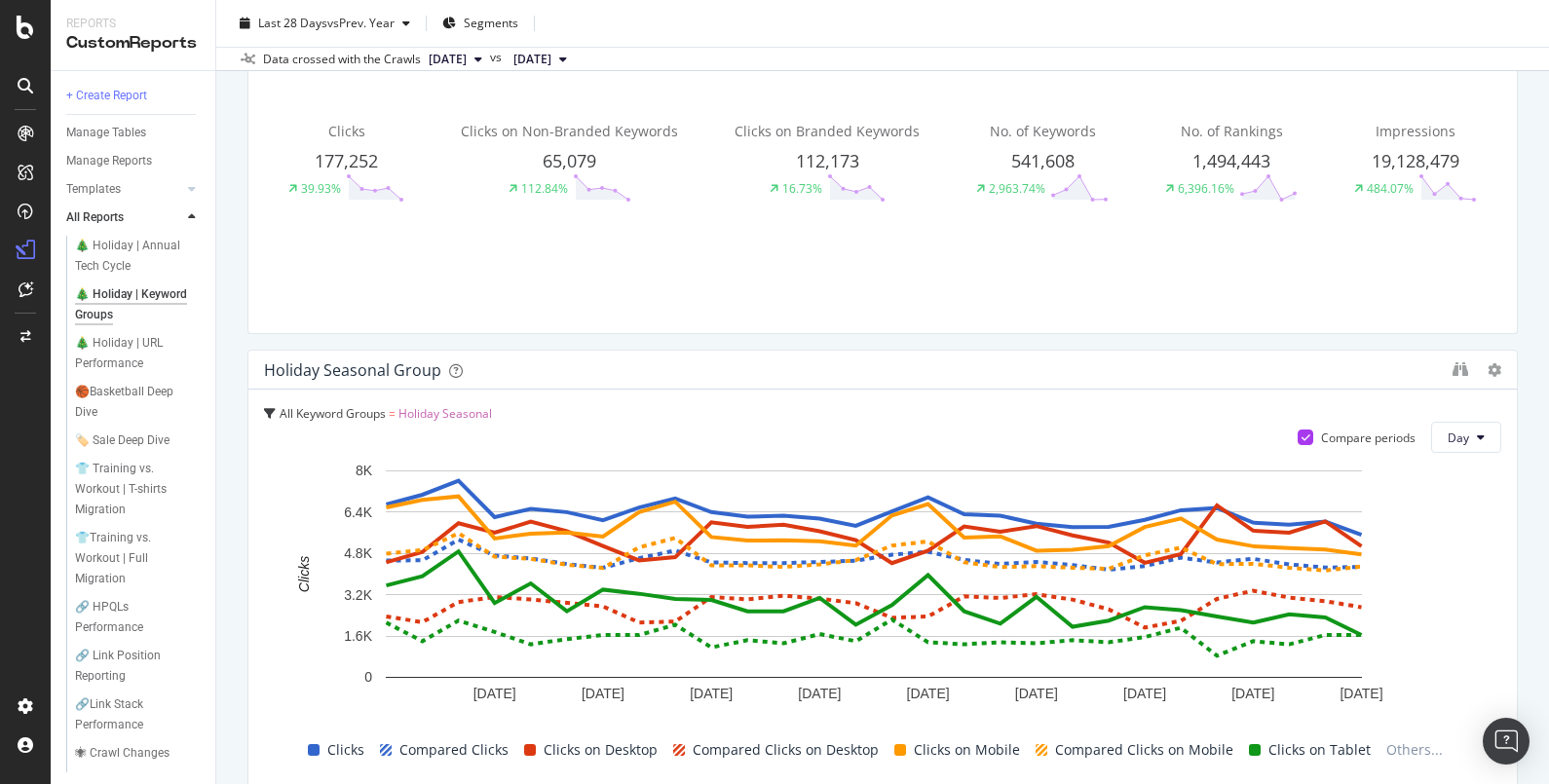
scroll to position [300, 0]
click at [1362, 714] on icon "plus" at bounding box center [1359, 719] width 11 height 12
click at [1498, 574] on div at bounding box center [1508, 568] width 19 height 438
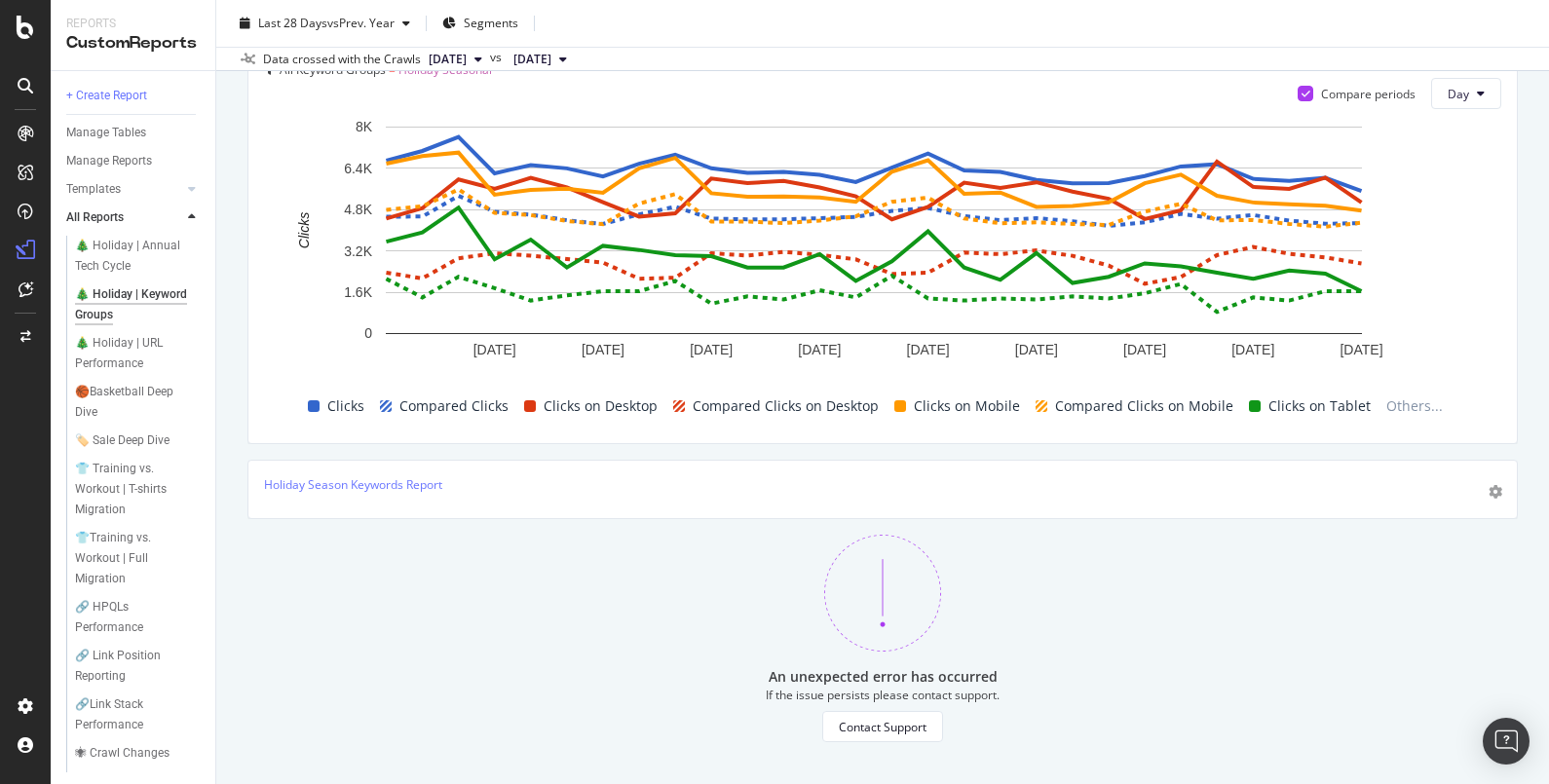
scroll to position [0, 0]
